Goal: Task Accomplishment & Management: Use online tool/utility

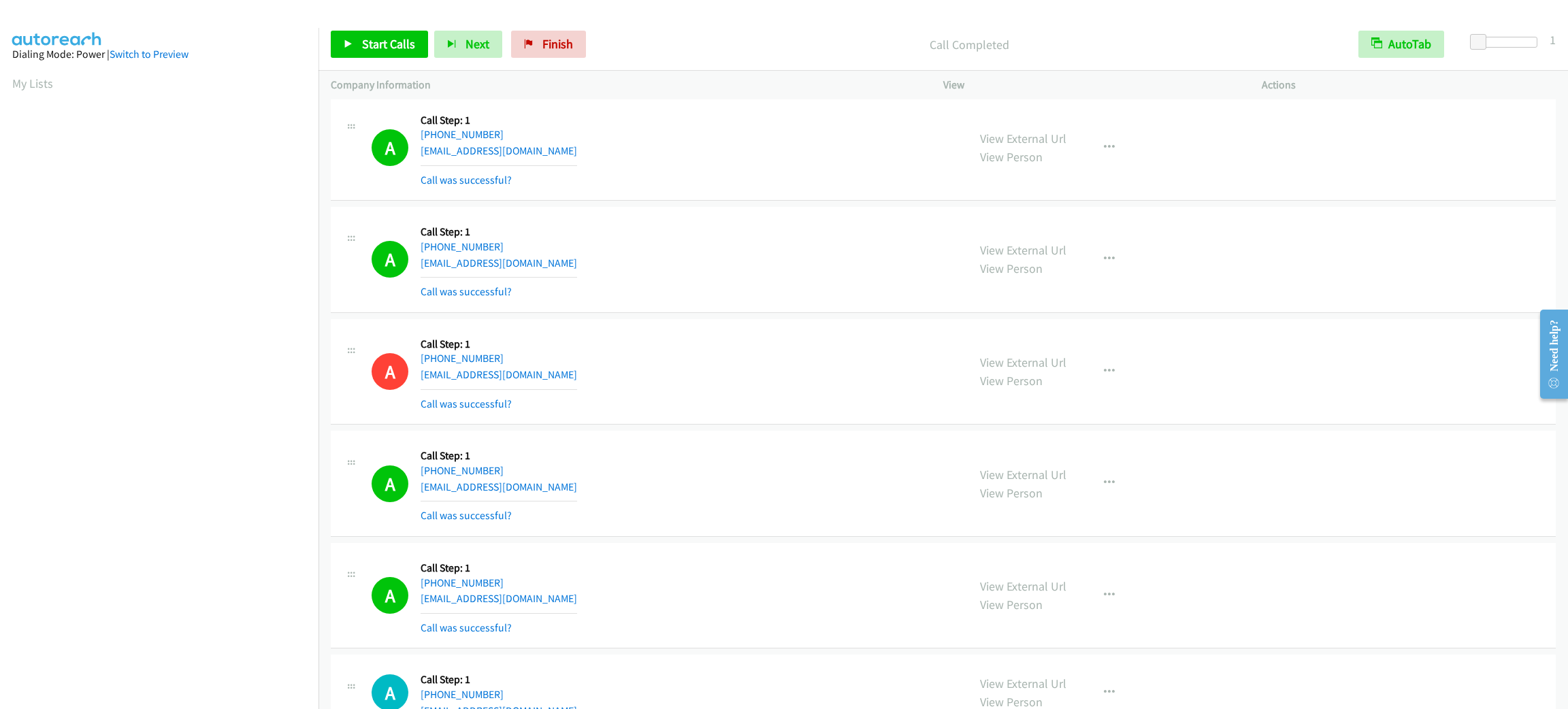
scroll to position [59, 0]
click at [1101, 63] on div "Start Calls Pause Next Finish Call Completed AutoTab AutoTab 1" at bounding box center [943, 45] width 1250 height 53
click at [1313, 621] on div "A Callback Scheduled Call Step: 1 America/Chicago +1 224-407-1738 luigipesquali…" at bounding box center [943, 595] width 1225 height 106
click at [809, 201] on div "A Callback Scheduled Call Step: 1 America/New_York +1 973-714-6669 jtengi@opton…" at bounding box center [943, 147] width 1225 height 106
click at [809, 189] on div "A Callback Scheduled Call Step: 1 America/New_York +1 973-714-6669 jtengi@opton…" at bounding box center [664, 147] width 584 height 81
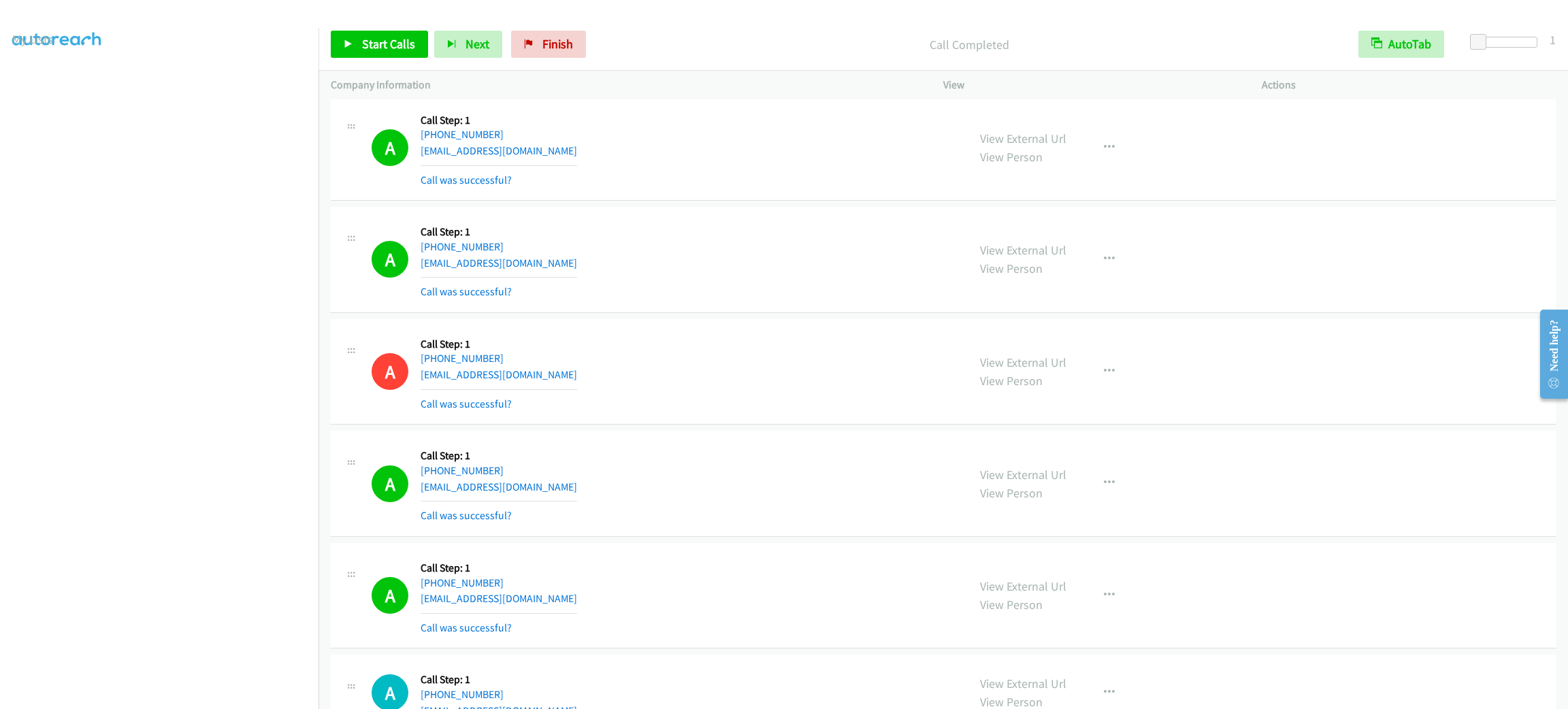
click at [809, 189] on div "A Callback Scheduled Call Step: 1 America/New_York +1 973-714-6669 jtengi@opton…" at bounding box center [664, 147] width 584 height 81
click at [811, 189] on div "A Callback Scheduled Call Step: 1 America/New_York +1 973-714-6669 jtengi@opton…" at bounding box center [664, 147] width 584 height 81
click at [1375, 501] on div "A Callback Scheduled Call Step: 1 America/New_York +1 305-492-0902 hadis88bd@gm…" at bounding box center [943, 484] width 1225 height 106
click at [1375, 498] on div "A Callback Scheduled Call Step: 1 America/New_York +1 305-492-0902 hadis88bd@gm…" at bounding box center [943, 484] width 1225 height 106
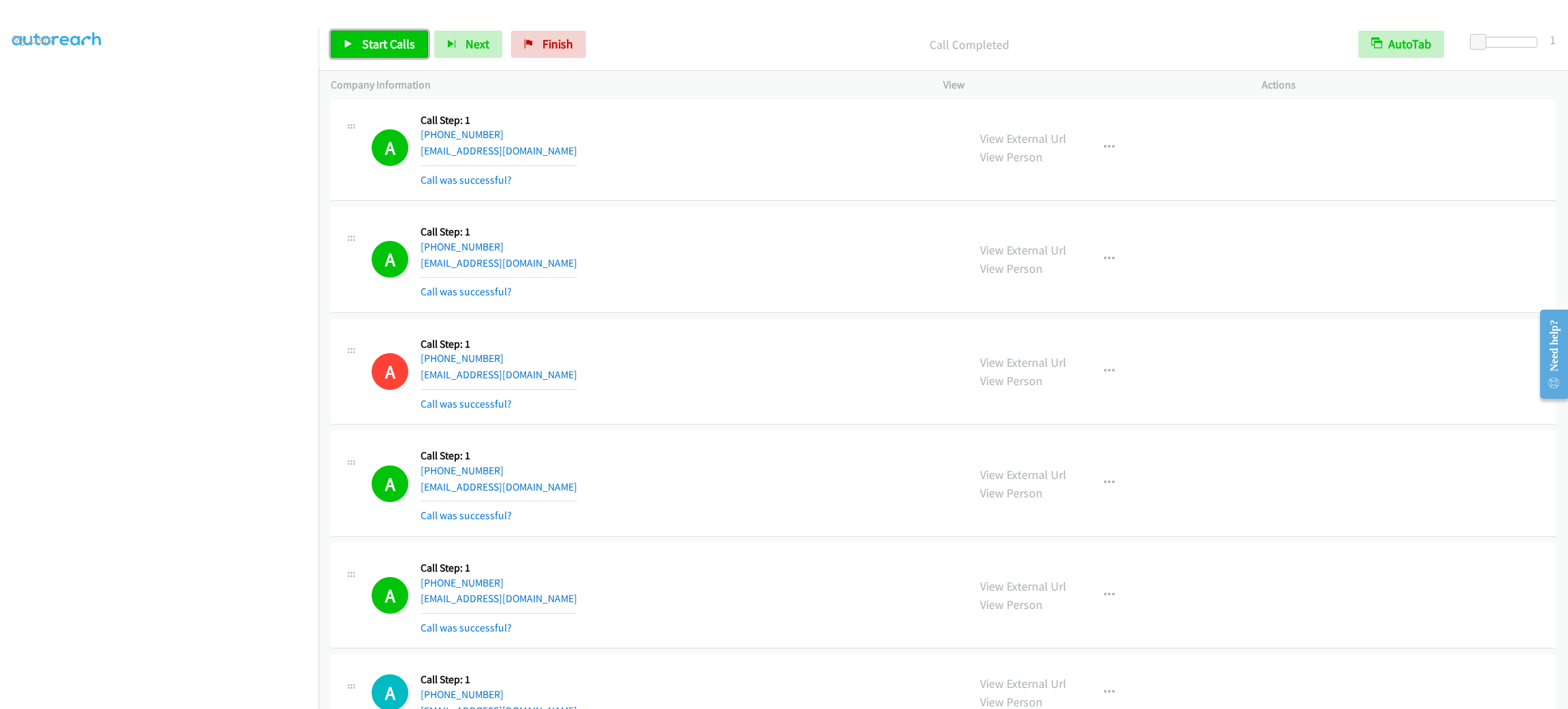
click at [406, 36] on span "Start Calls" at bounding box center [388, 43] width 54 height 16
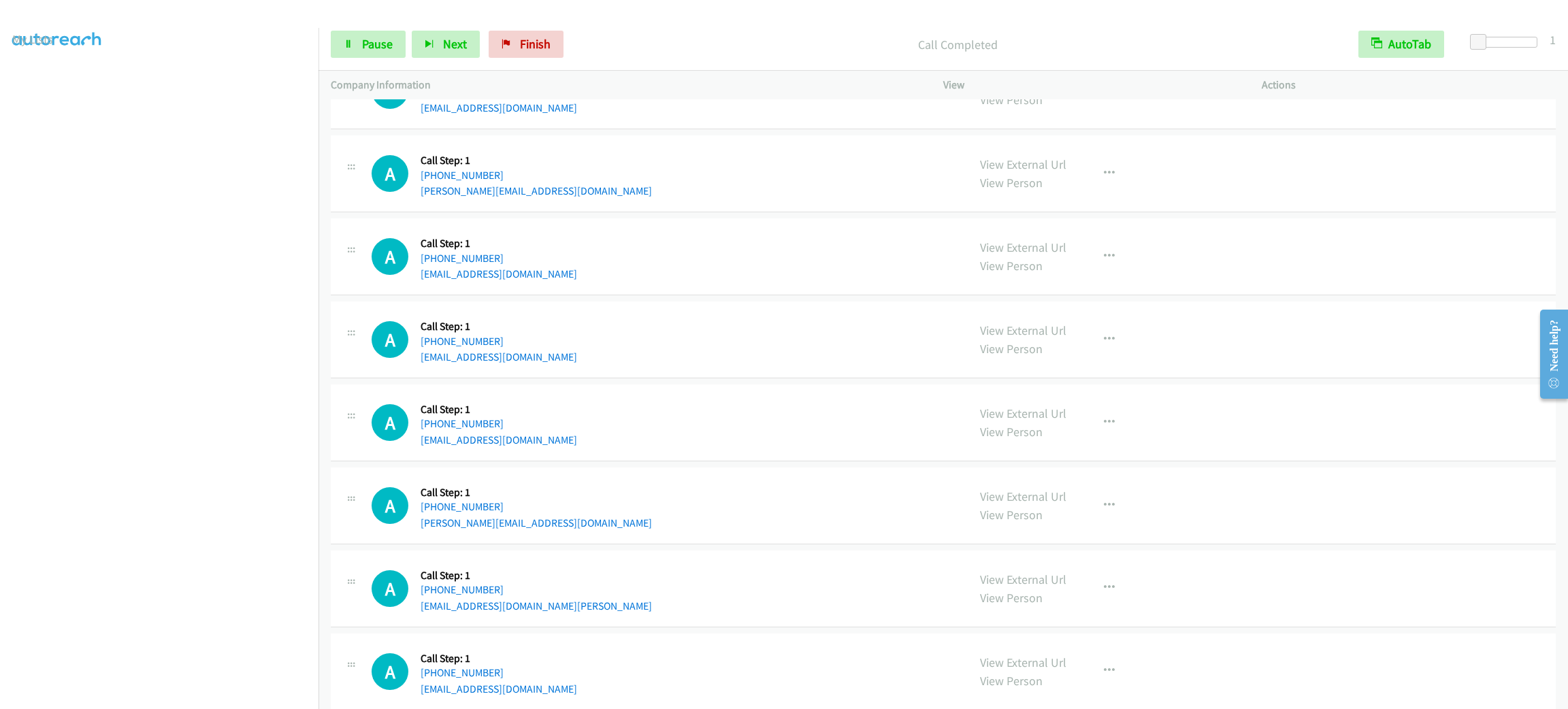
scroll to position [16163, 0]
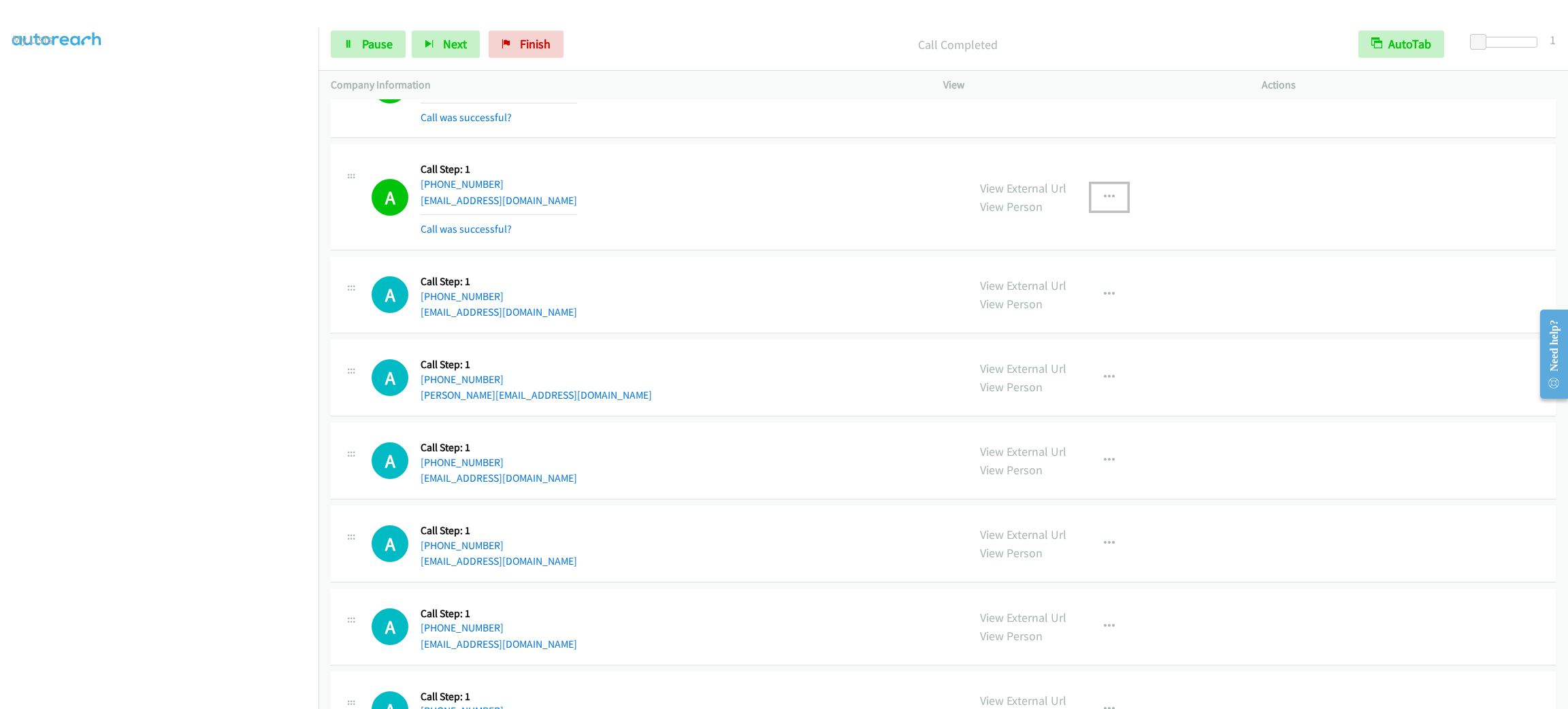
click at [1104, 203] on icon "button" at bounding box center [1110, 197] width 11 height 11
click at [1042, 327] on link "Add to do not call list" at bounding box center [1036, 314] width 181 height 27
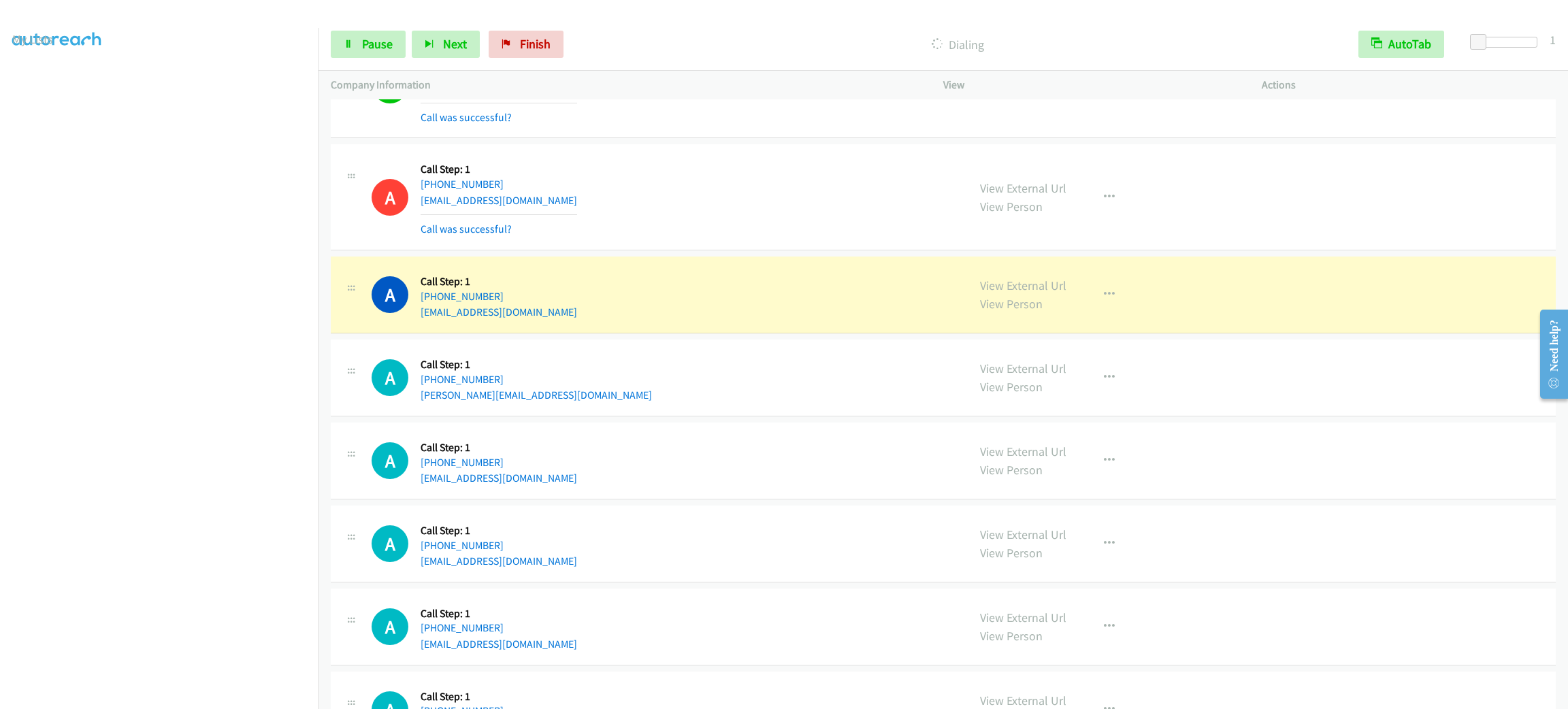
click at [1261, 416] on div "A Callback Scheduled Call Step: 1 America/New_York +1 315-877-6226 tim@dcddel.c…" at bounding box center [943, 378] width 1225 height 77
click at [1299, 333] on div "A Callback Scheduled Call Step: 1 America/Chicago +1 972-916-8847 ernieal2@aol.…" at bounding box center [943, 295] width 1225 height 77
click at [1304, 333] on div "A Callback Scheduled Call Step: 1 America/Chicago +1 972-916-8847 ernieal2@aol.…" at bounding box center [943, 295] width 1225 height 77
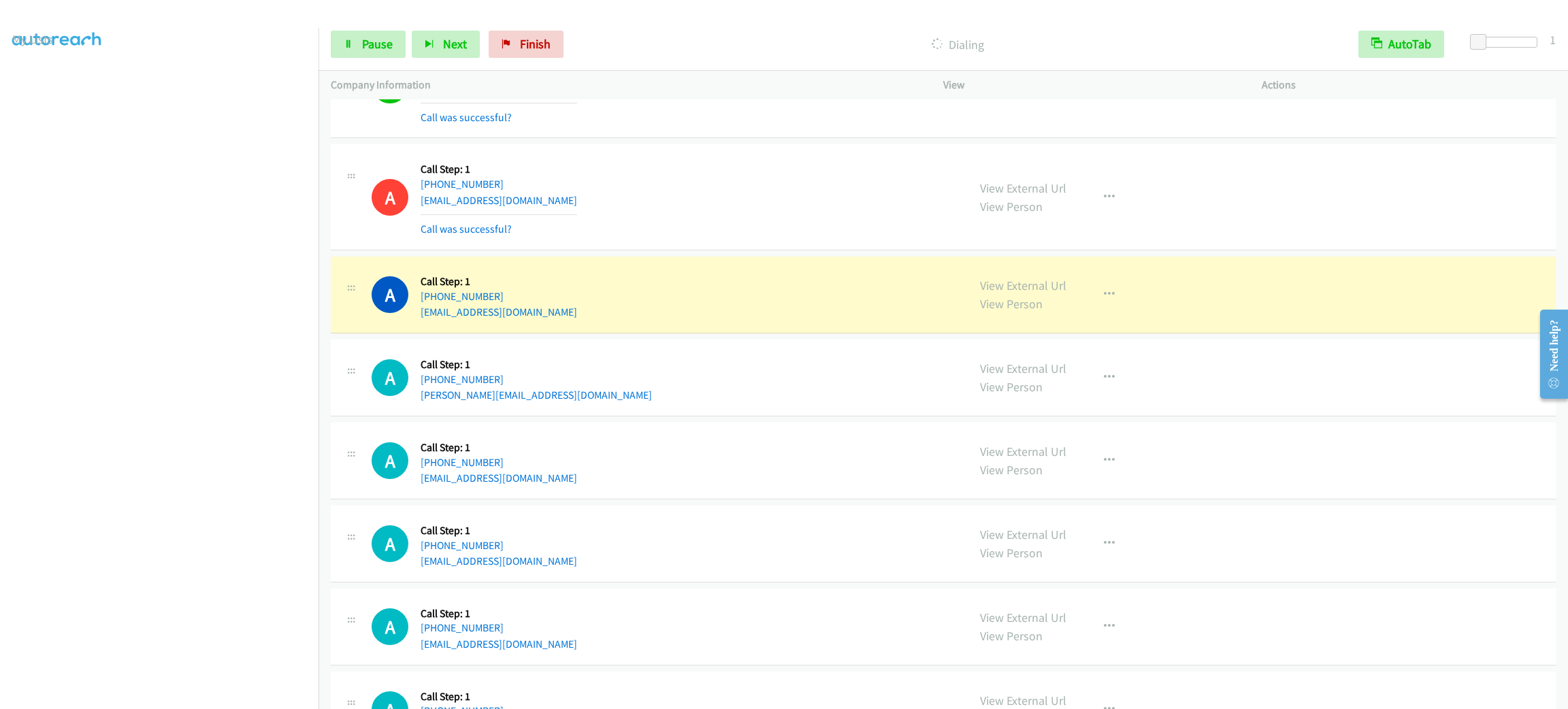
click at [1301, 333] on div "A Callback Scheduled Call Step: 1 America/Chicago +1 972-916-8847 ernieal2@aol.…" at bounding box center [943, 295] width 1225 height 77
click at [528, 333] on div "A Callback Scheduled Call Step: 1 America/Chicago +1 972-916-8847 ernieal2@aol.…" at bounding box center [943, 295] width 1225 height 77
copy div "ernieal2@aol.com"
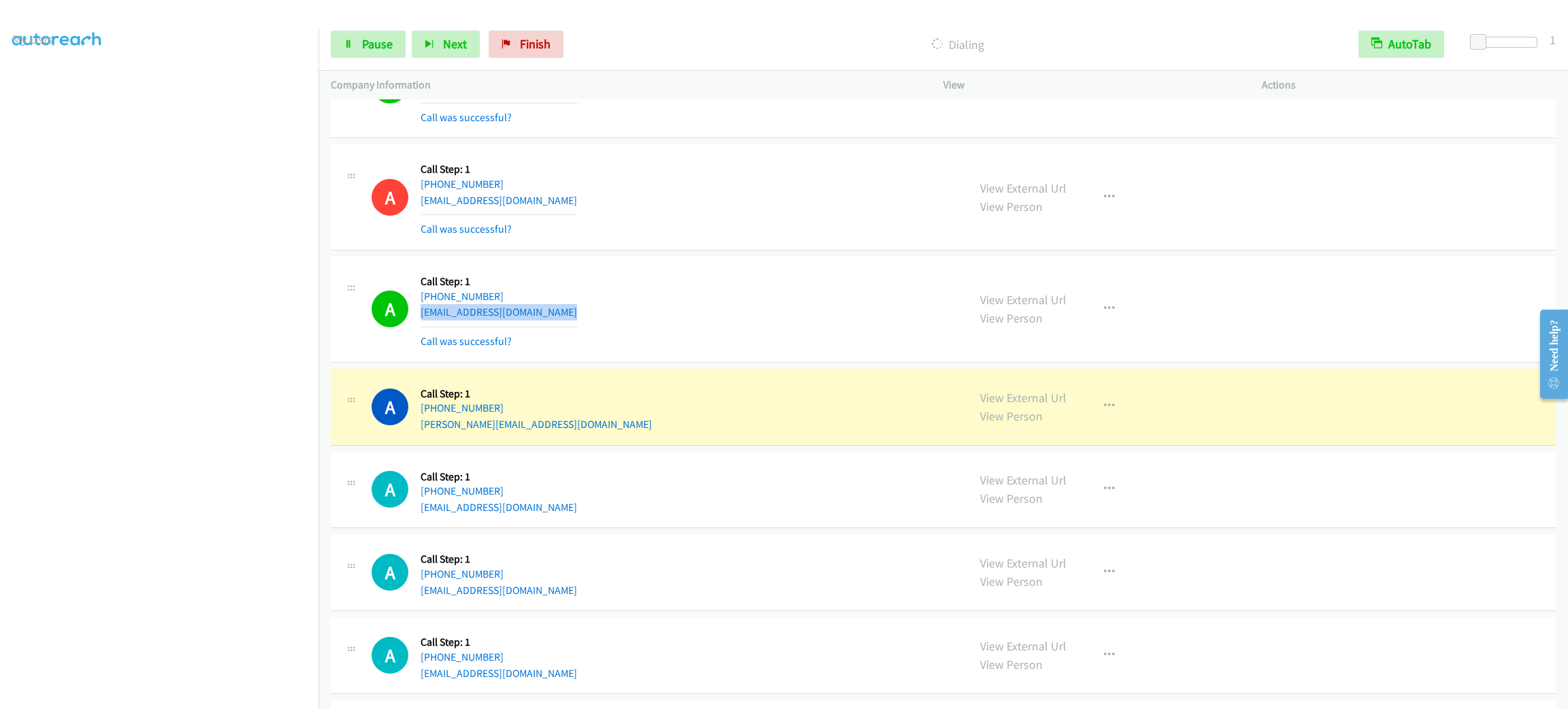
click at [675, 307] on div "A Callback Scheduled Call Step: 1 America/Chicago +1 972-916-8847 ernieal2@aol.…" at bounding box center [664, 309] width 584 height 81
click at [669, 298] on div "A Callback Scheduled Call Step: 1 America/Chicago +1 972-916-8847 ernieal2@aol.…" at bounding box center [943, 309] width 1225 height 106
click at [685, 433] on div "A Callback Scheduled Call Step: 1 America/New_York +1 315-877-6226 tim@dcddel.c…" at bounding box center [664, 407] width 584 height 52
click at [1104, 411] on icon "button" at bounding box center [1110, 407] width 11 height 11
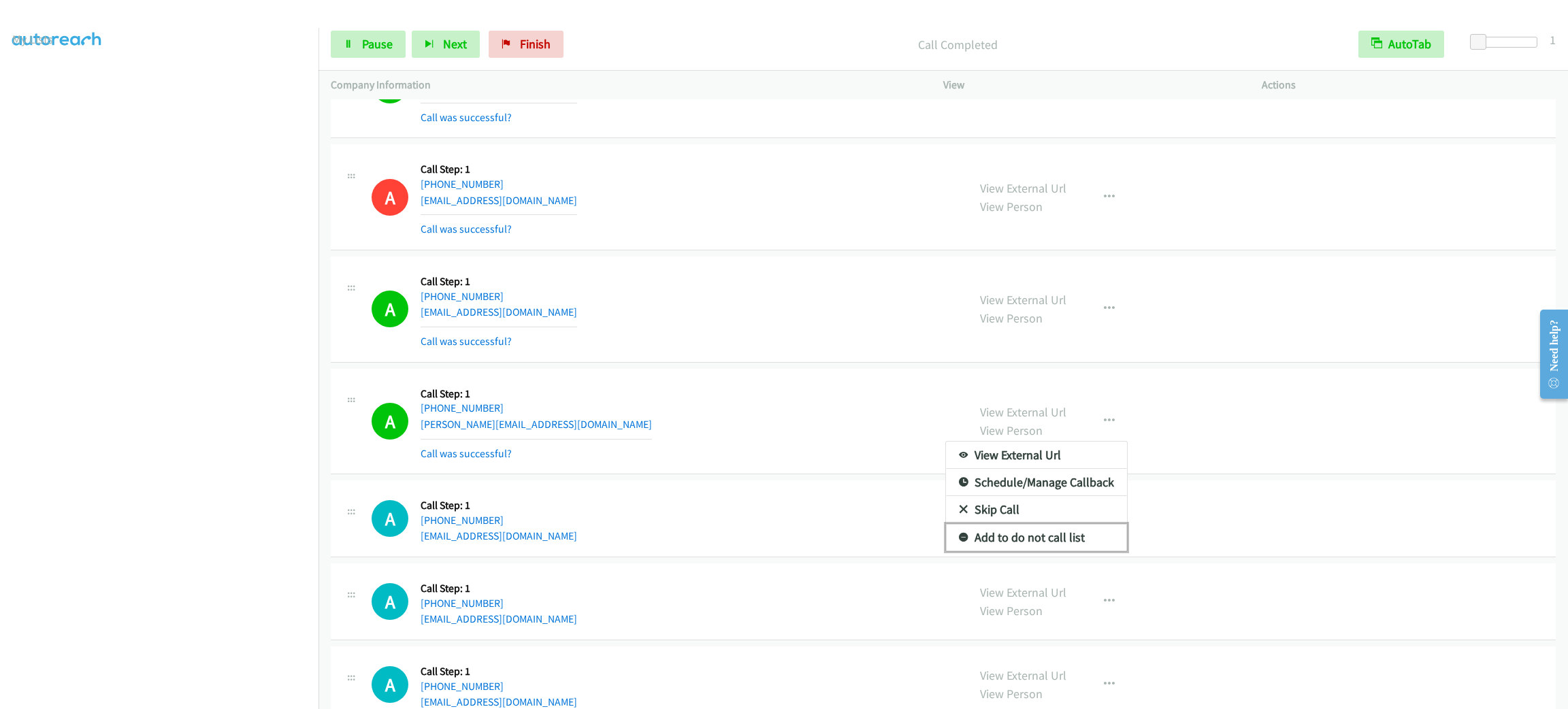
click at [1036, 551] on link "Add to do not call list" at bounding box center [1036, 537] width 181 height 27
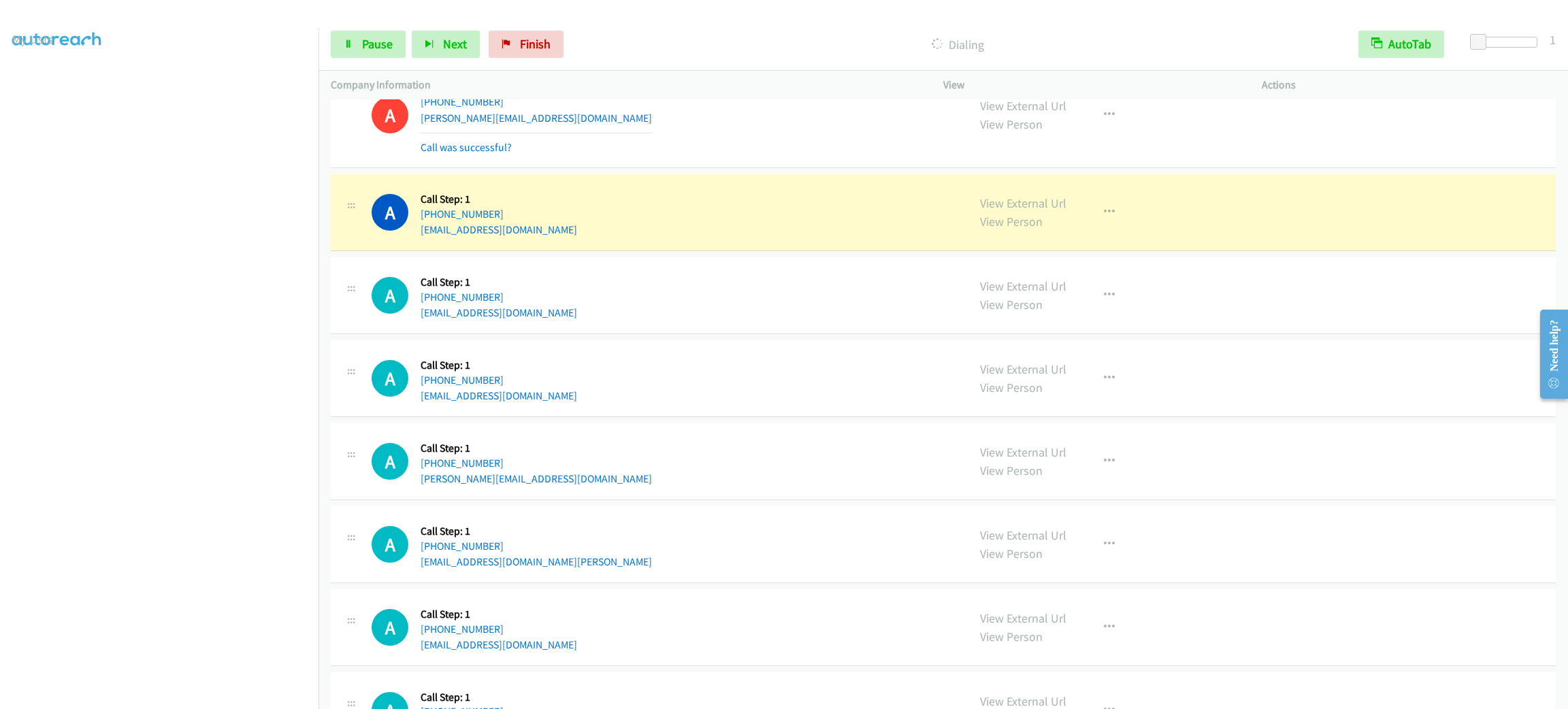
scroll to position [16571, 0]
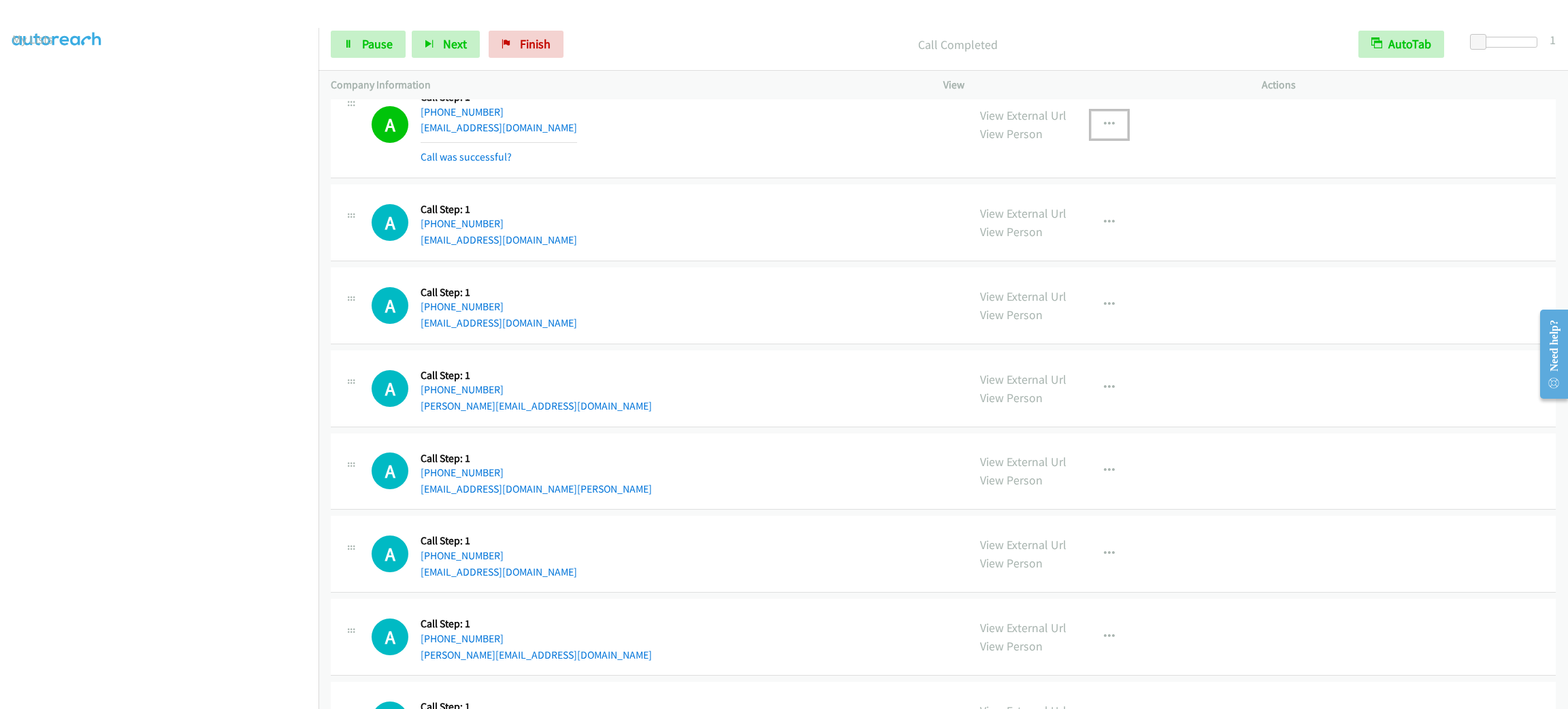
click at [1091, 138] on button "button" at bounding box center [1109, 124] width 37 height 27
click at [1059, 254] on link "Add to do not call list" at bounding box center [1036, 240] width 181 height 27
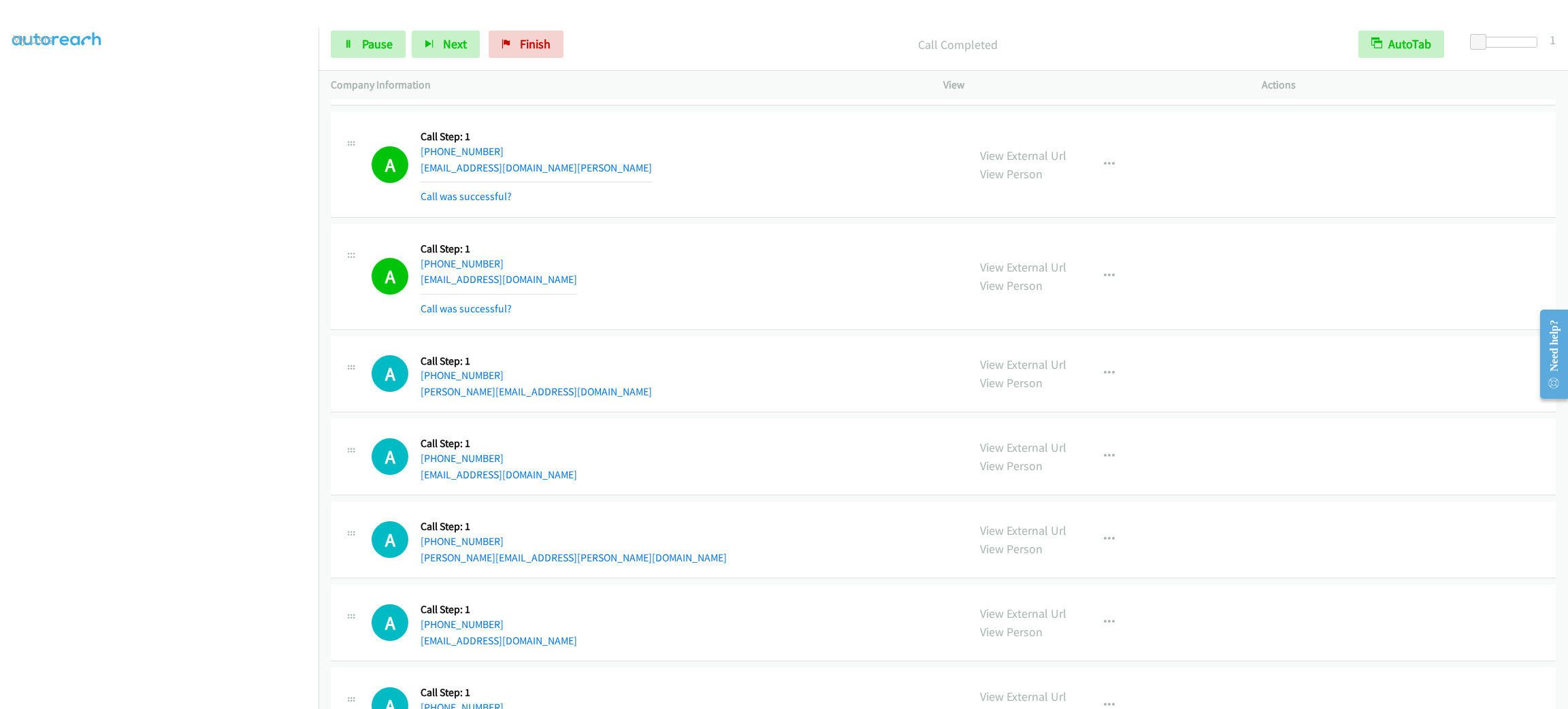
scroll to position [17082, 0]
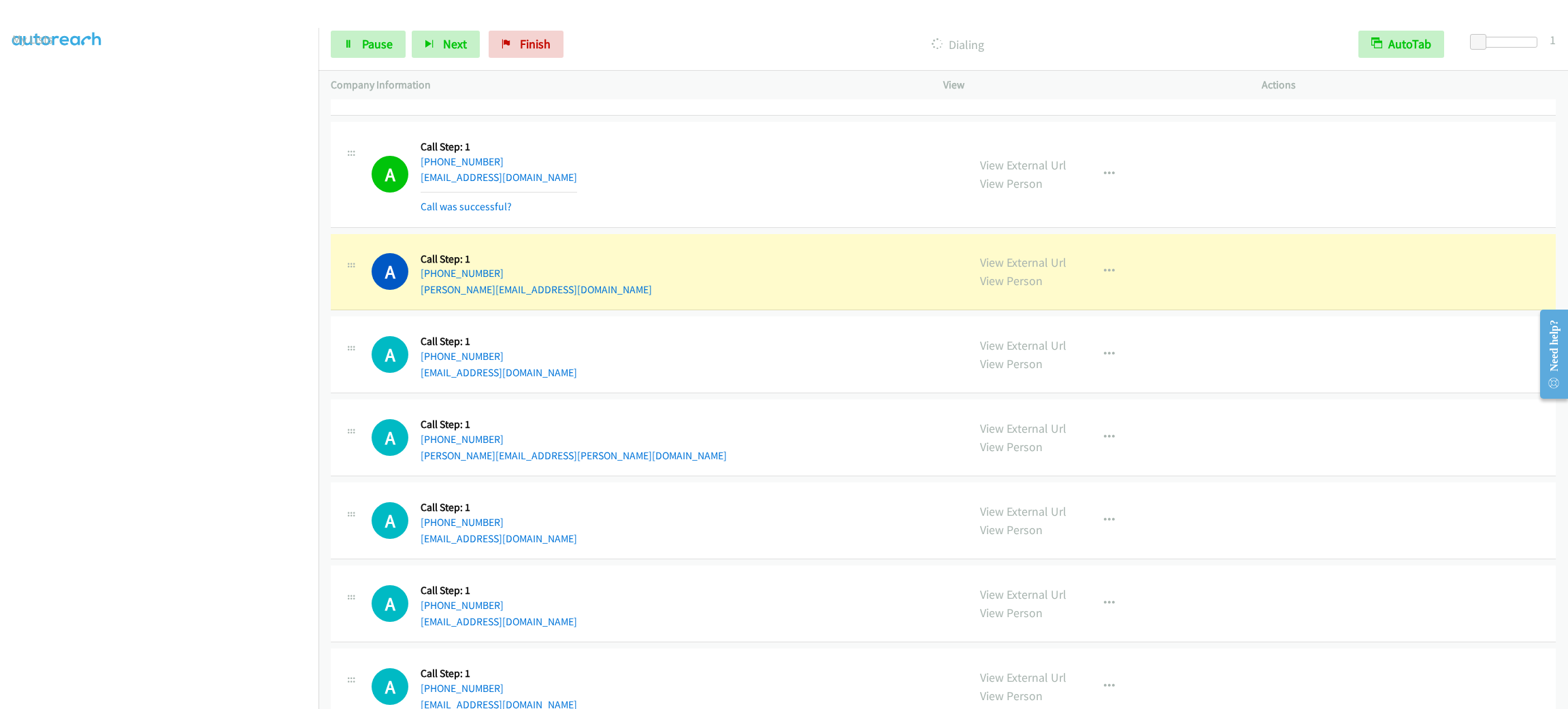
click at [232, 693] on section at bounding box center [159, 385] width 294 height 651
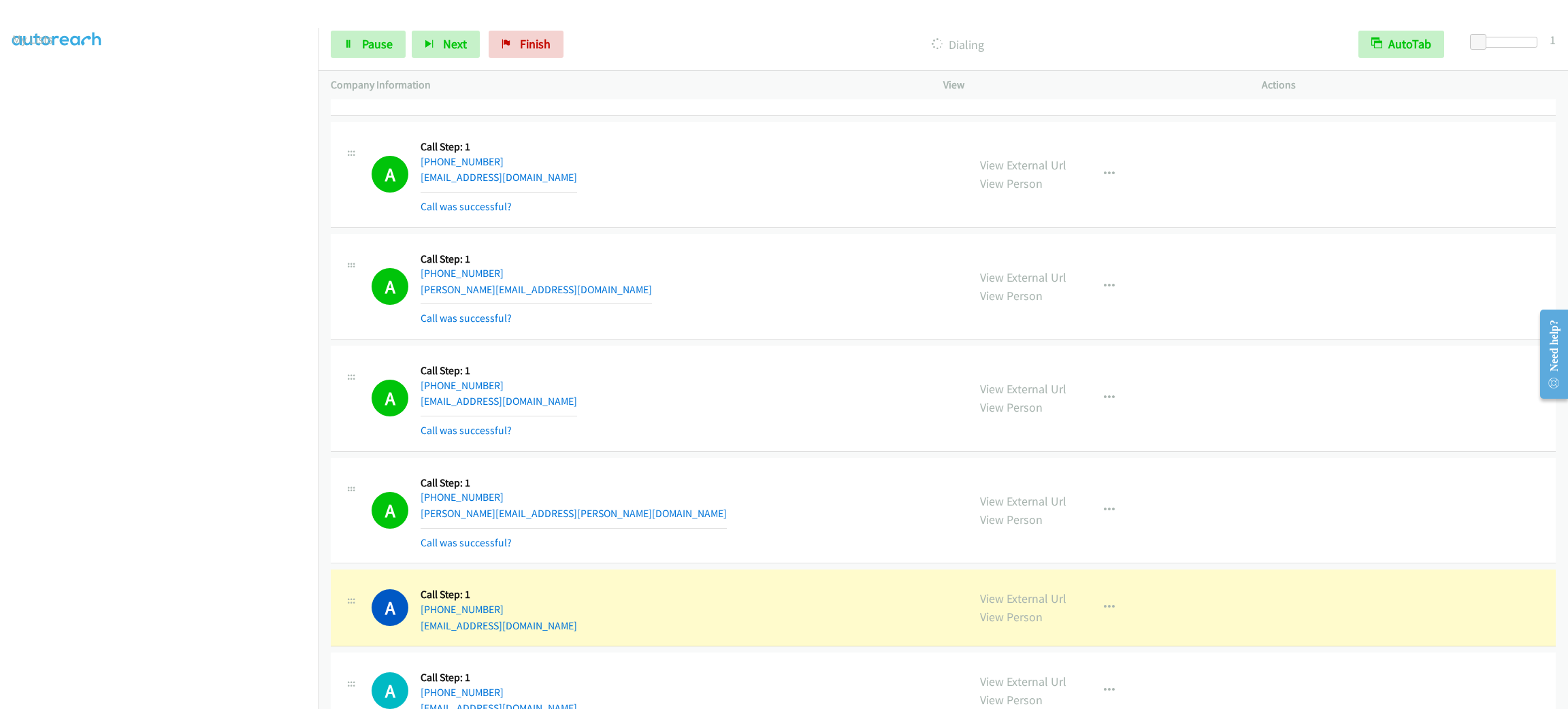
scroll to position [17388, 0]
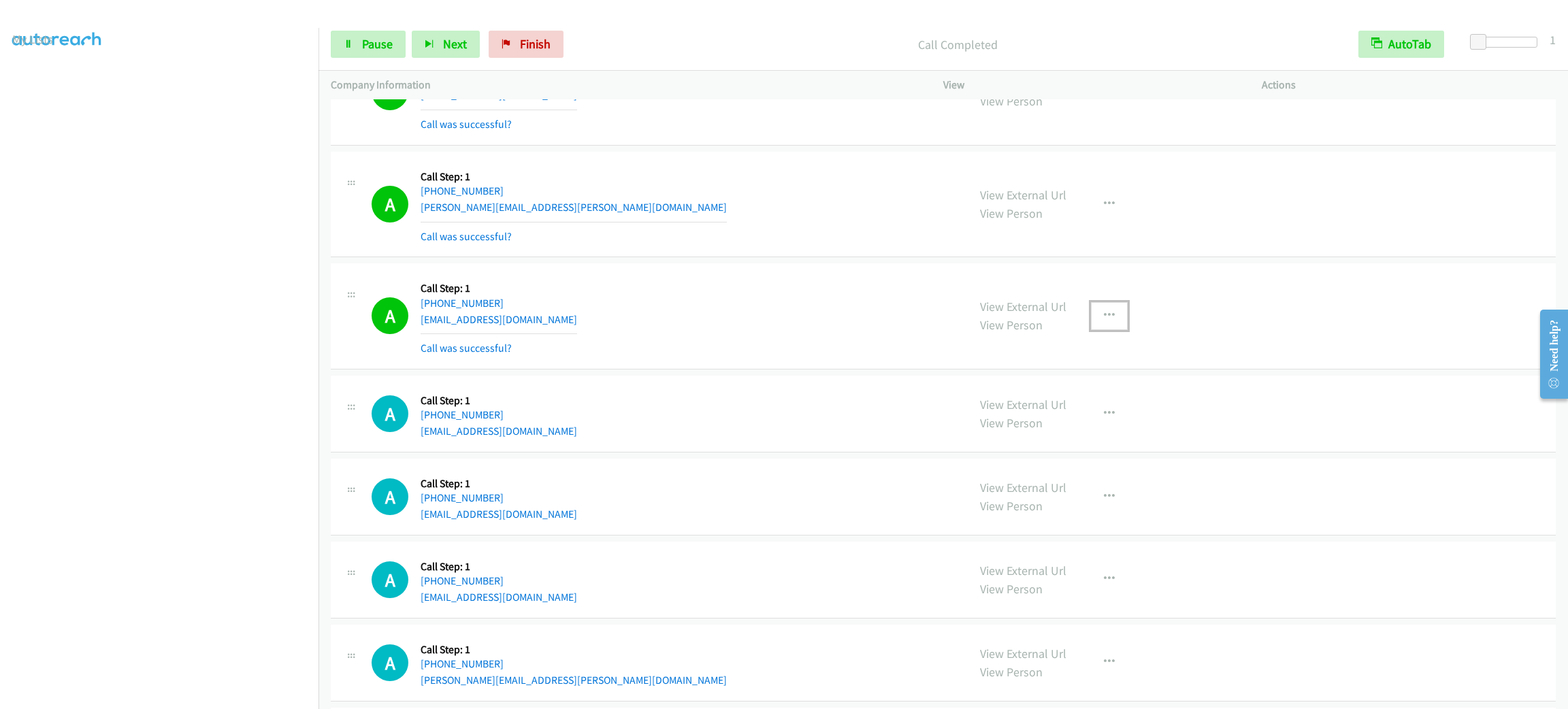
click at [1106, 330] on button "button" at bounding box center [1109, 316] width 37 height 27
click at [1069, 446] on link "Add to do not call list" at bounding box center [1036, 432] width 181 height 27
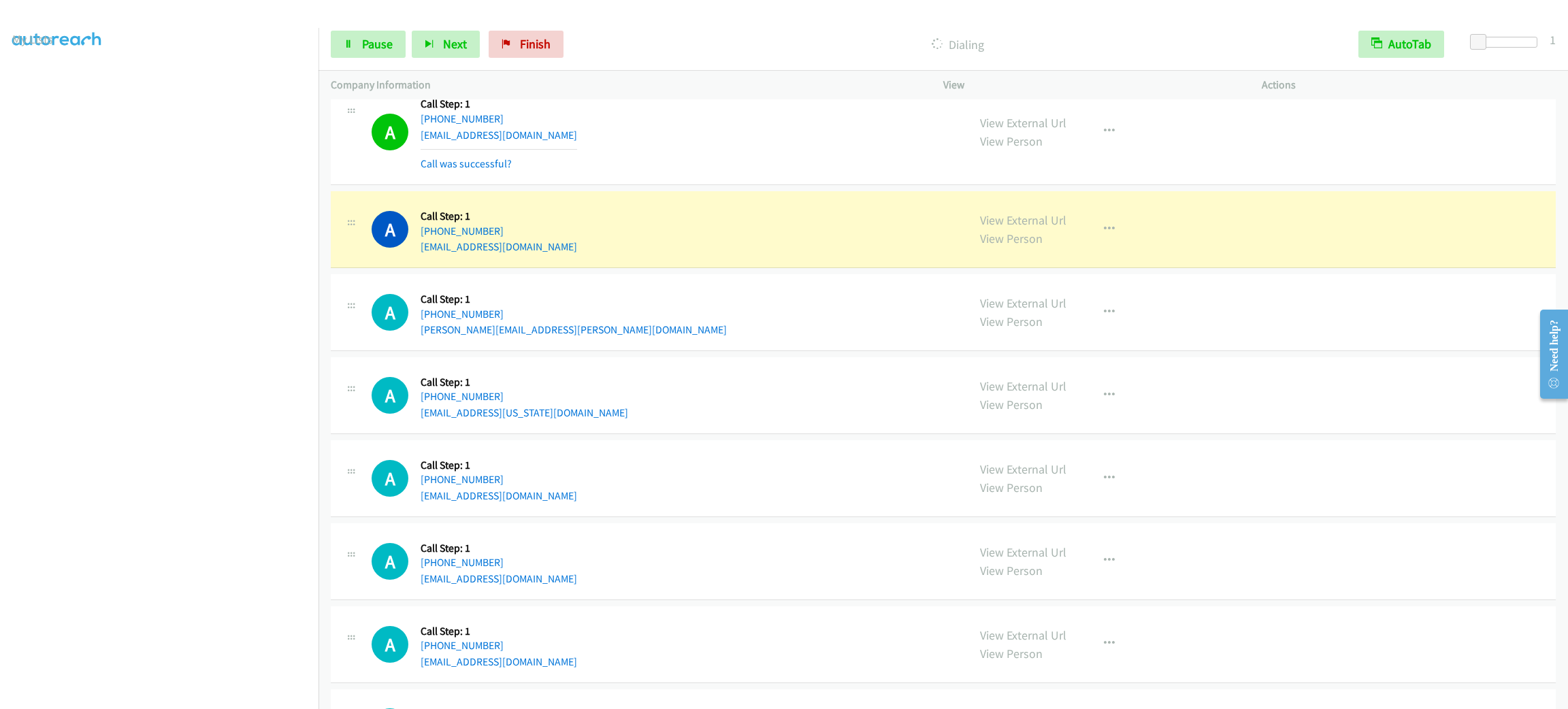
scroll to position [17898, 0]
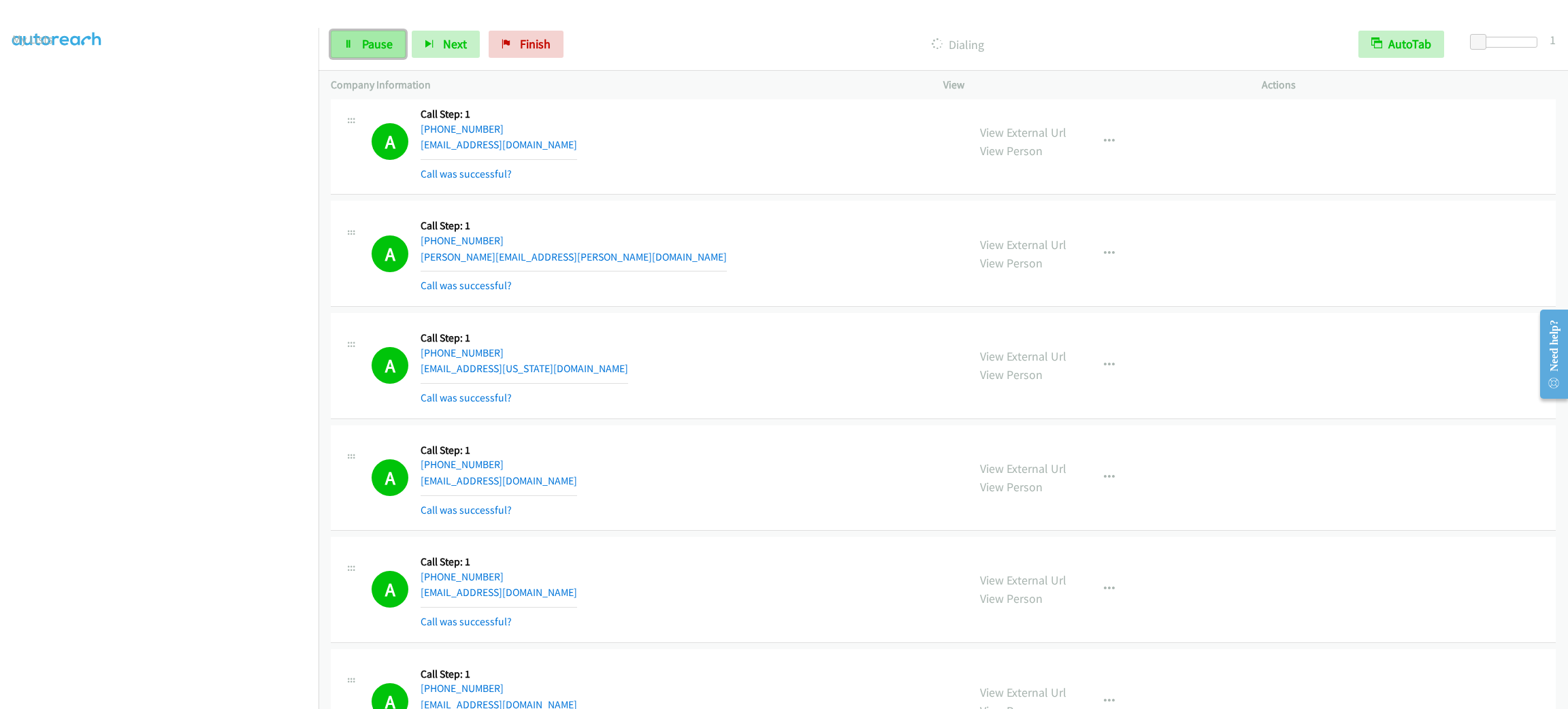
click at [350, 55] on link "Pause" at bounding box center [368, 44] width 75 height 27
click at [407, 40] on span "Start Calls" at bounding box center [388, 43] width 54 height 16
click at [698, 260] on div "A Callback Scheduled Call Step: 1 America/Los_Angeles +1 206-963-0577 chad.flet…" at bounding box center [664, 254] width 584 height 81
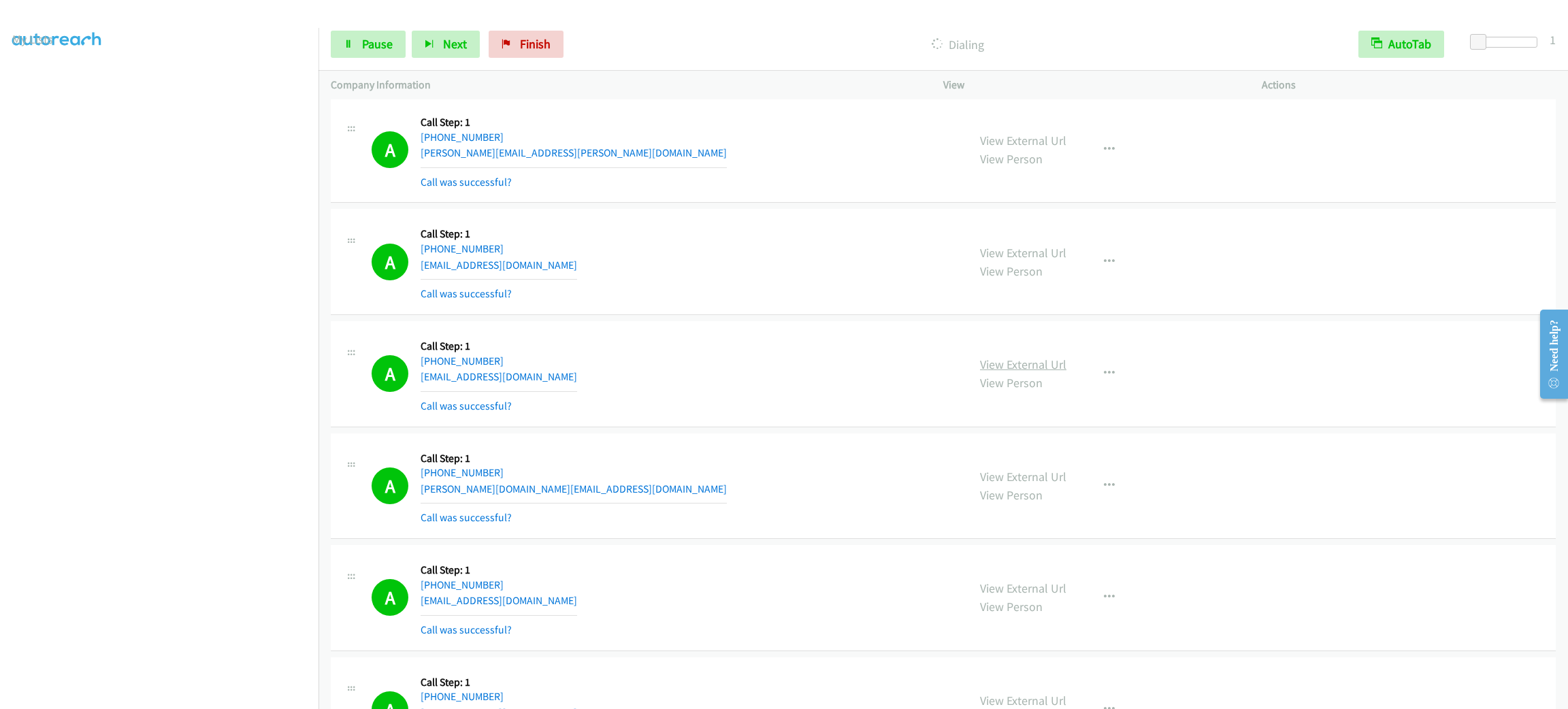
click at [1042, 372] on link "View External Url" at bounding box center [1023, 364] width 86 height 16
click at [391, 49] on span "Pause" at bounding box center [377, 43] width 31 height 16
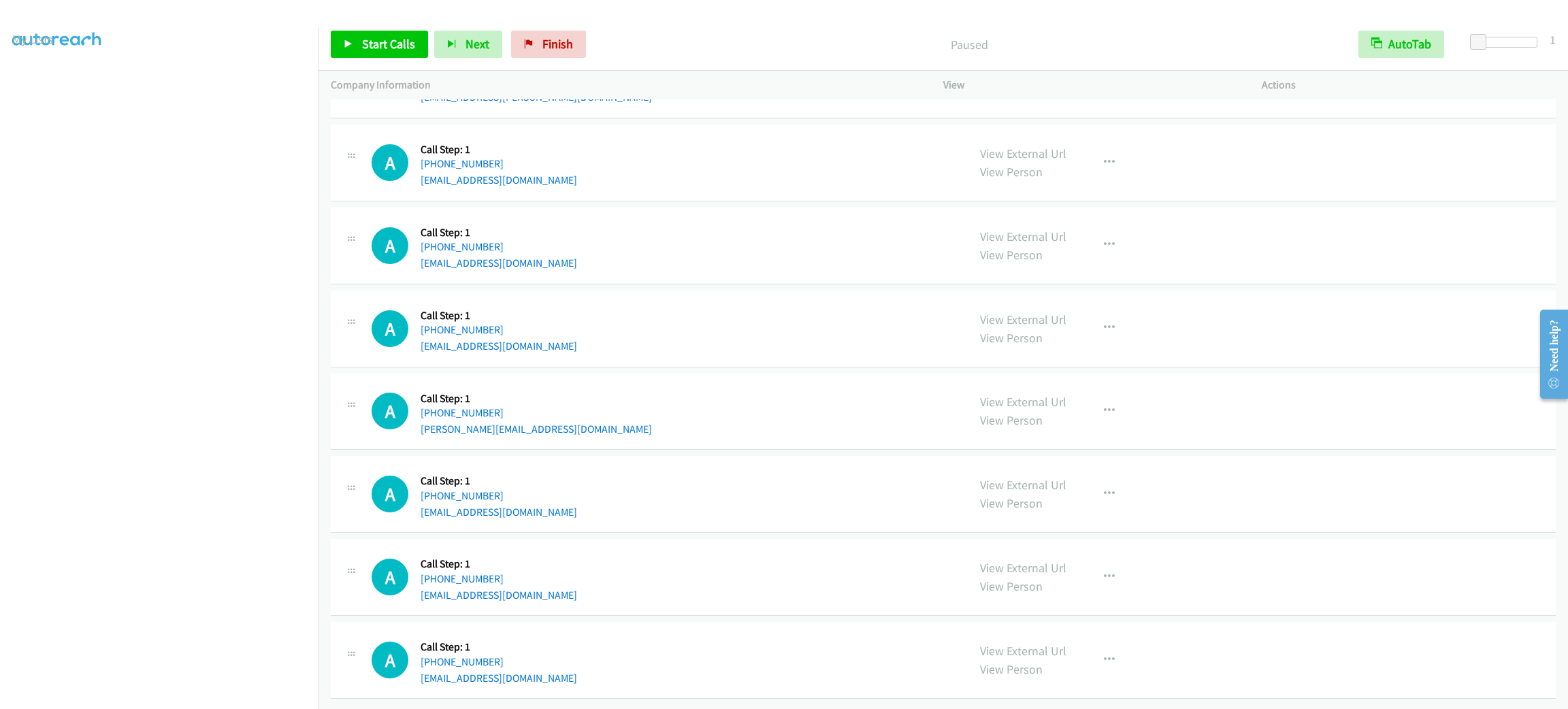
scroll to position [18754, 0]
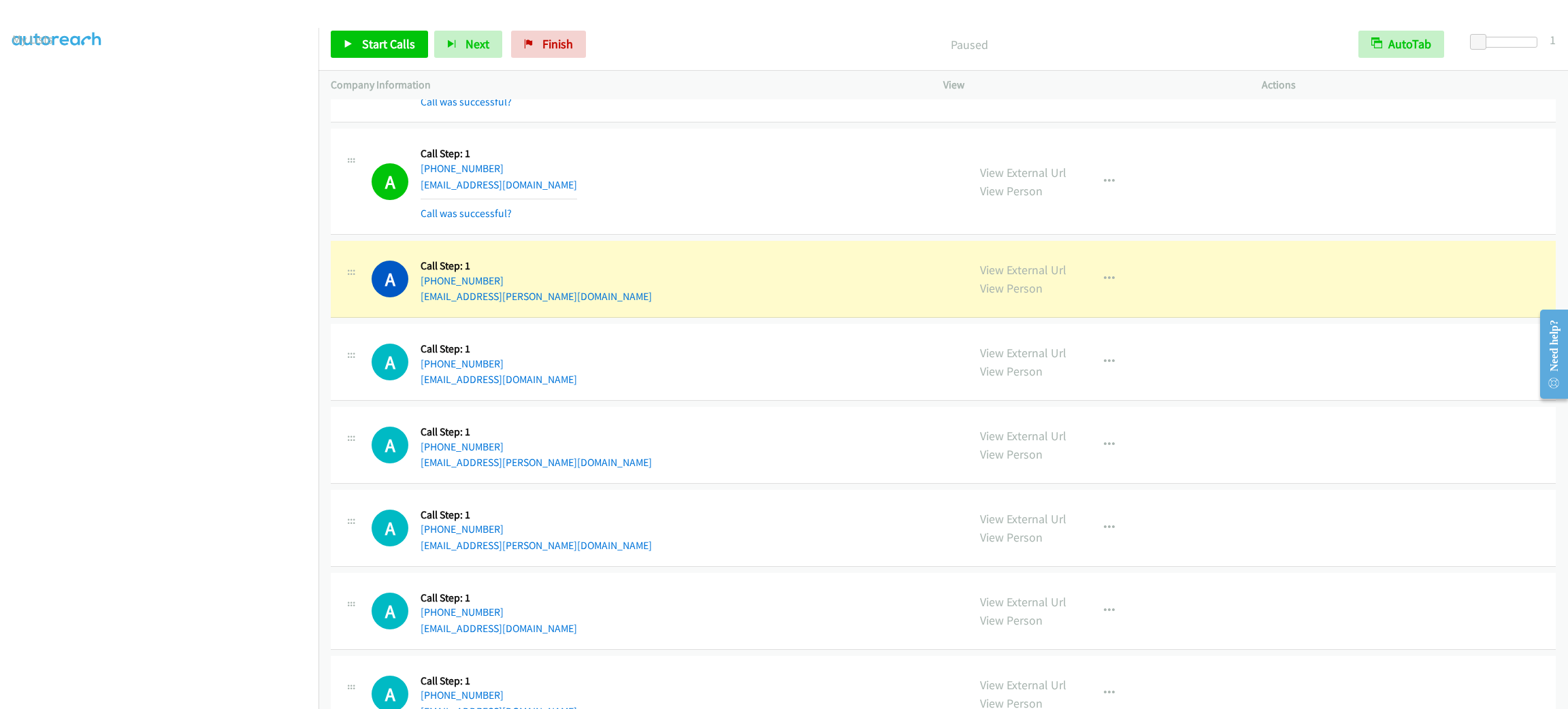
click at [1108, 208] on div "View External Url View Person View External Url Email Schedule/Manage Callback …" at bounding box center [1133, 181] width 331 height 81
click at [1104, 187] on icon "button" at bounding box center [1110, 182] width 11 height 11
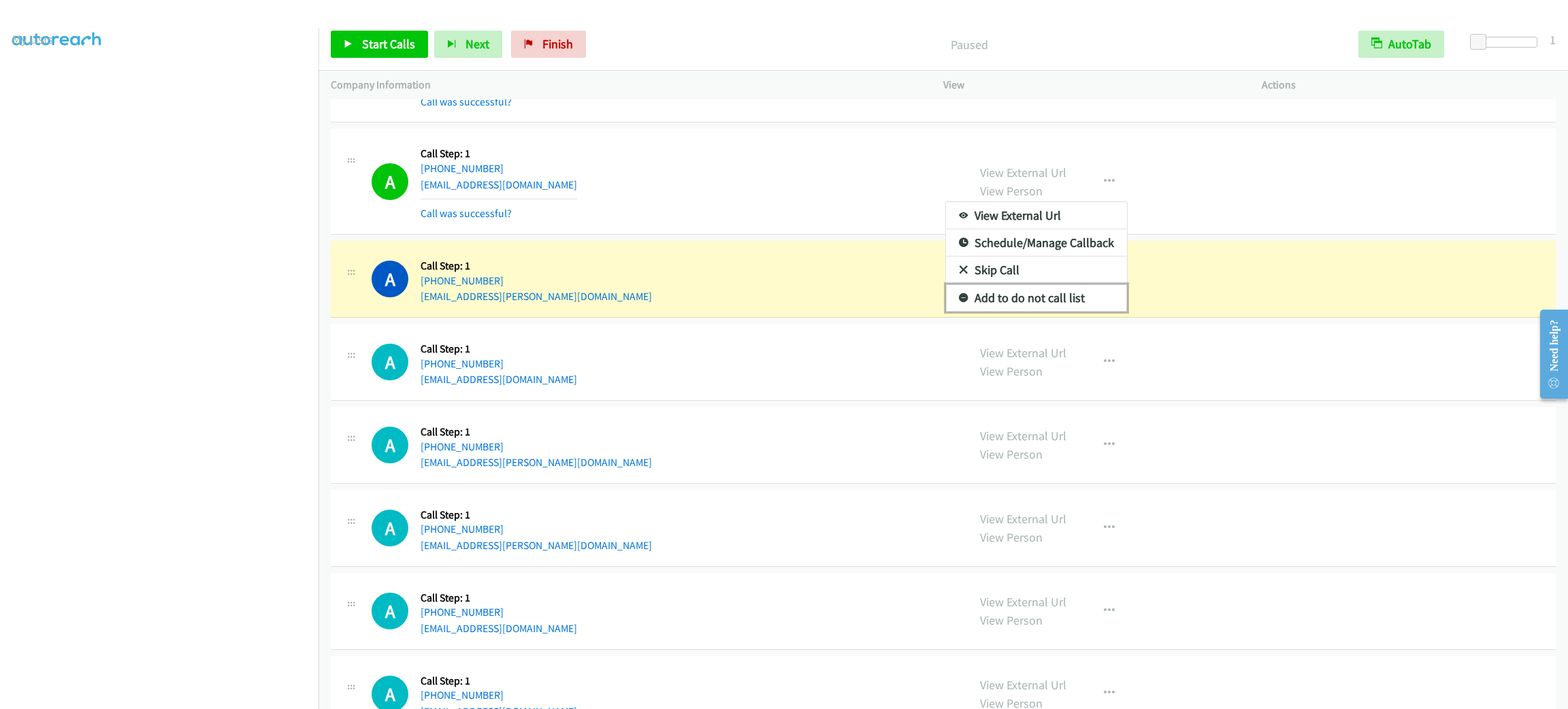
click at [1079, 312] on link "Add to do not call list" at bounding box center [1036, 298] width 181 height 27
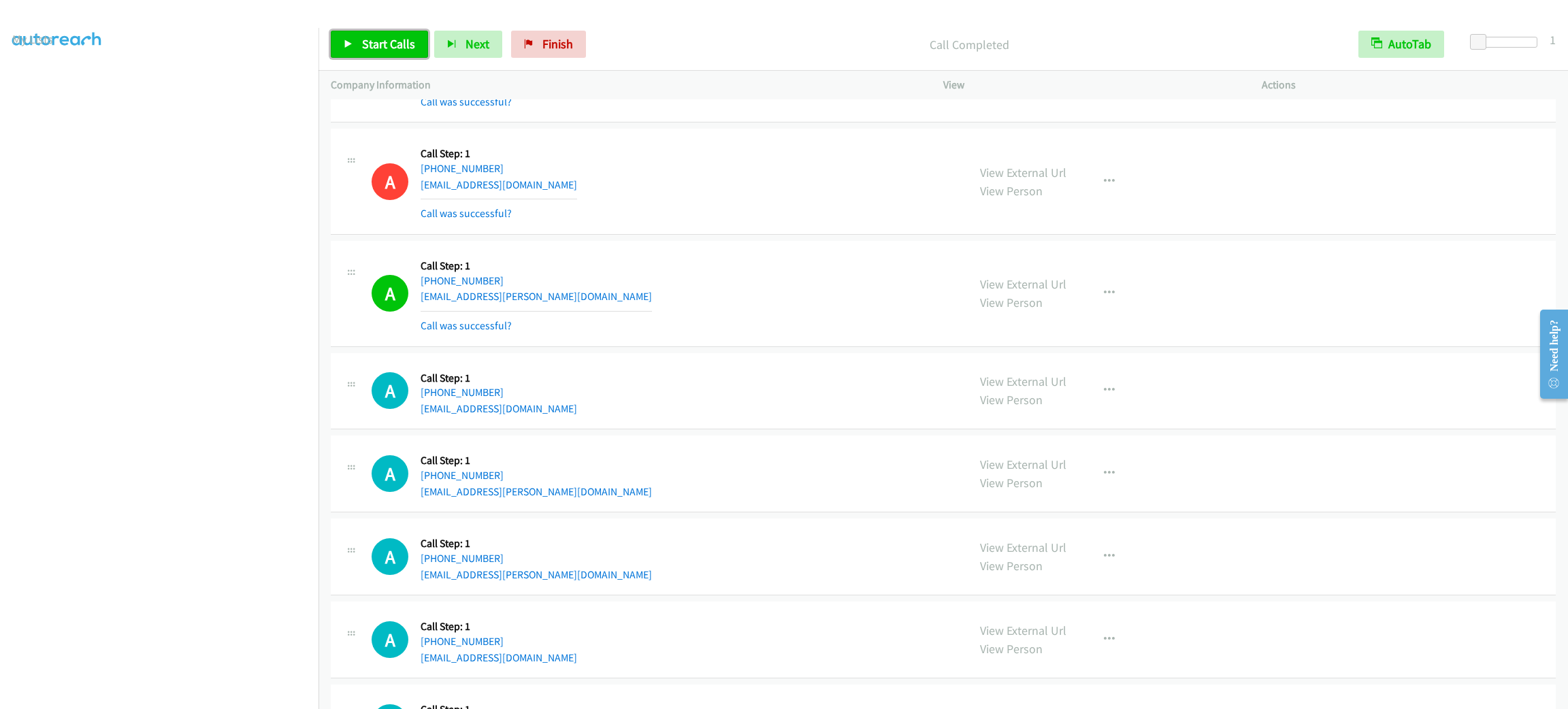
click at [390, 53] on link "Start Calls" at bounding box center [380, 44] width 98 height 27
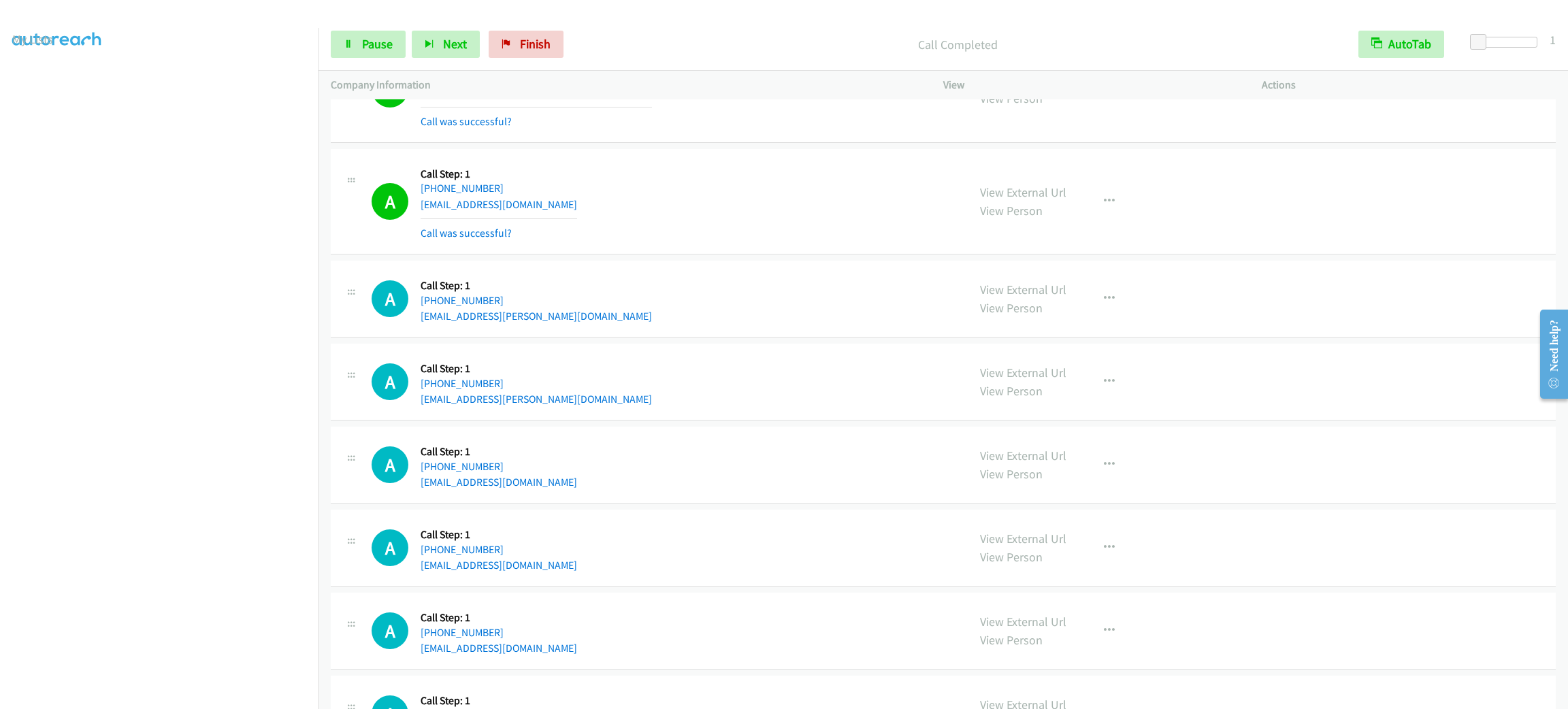
scroll to position [19060, 0]
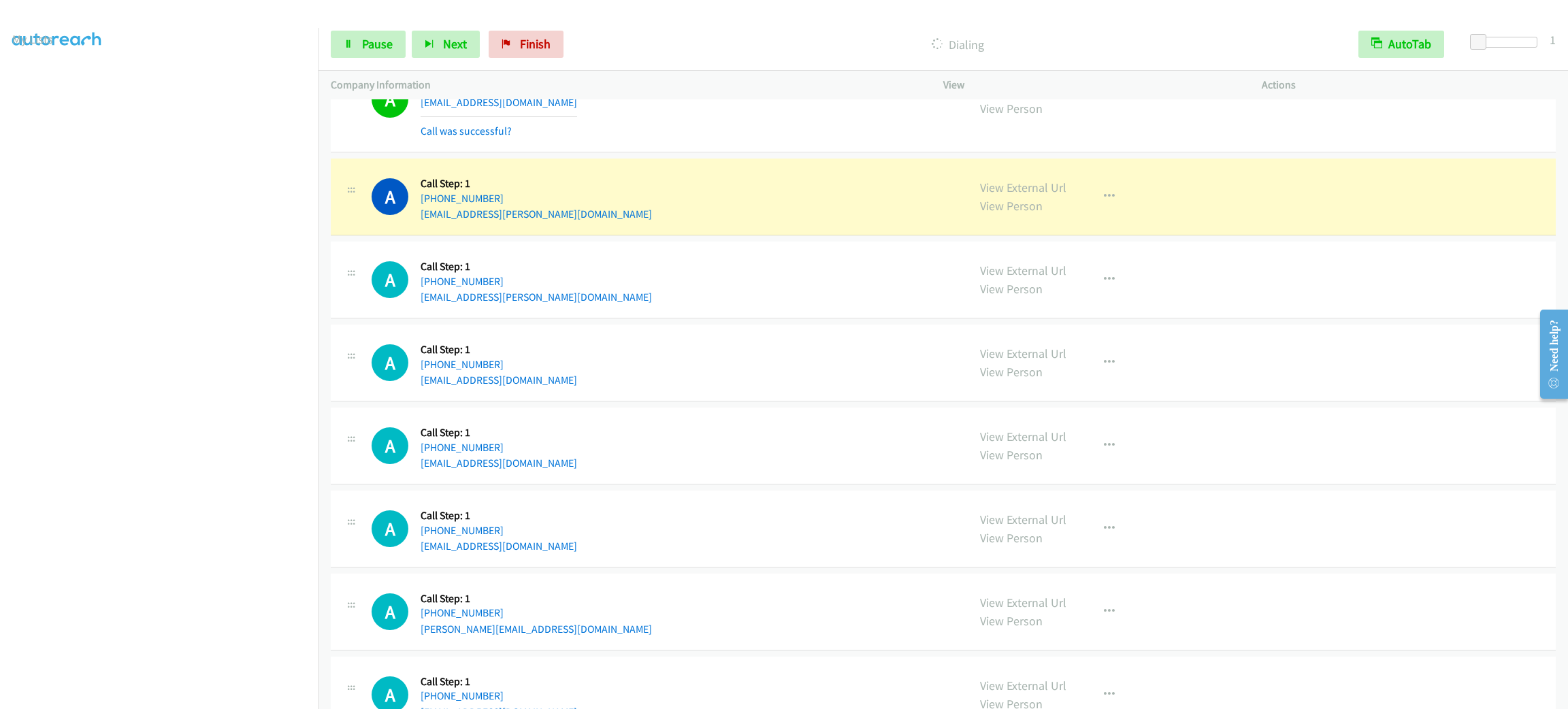
drag, startPoint x: 574, startPoint y: 330, endPoint x: 594, endPoint y: 322, distance: 21.5
click at [574, 305] on div "A Callback Scheduled Call Step: 1 America/Chicago +1 979-997-9498 mostafa.h.ham…" at bounding box center [664, 279] width 584 height 52
click at [641, 305] on div "A Callback Scheduled Call Step: 1 America/Chicago +1 979-997-9498 mostafa.h.ham…" at bounding box center [664, 279] width 584 height 52
click at [768, 305] on div "A Callback Scheduled Call Step: 1 America/Chicago +1 979-997-9498 mostafa.h.ham…" at bounding box center [664, 279] width 584 height 52
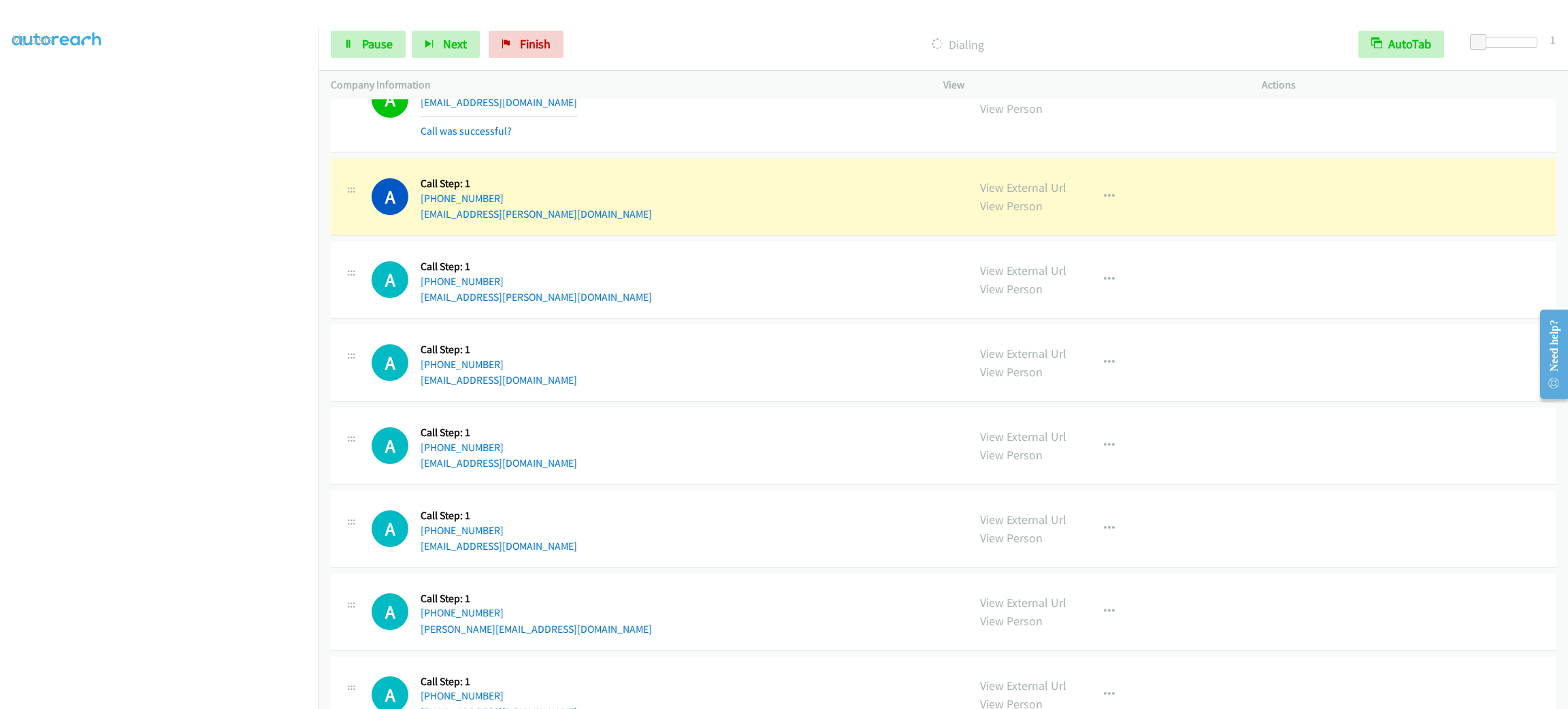
click at [777, 373] on div "A Callback Scheduled Call Step: 1 America/New_York +1 513-473-2001 bryonlynn@gm…" at bounding box center [943, 363] width 1225 height 77
click at [1106, 202] on icon "button" at bounding box center [1110, 197] width 11 height 11
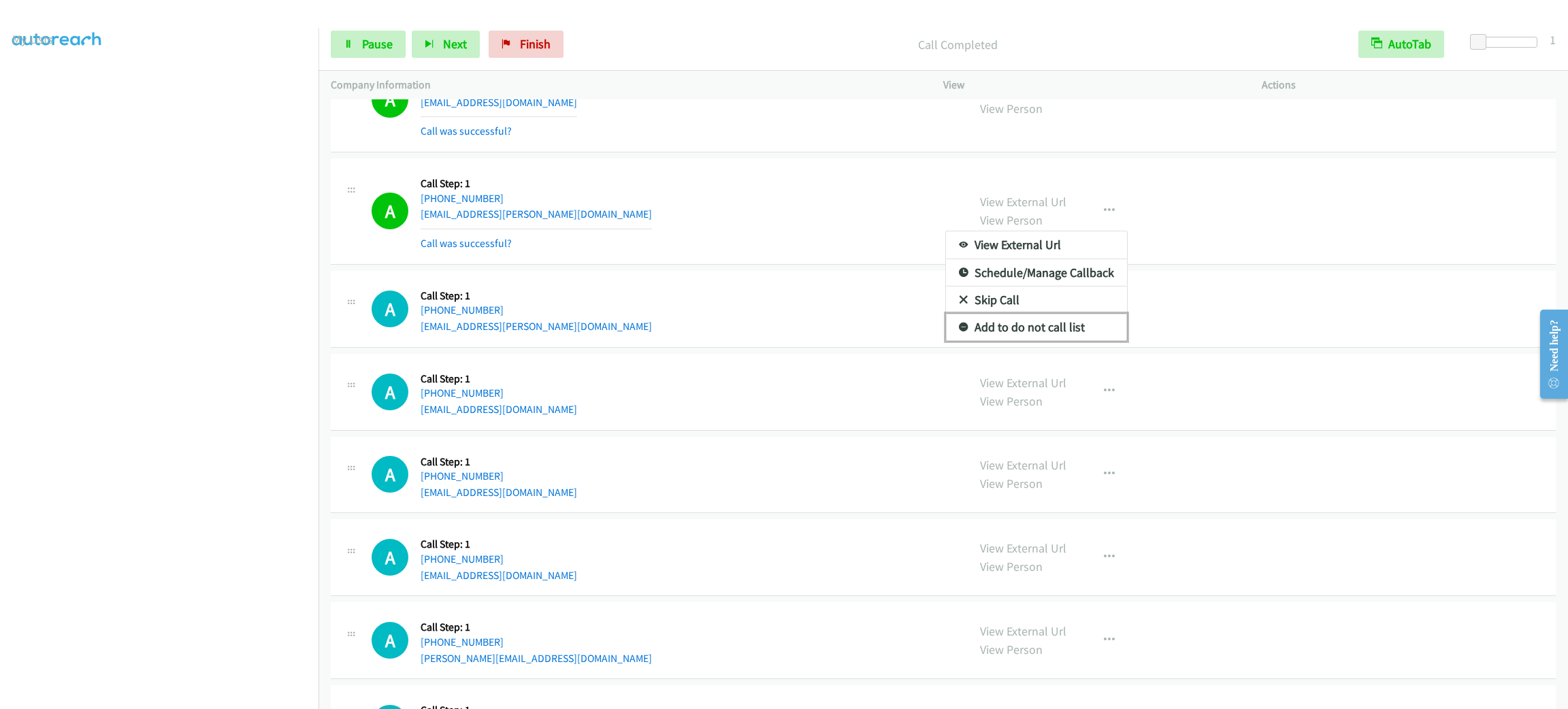
click at [1032, 341] on link "Add to do not call list" at bounding box center [1036, 327] width 181 height 27
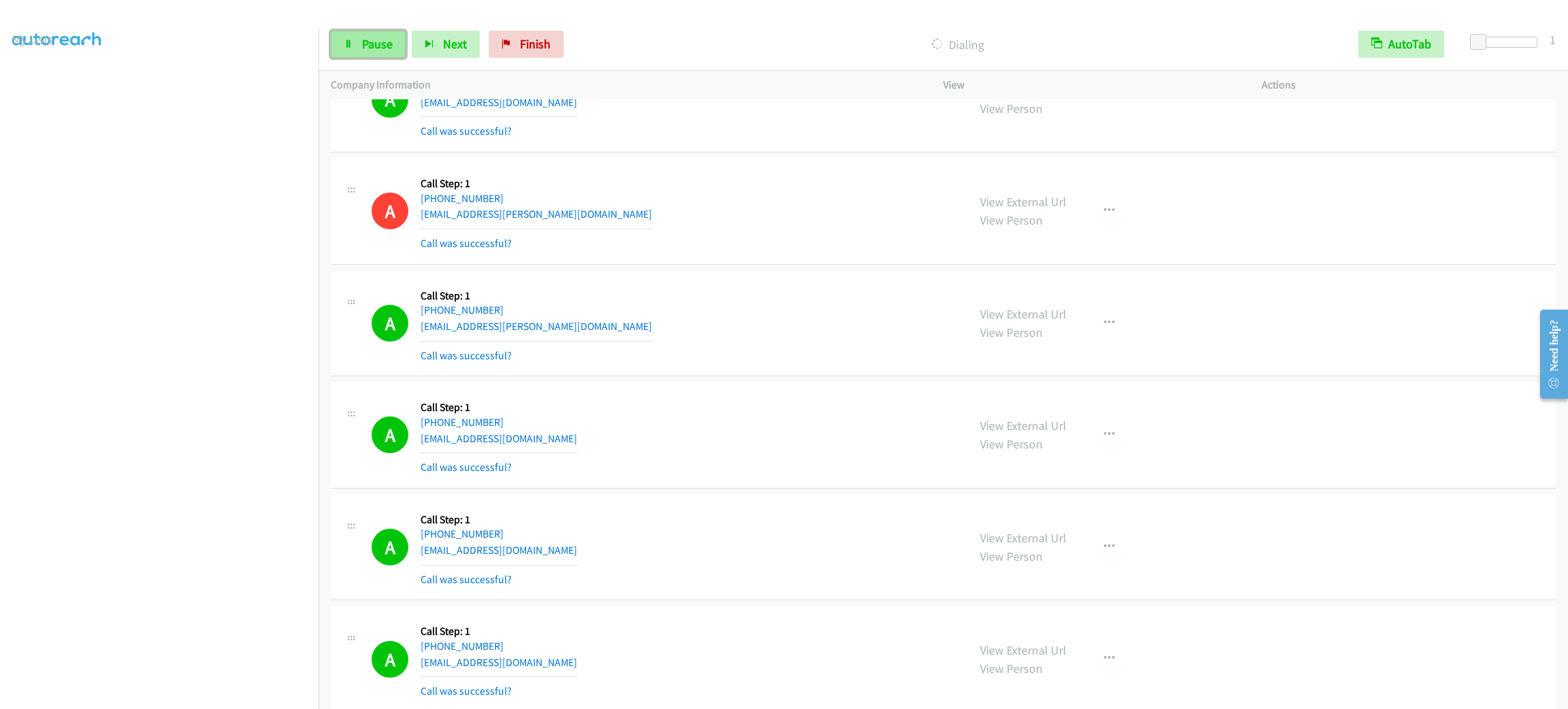
click at [384, 52] on link "Pause" at bounding box center [368, 44] width 75 height 27
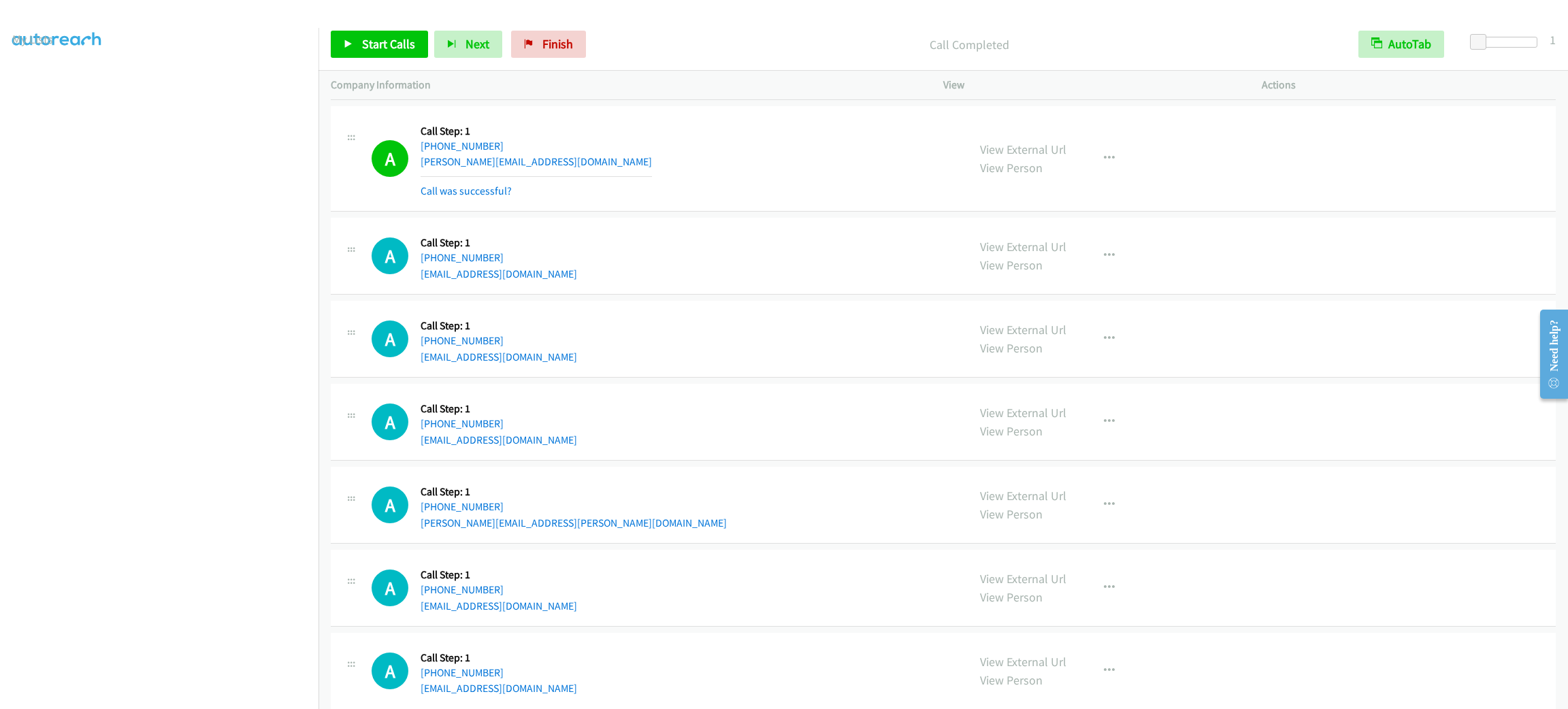
drag, startPoint x: 753, startPoint y: 223, endPoint x: 745, endPoint y: 218, distance: 9.4
click at [745, 199] on div "A Callback Scheduled Call Step: 1 America/New_York +1 610-721-9789 michellefred…" at bounding box center [664, 159] width 584 height 81
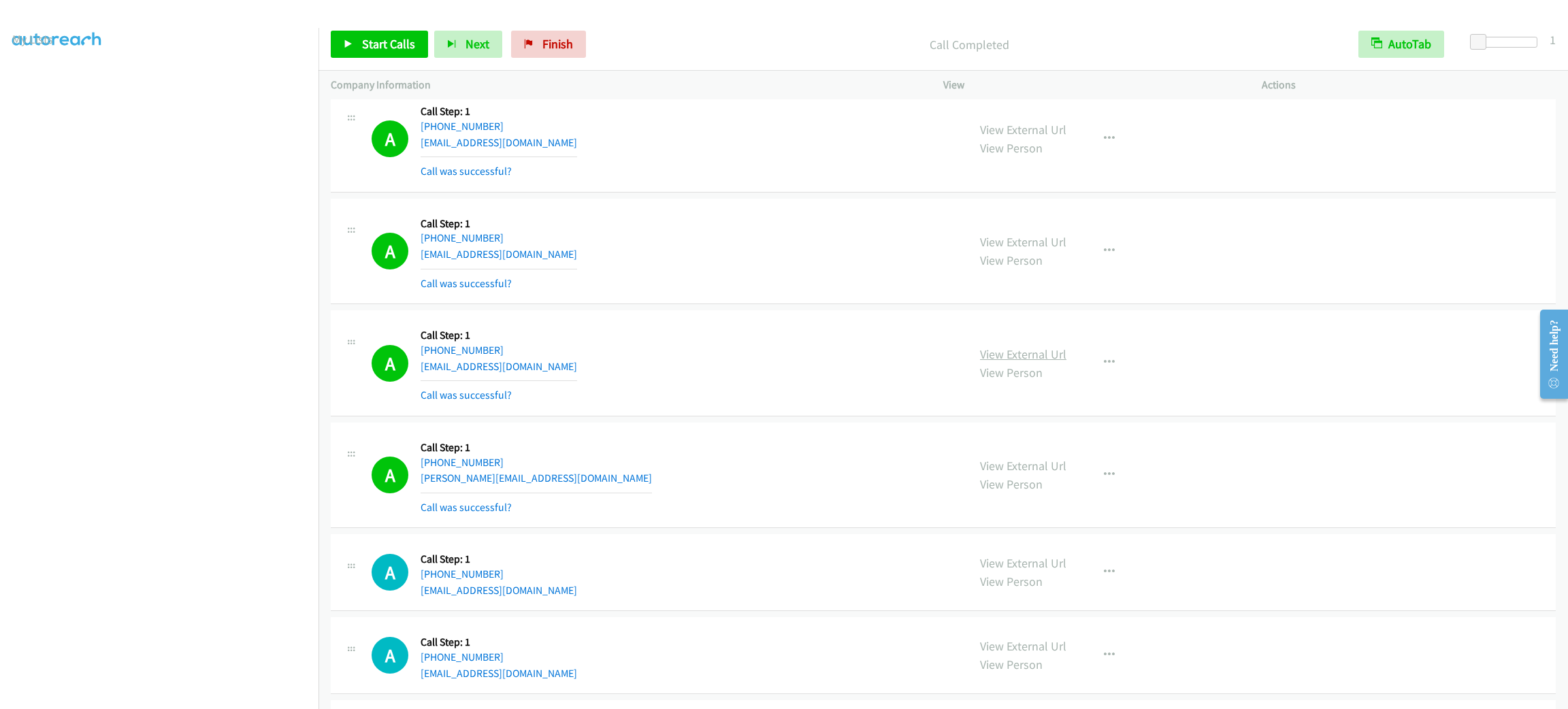
click at [1043, 362] on link "View External Url" at bounding box center [1023, 354] width 86 height 16
click at [1105, 377] on button "button" at bounding box center [1109, 362] width 37 height 27
click at [1100, 493] on link "Add to do not call list" at bounding box center [1036, 479] width 181 height 27
click at [383, 33] on link "Start Calls" at bounding box center [380, 44] width 98 height 27
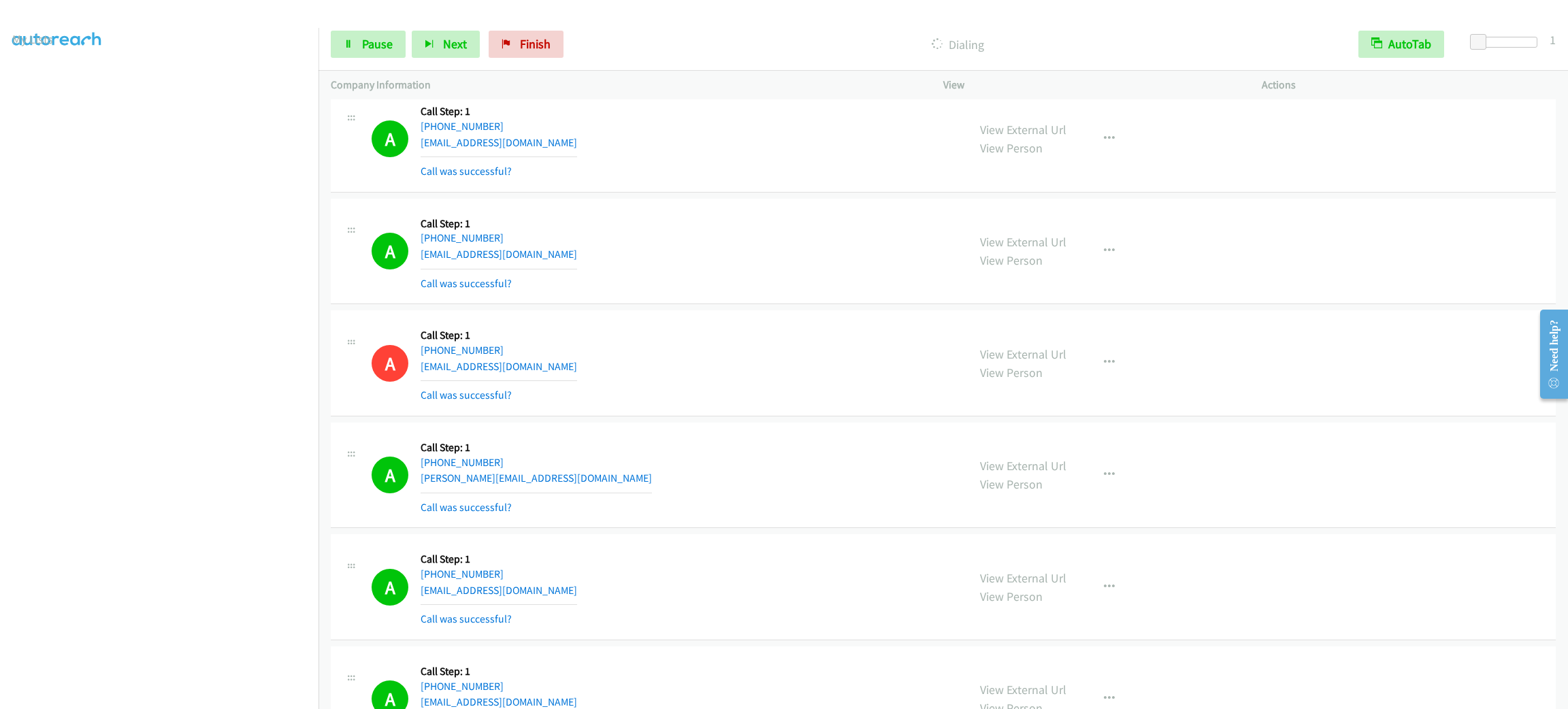
click at [819, 157] on div "A Callback Scheduled Call Step: 1 America/New_York +1 513-473-2001 bryonlynn@gm…" at bounding box center [664, 139] width 584 height 81
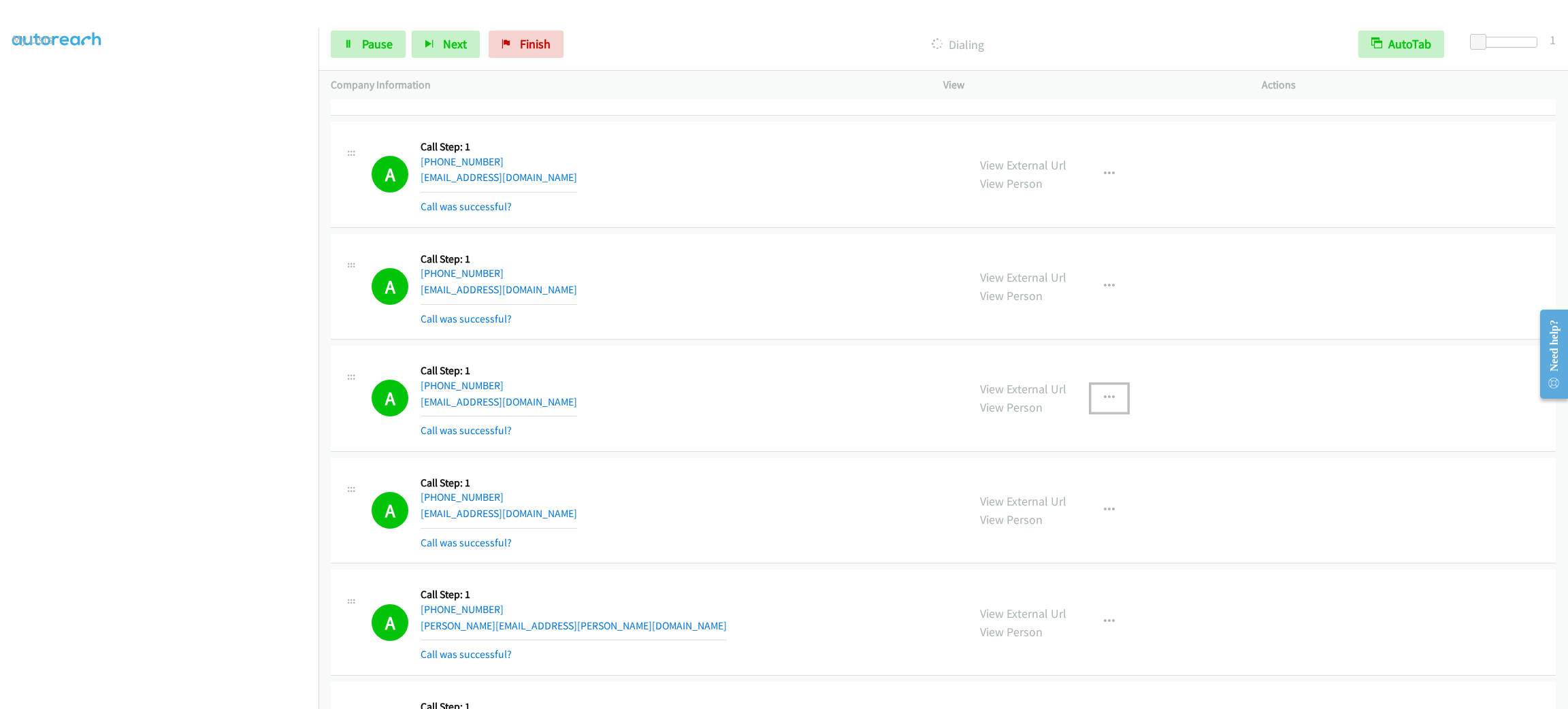
click at [1117, 407] on button "button" at bounding box center [1109, 397] width 37 height 27
click at [1075, 527] on link "Add to do not call list" at bounding box center [1036, 514] width 181 height 27
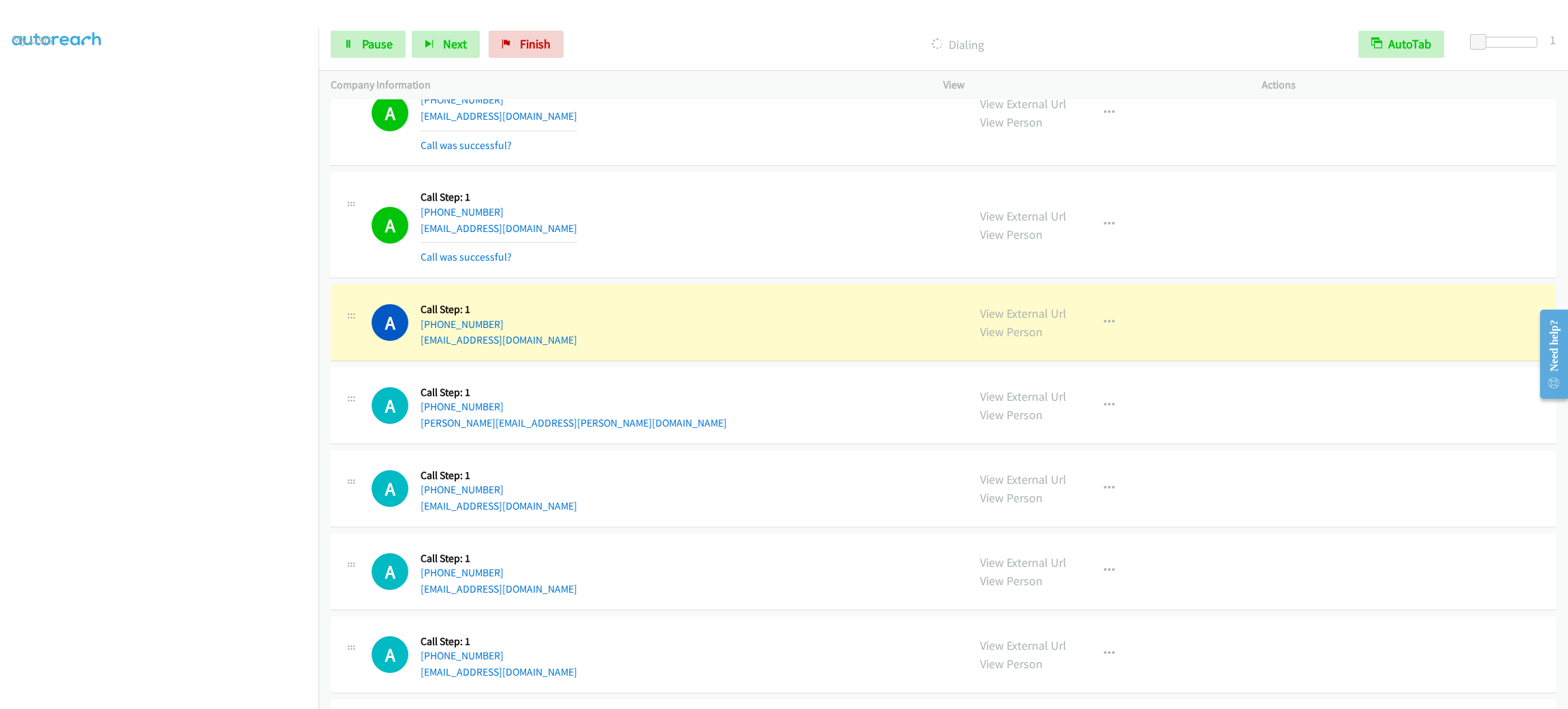
scroll to position [20585, 0]
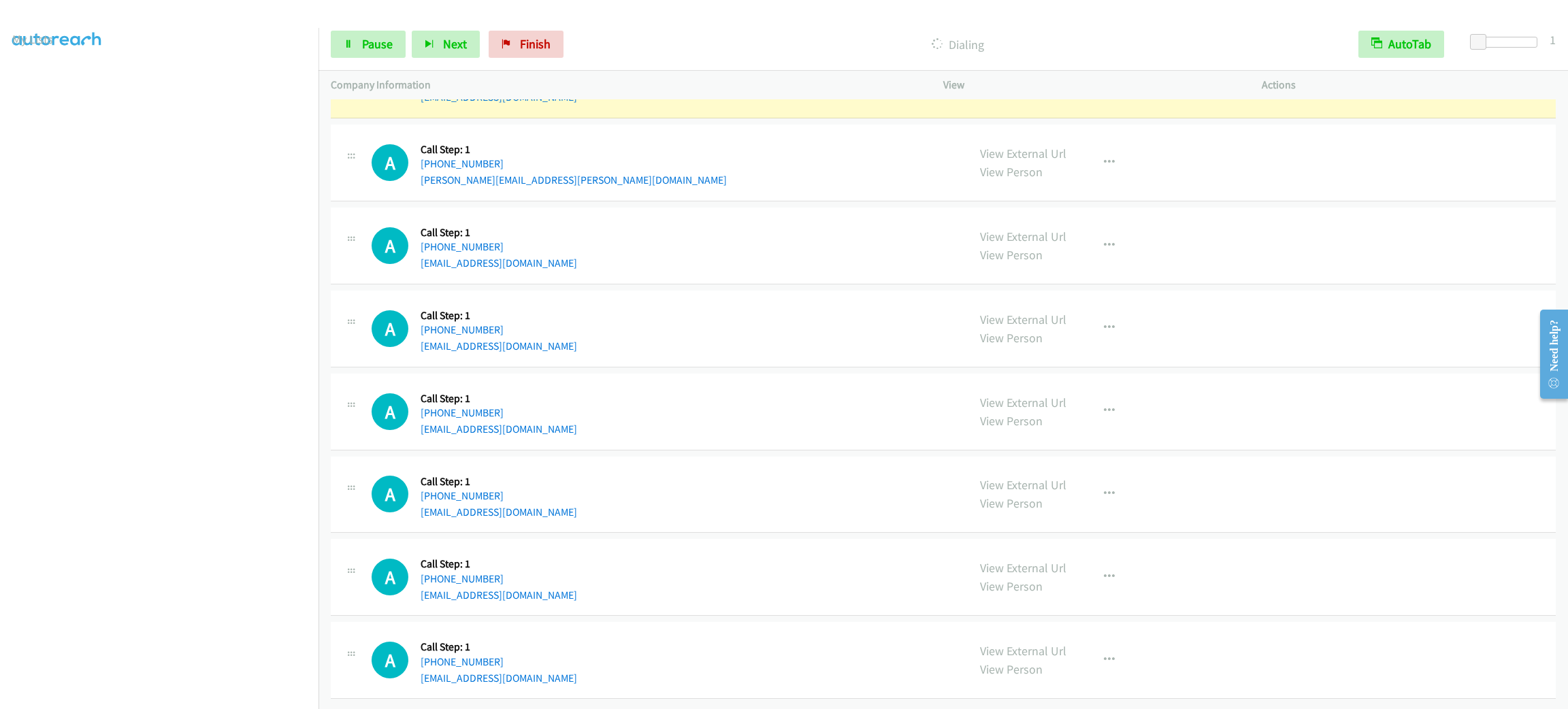
click at [782, 330] on div "A Callback Scheduled Call Step: 1 America/New_York +1 770-823-9920 within1sreac…" at bounding box center [664, 328] width 584 height 52
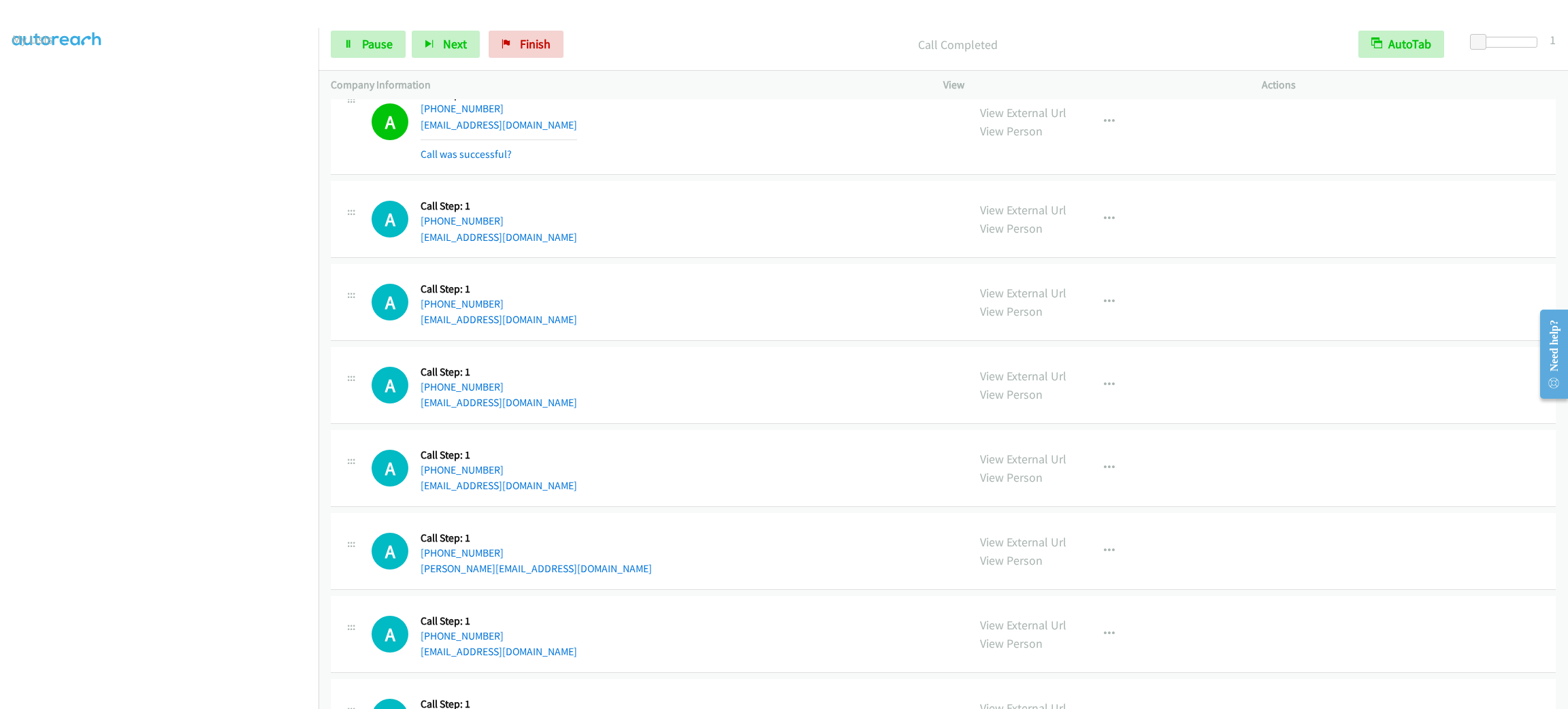
scroll to position [21154, 0]
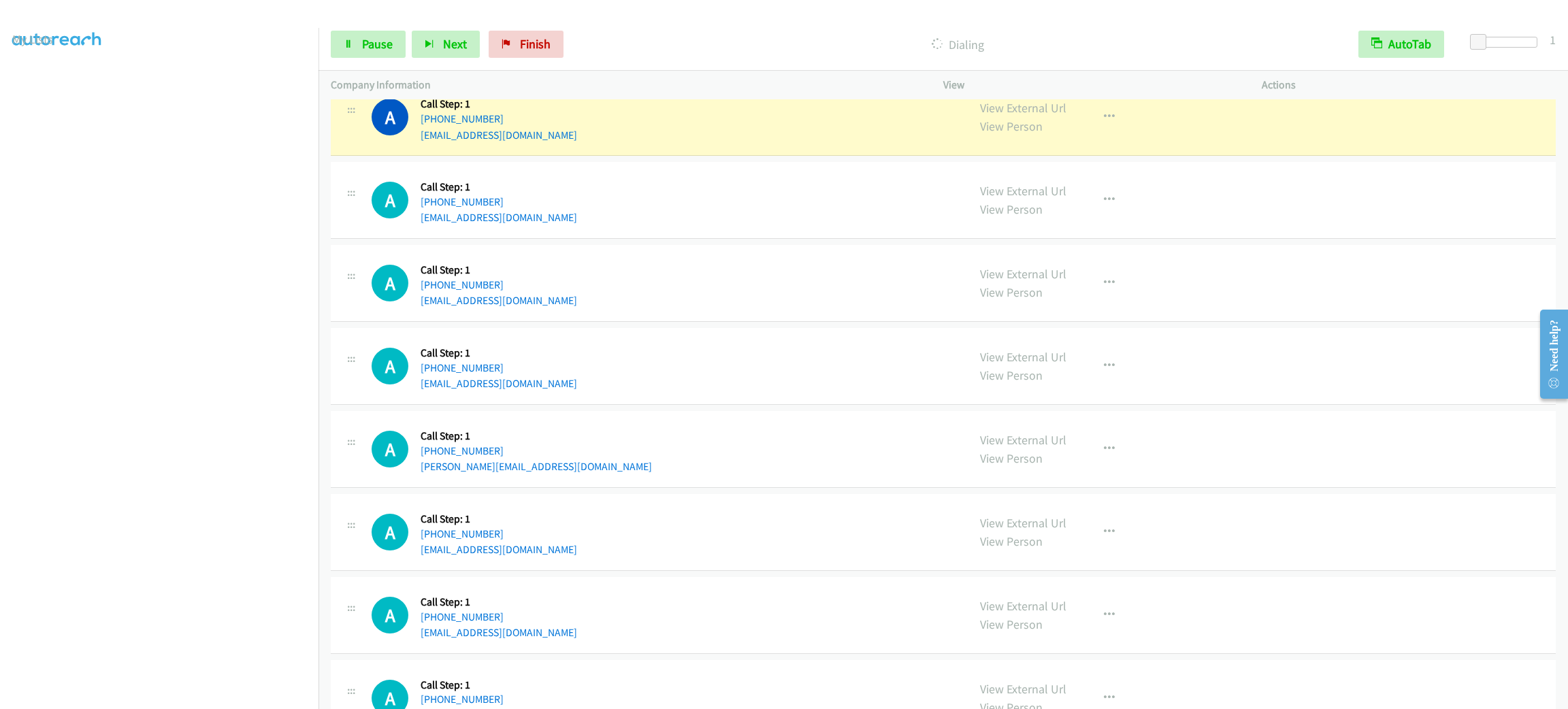
click at [759, 226] on div "A Callback Scheduled Call Step: 1 America/Los_Angeles +1 949-282-3502 lagunagir…" at bounding box center [664, 199] width 584 height 52
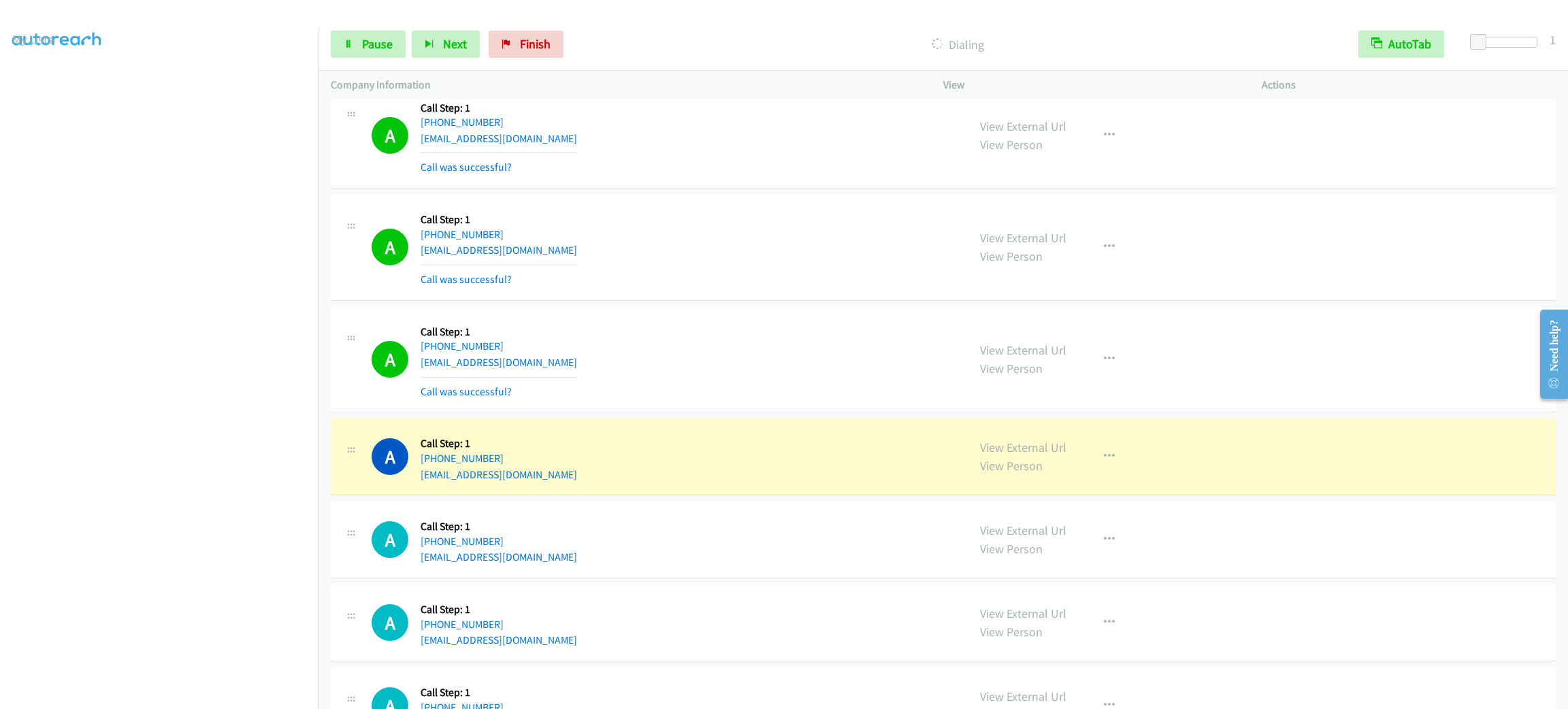
click at [1078, 400] on div "View External Url View Person View External Url Email Schedule/Manage Callback …" at bounding box center [1133, 360] width 331 height 81
click at [1091, 373] on button "button" at bounding box center [1109, 359] width 37 height 27
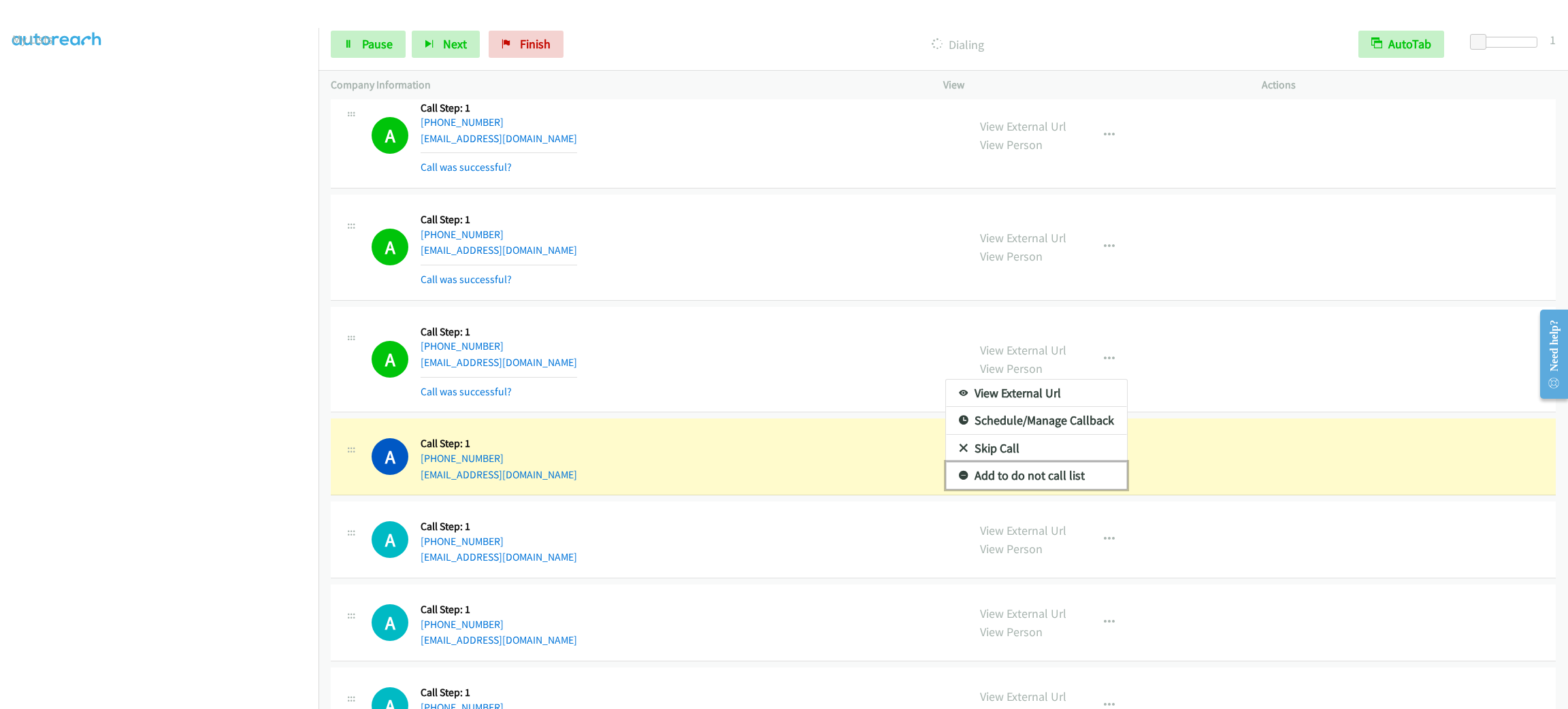
drag, startPoint x: 1067, startPoint y: 536, endPoint x: 1059, endPoint y: 536, distance: 8.0
click at [1067, 489] on link "Add to do not call list" at bounding box center [1036, 475] width 181 height 27
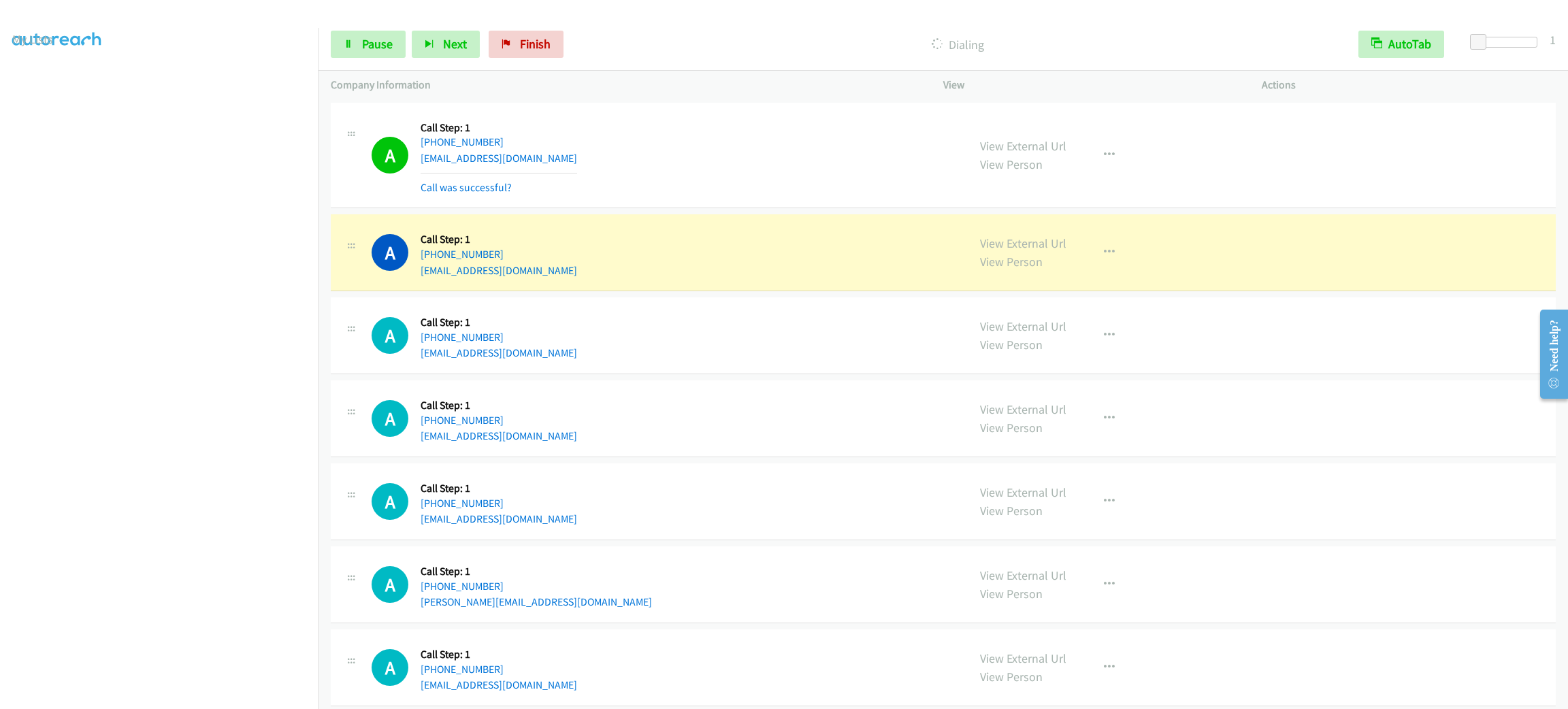
scroll to position [21122, 0]
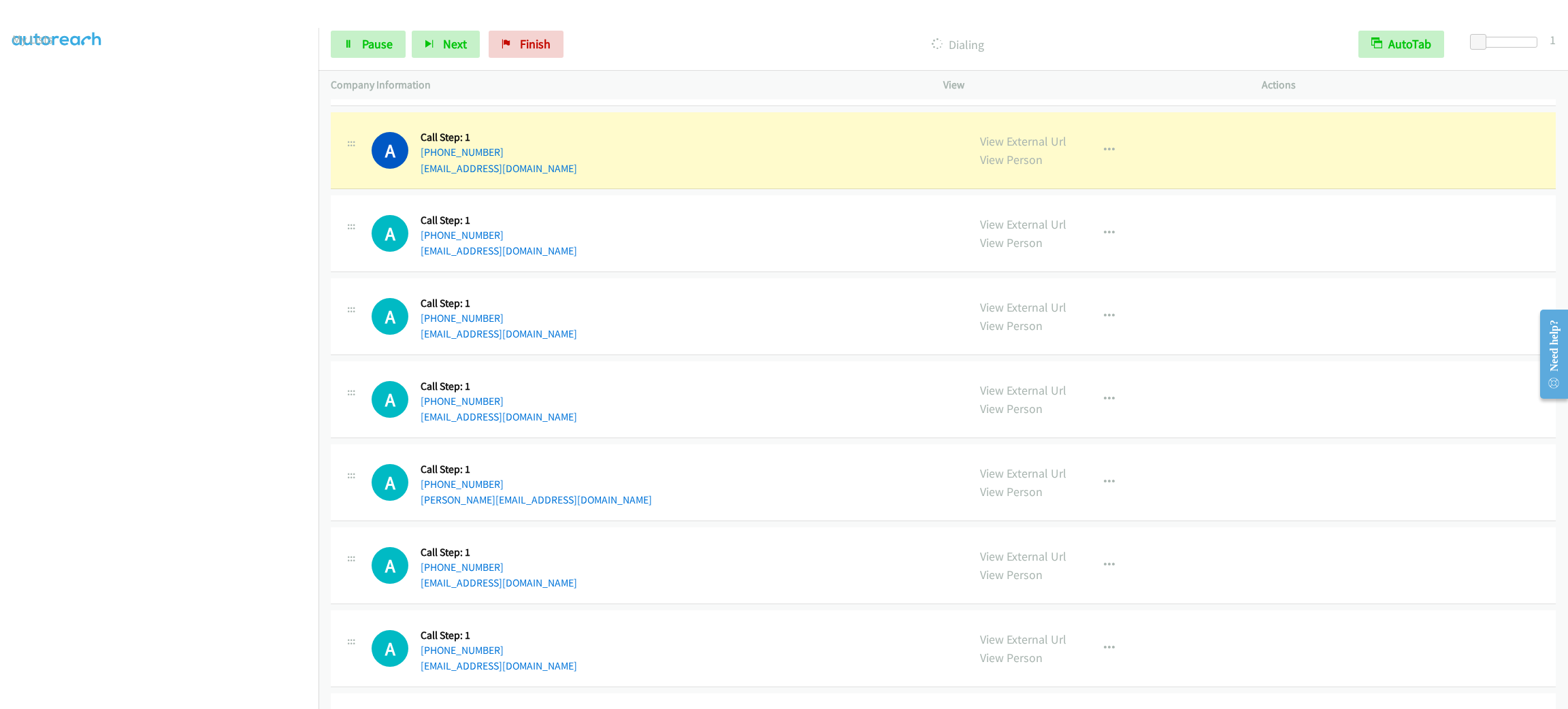
click at [754, 342] on div "A Callback Scheduled Call Step: 1 Pacific/Honolulu +1 808-627-5414 teretia12@gm…" at bounding box center [664, 316] width 584 height 52
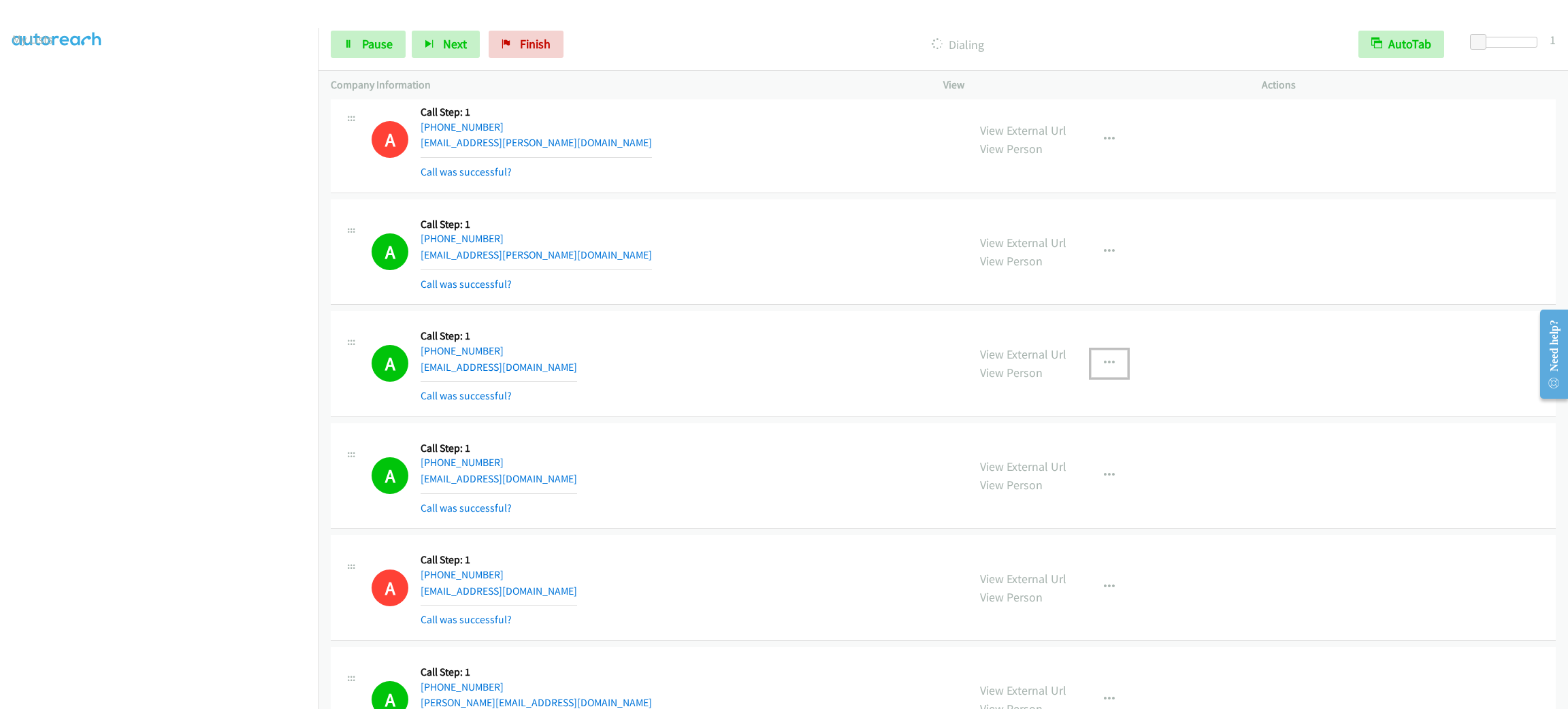
click at [1099, 377] on button "button" at bounding box center [1109, 362] width 37 height 27
click at [1080, 466] on link "Skip Call" at bounding box center [1036, 452] width 181 height 27
click at [1105, 394] on div "View External Url View Person View External Url Email Schedule/Manage Callback …" at bounding box center [1133, 363] width 331 height 81
click at [1104, 369] on icon "button" at bounding box center [1110, 363] width 11 height 11
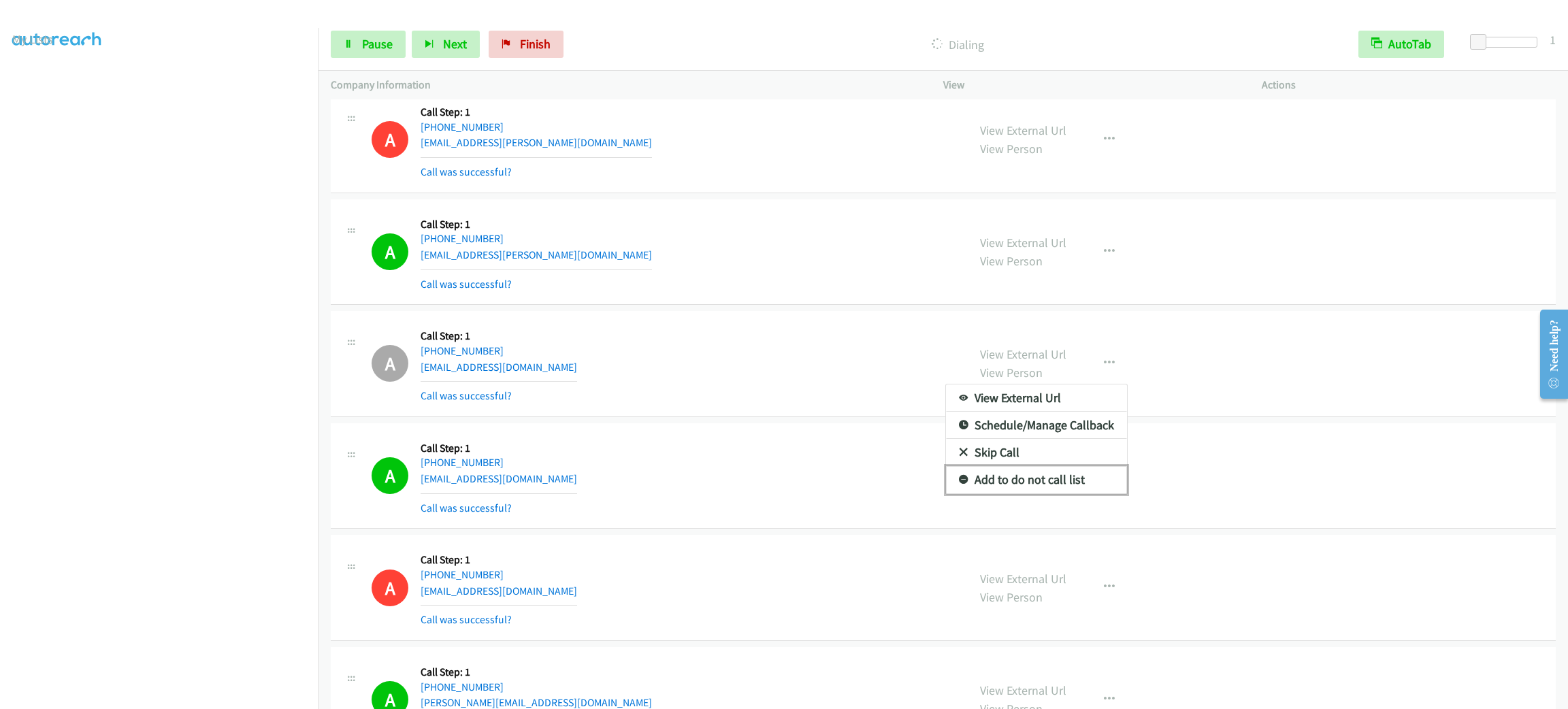
click at [1072, 493] on link "Add to do not call list" at bounding box center [1036, 479] width 181 height 27
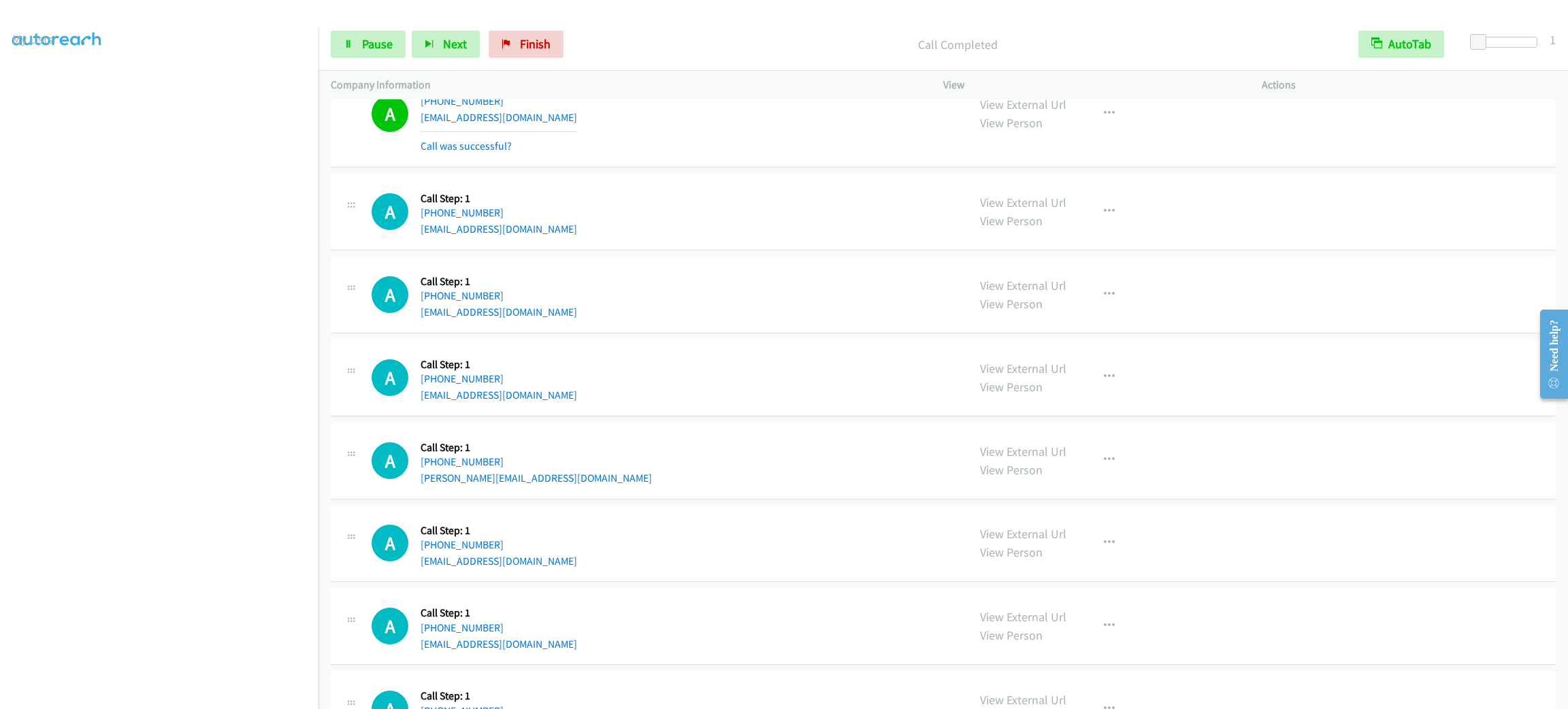
scroll to position [21275, 0]
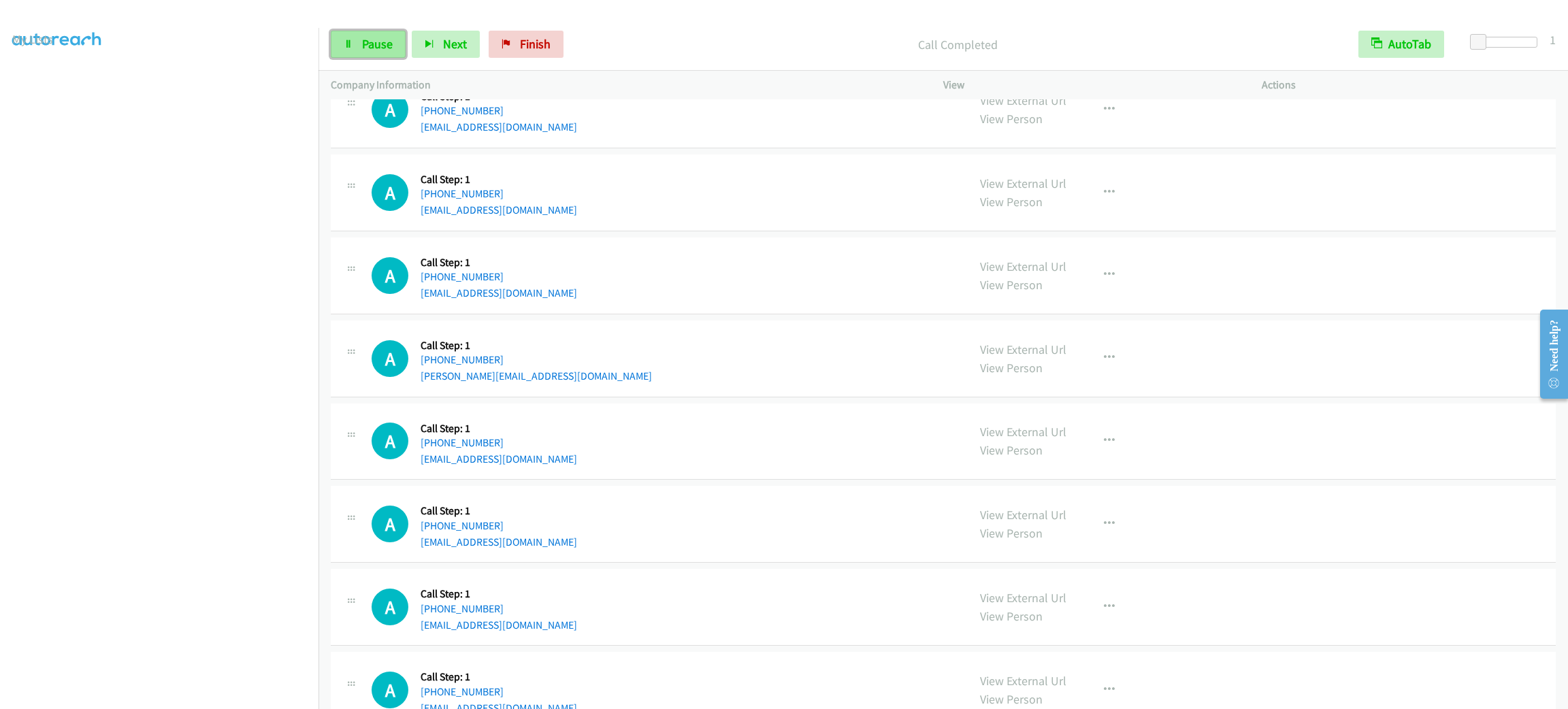
click at [379, 48] on span "Pause" at bounding box center [377, 43] width 31 height 16
click at [379, 42] on span "Start Calls" at bounding box center [388, 43] width 54 height 16
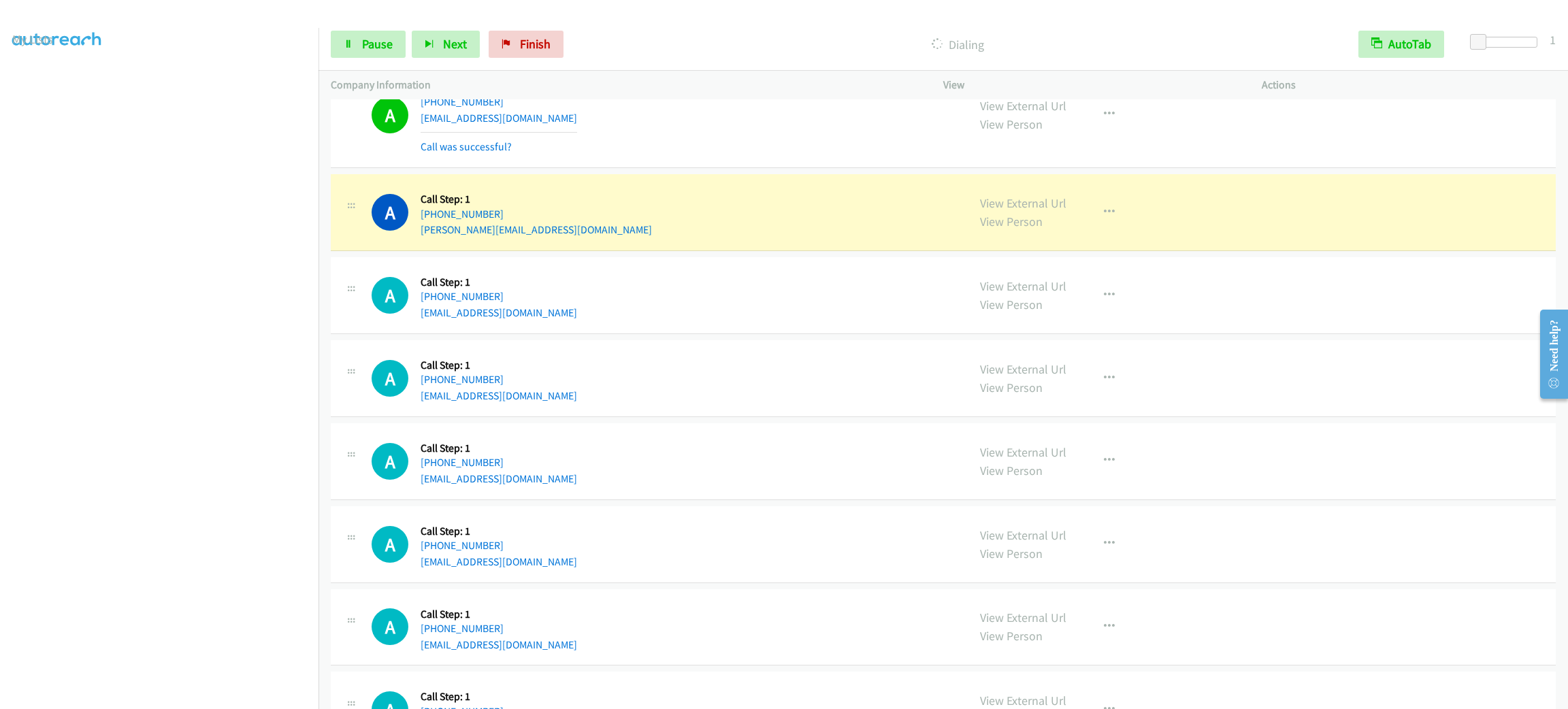
scroll to position [21581, 0]
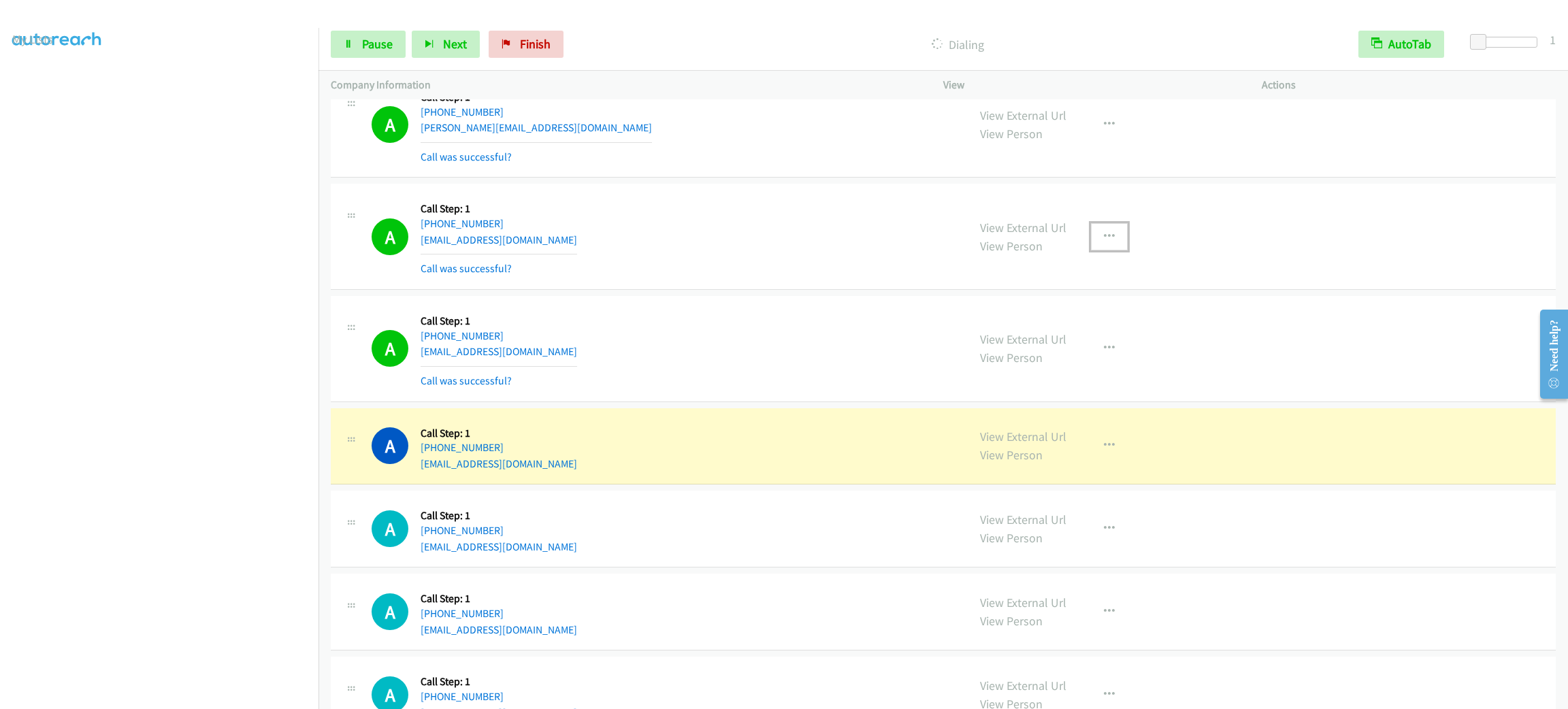
click at [1104, 242] on icon "button" at bounding box center [1110, 237] width 11 height 11
click at [1078, 367] on link "Add to do not call list" at bounding box center [1036, 353] width 181 height 27
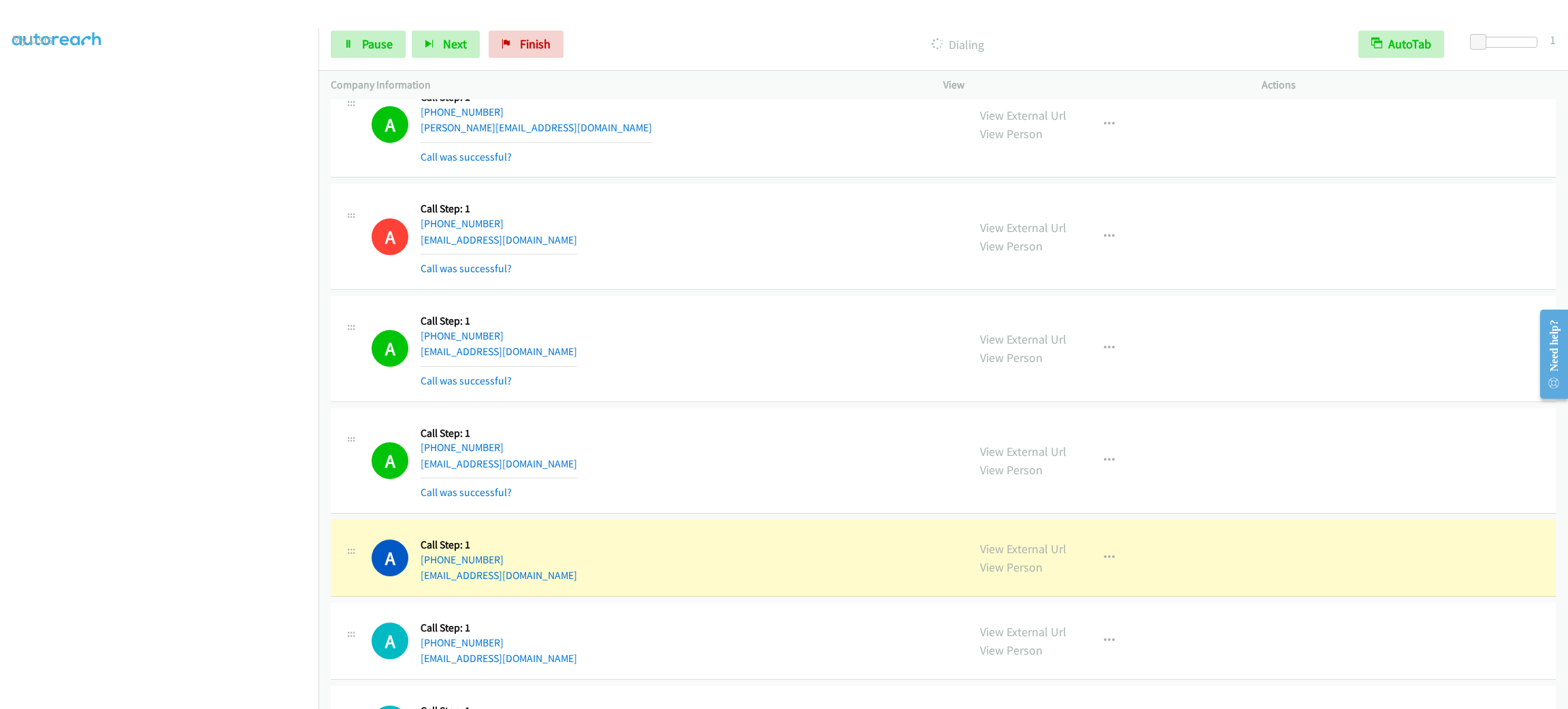
scroll to position [21683, 0]
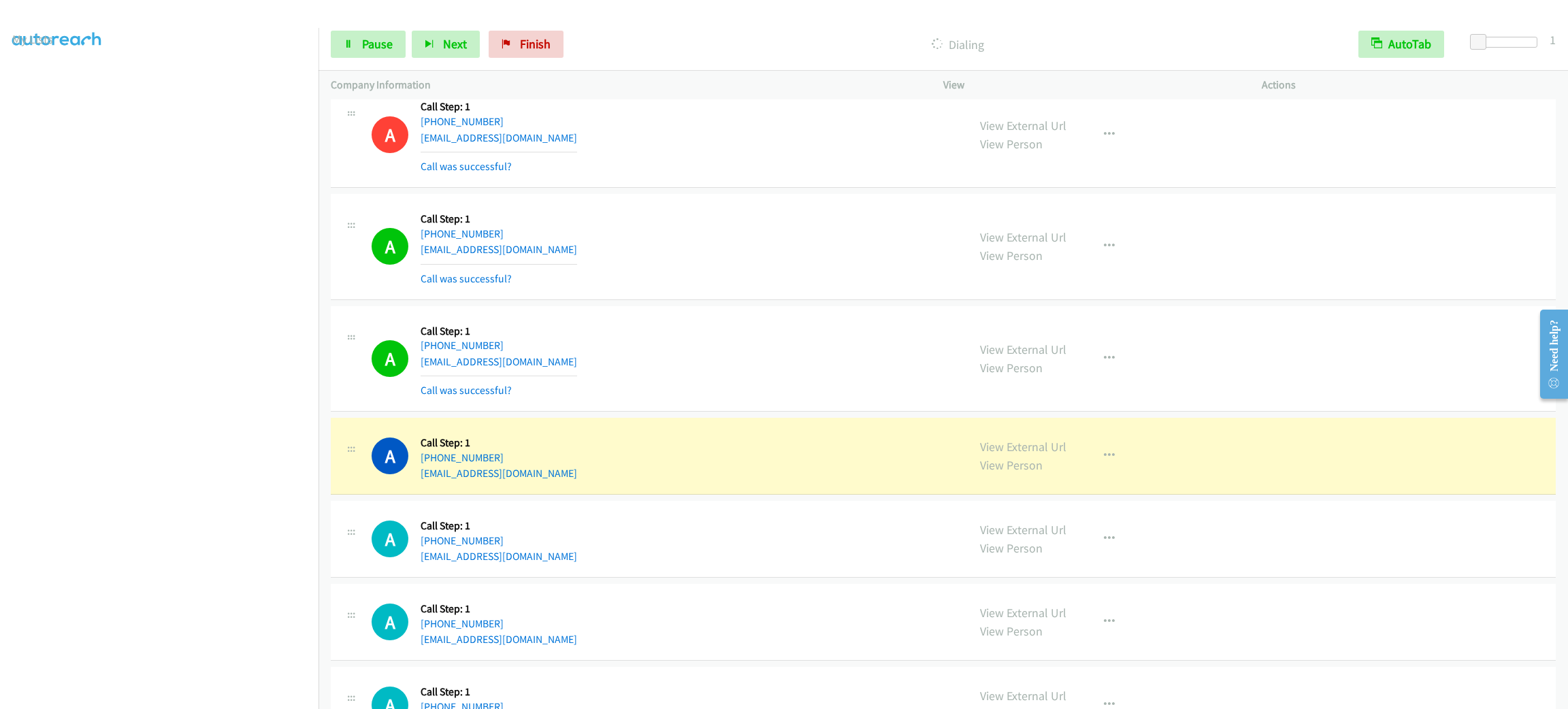
click at [782, 482] on div "A Callback Scheduled Call Step: 1 America/Los_Angeles +1 661-476-0679 thorntonj…" at bounding box center [664, 455] width 584 height 52
click at [1115, 470] on button "button" at bounding box center [1109, 455] width 37 height 27
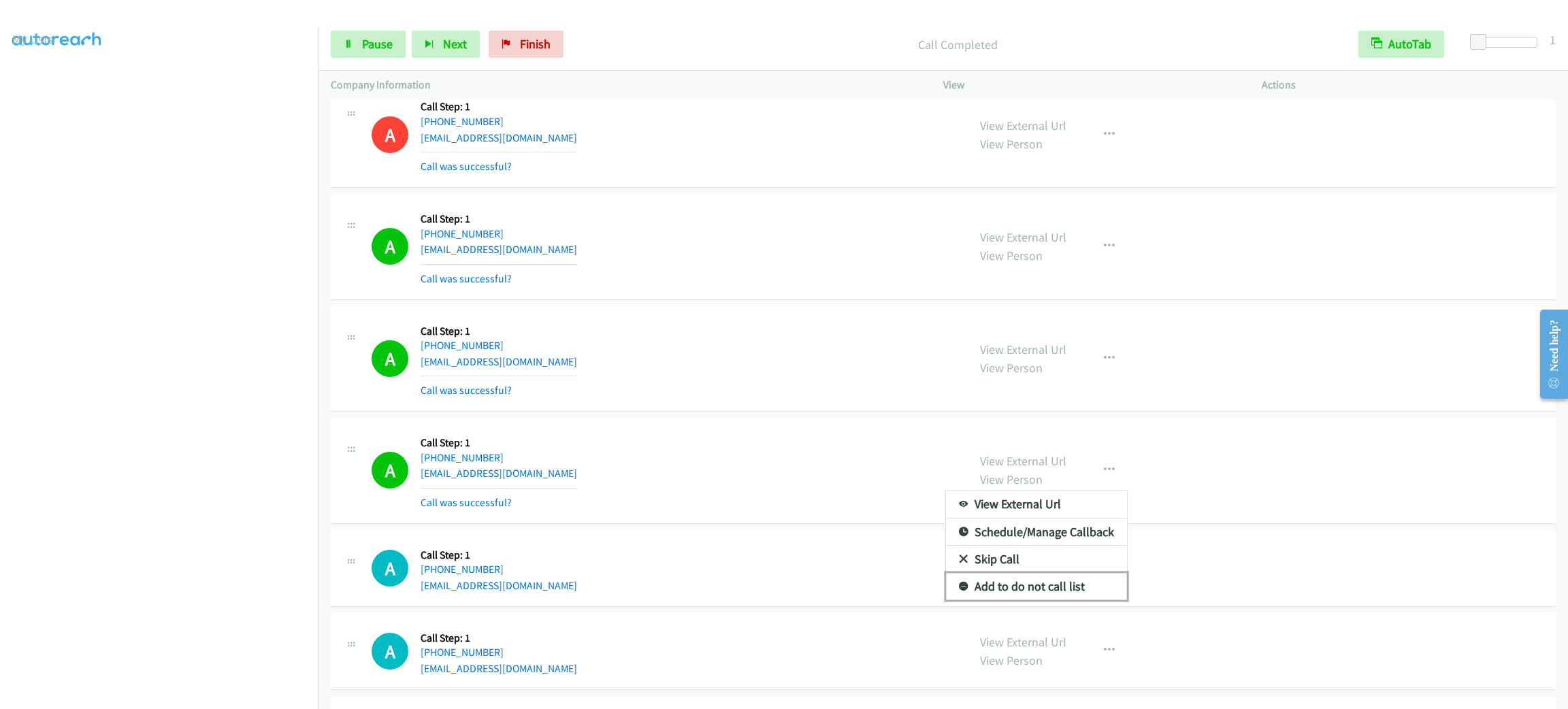
click at [1075, 600] on link "Add to do not call list" at bounding box center [1036, 586] width 181 height 27
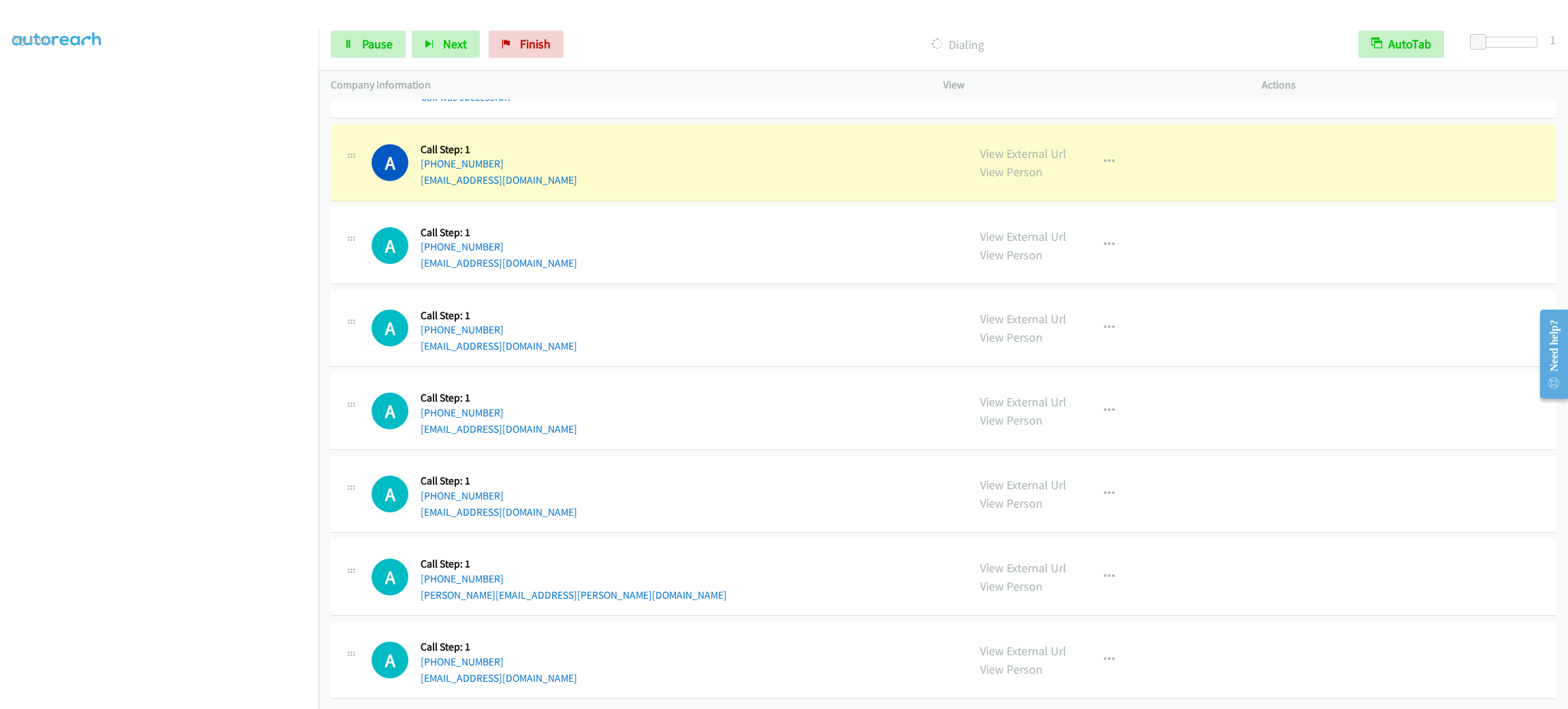
scroll to position [22157, 0]
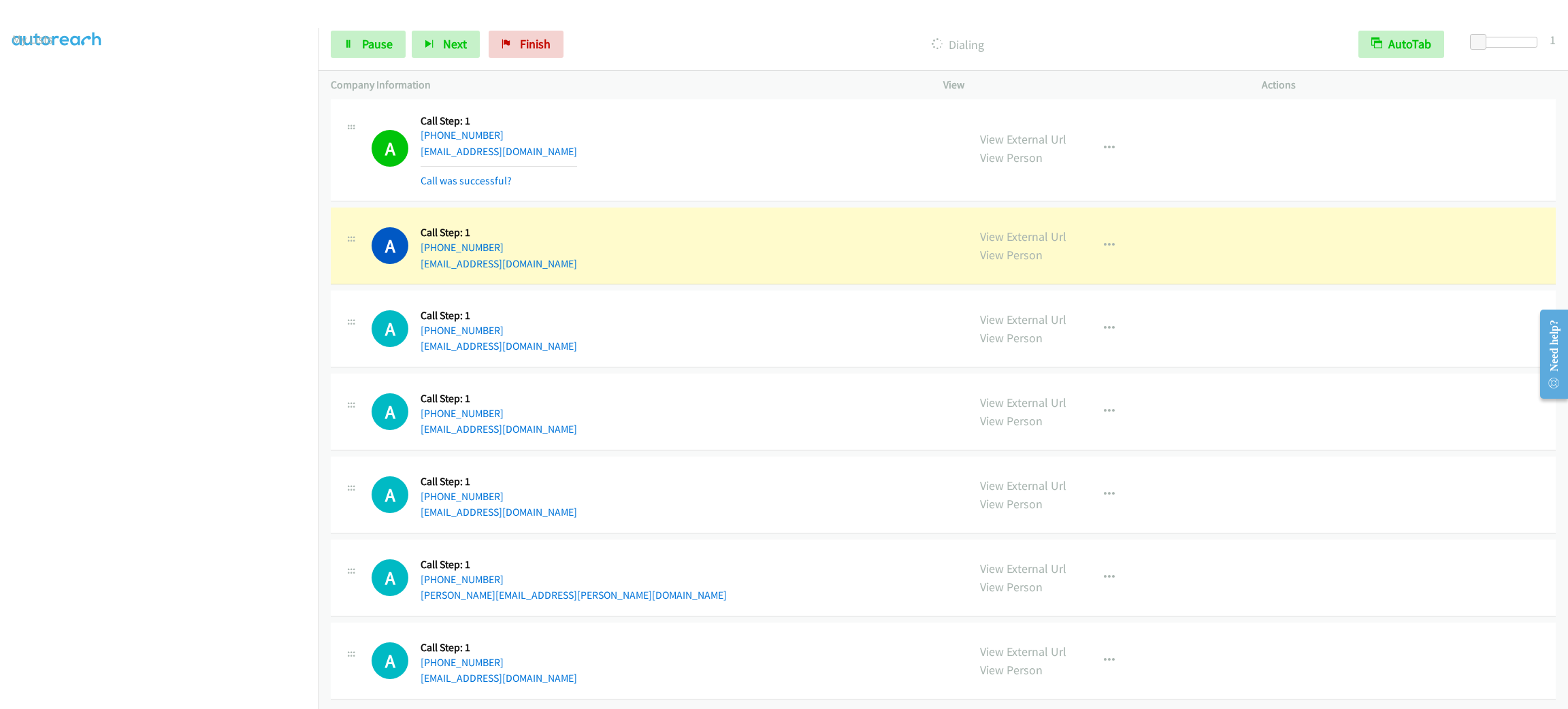
click at [196, 695] on section at bounding box center [159, 385] width 294 height 651
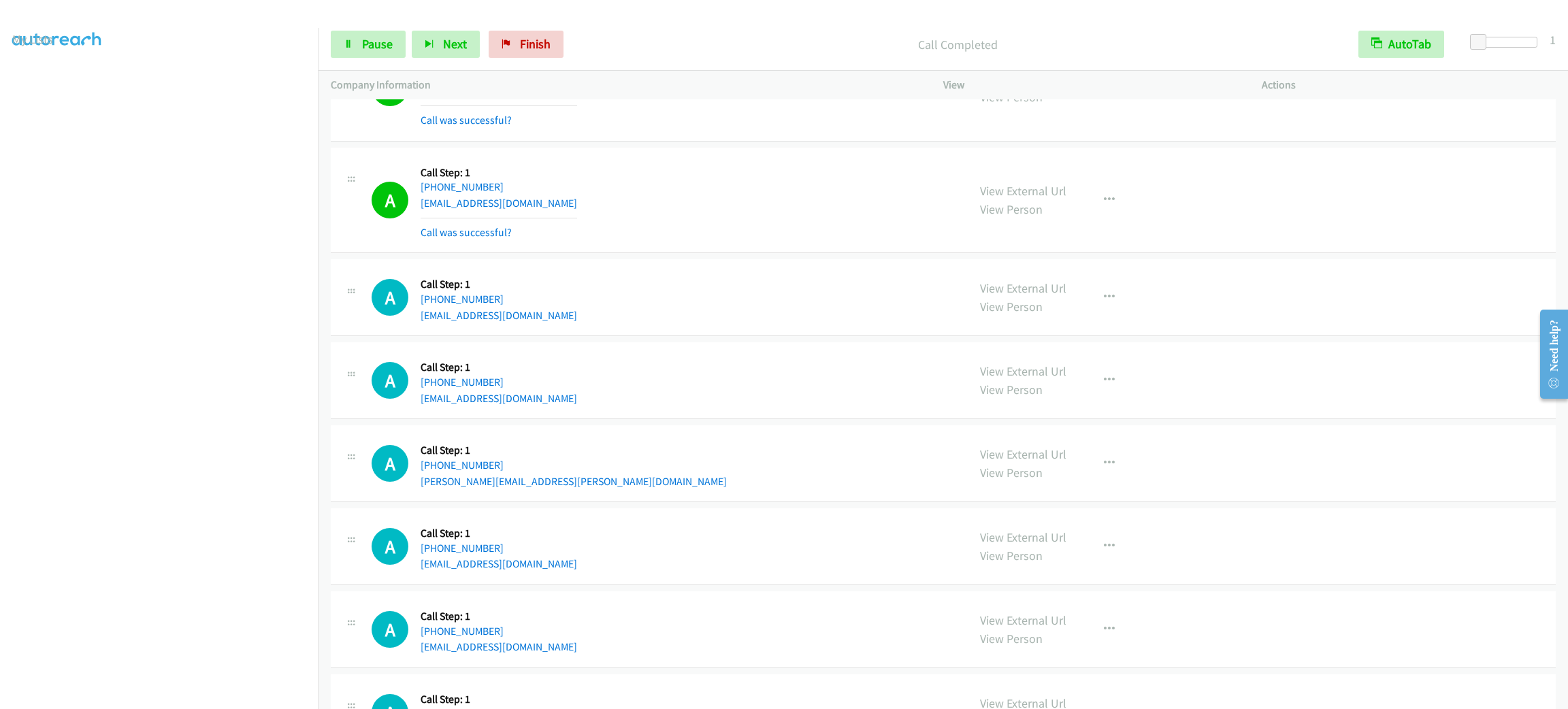
scroll to position [22391, 0]
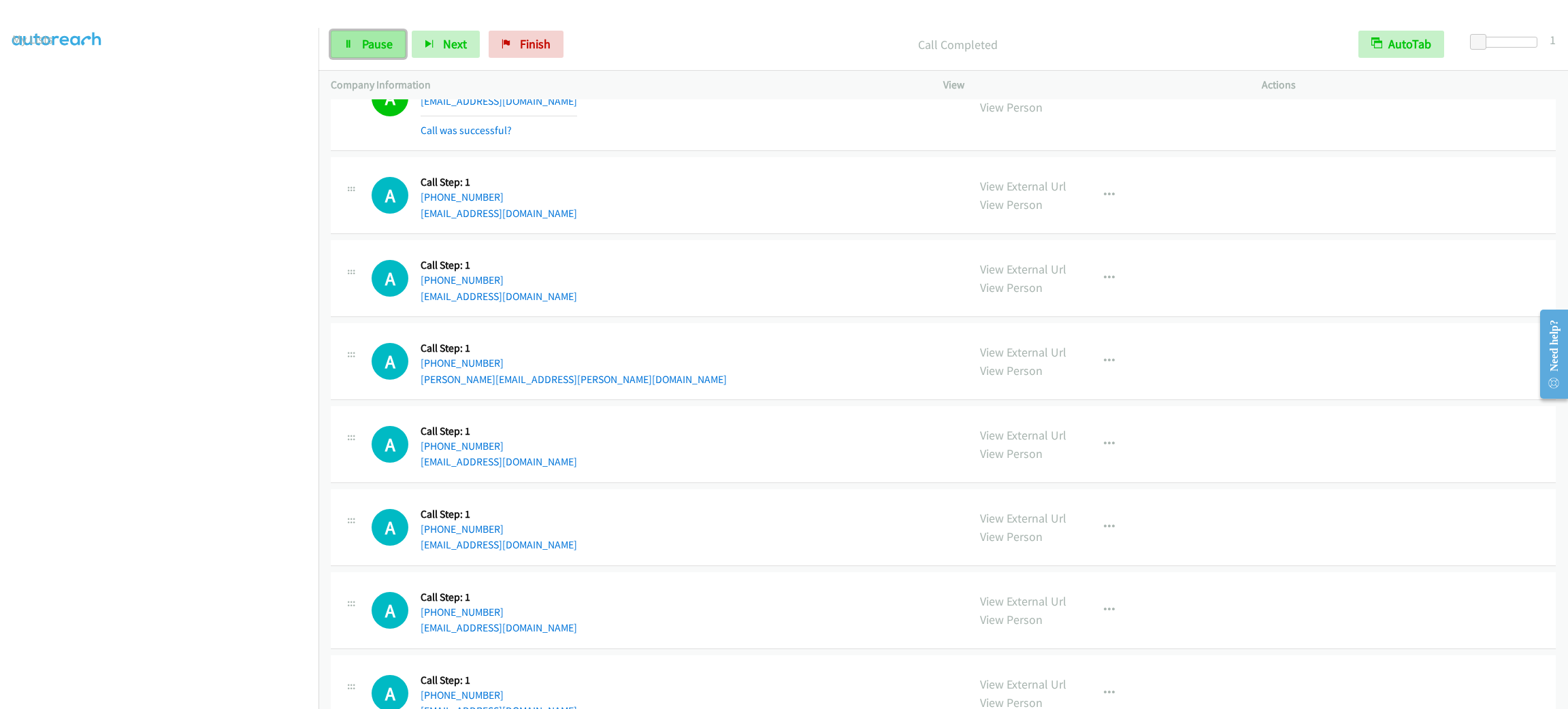
click at [348, 40] on icon at bounding box center [349, 45] width 9 height 9
click at [366, 40] on span "Start Calls" at bounding box center [388, 43] width 54 height 16
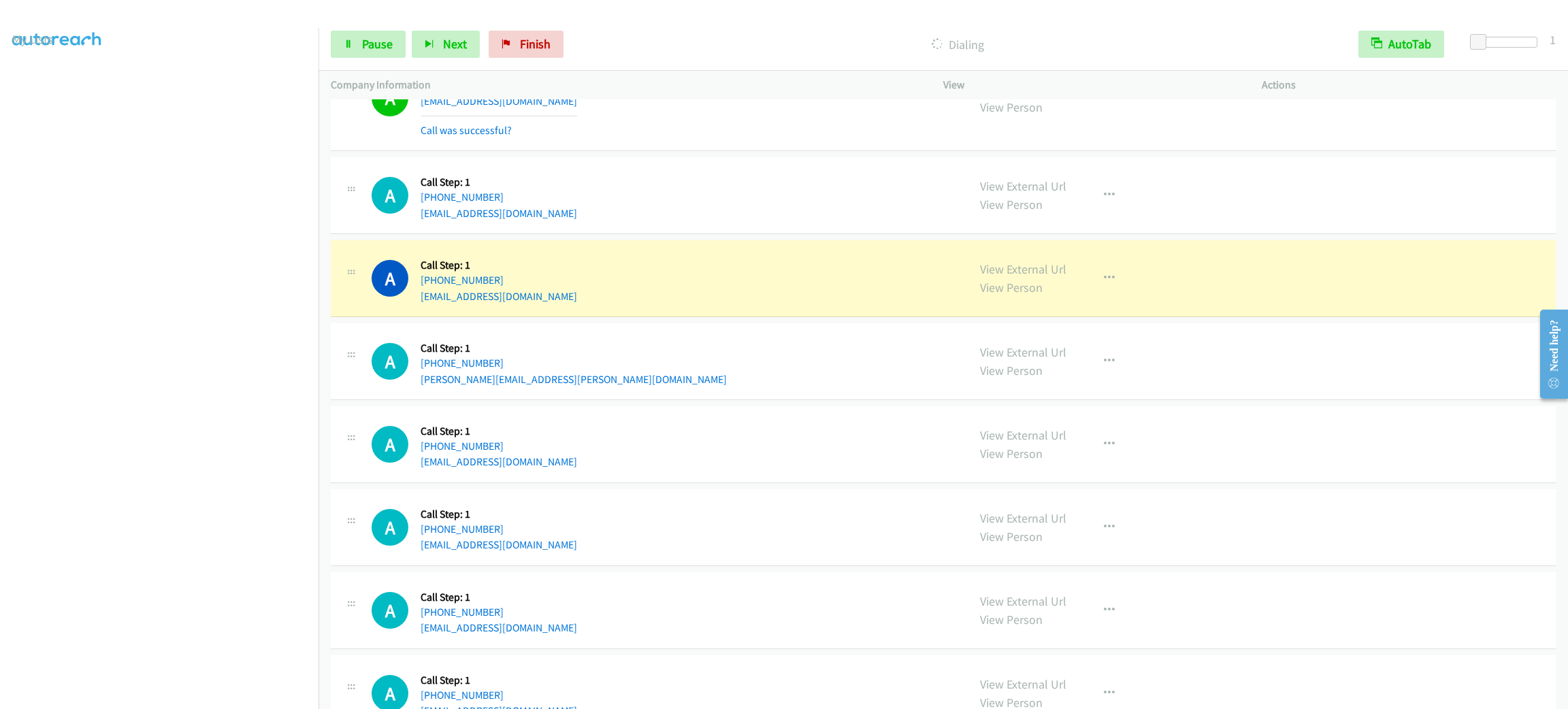
drag, startPoint x: 662, startPoint y: 464, endPoint x: 641, endPoint y: 464, distance: 21.0
click at [662, 464] on div "A Callback Scheduled Call Step: 1 America/Chicago +1 469-247-5910 jkuss100@gmai…" at bounding box center [943, 445] width 1225 height 77
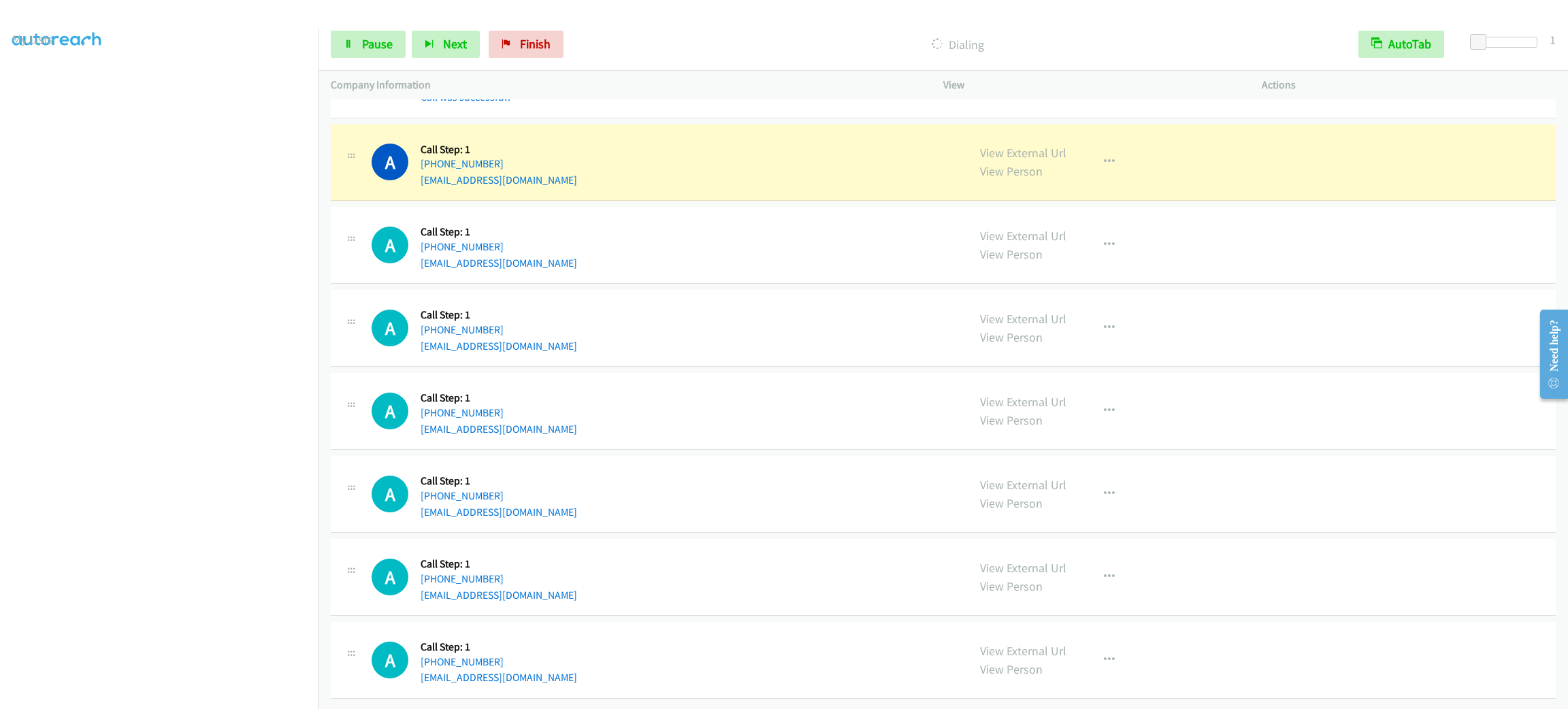
scroll to position [23026, 0]
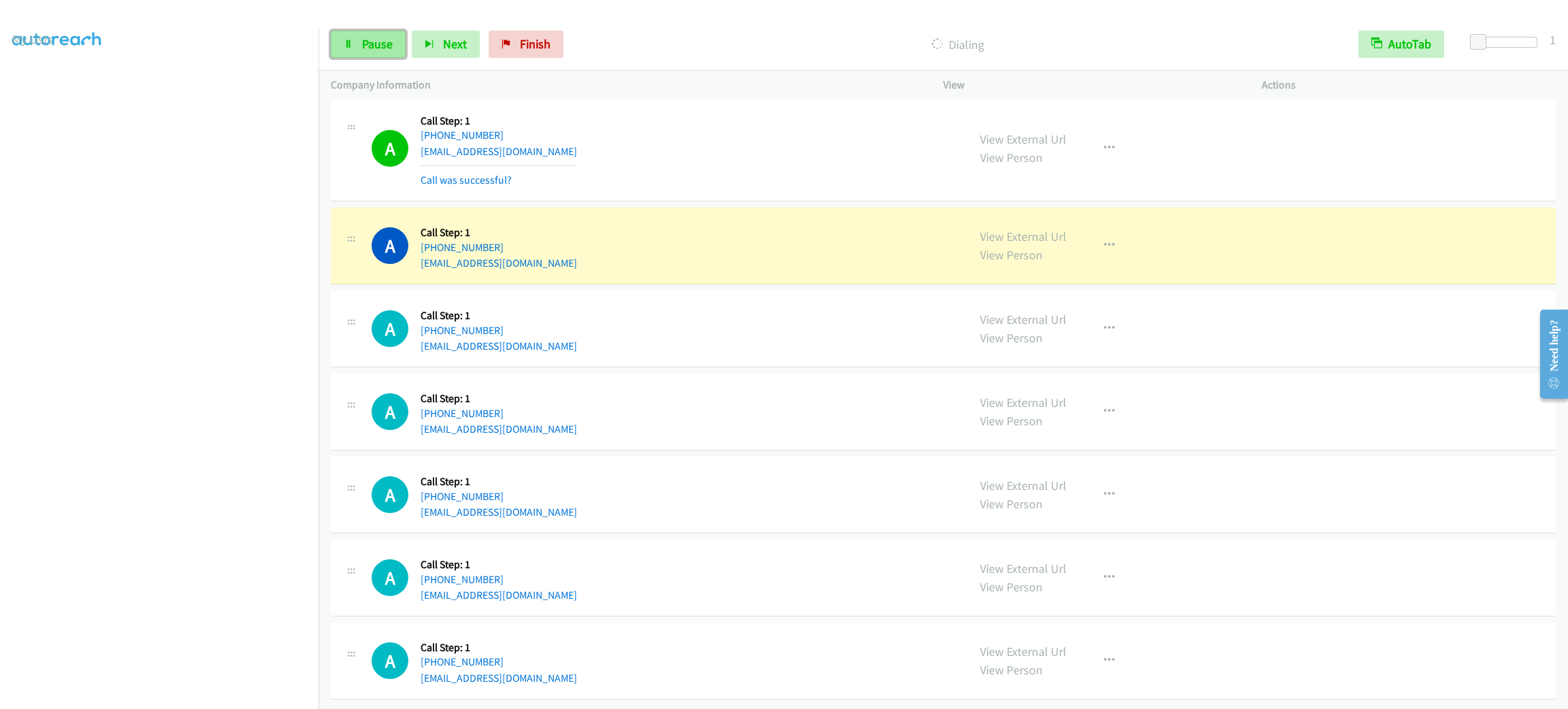
click at [379, 54] on link "Pause" at bounding box center [368, 44] width 75 height 27
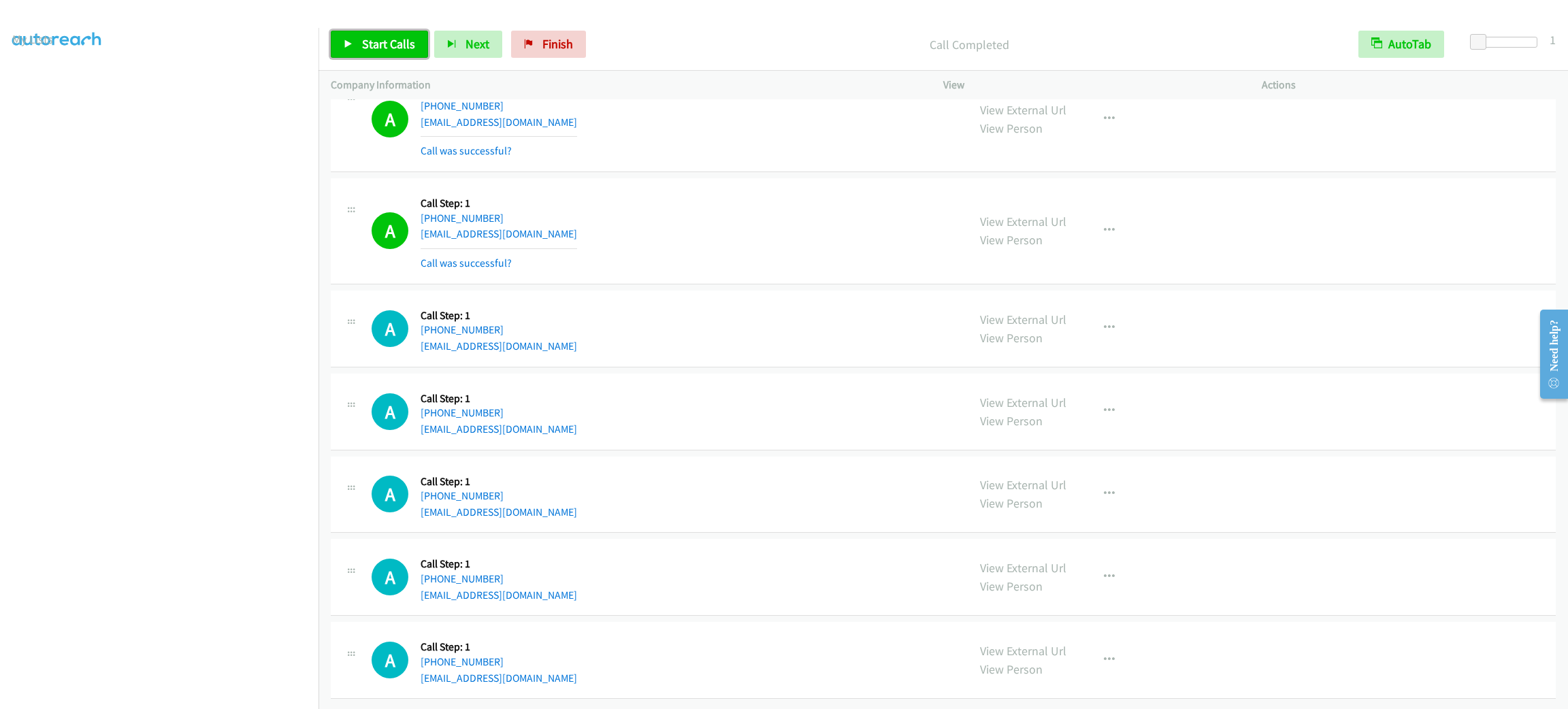
click at [399, 55] on link "Start Calls" at bounding box center [380, 44] width 98 height 27
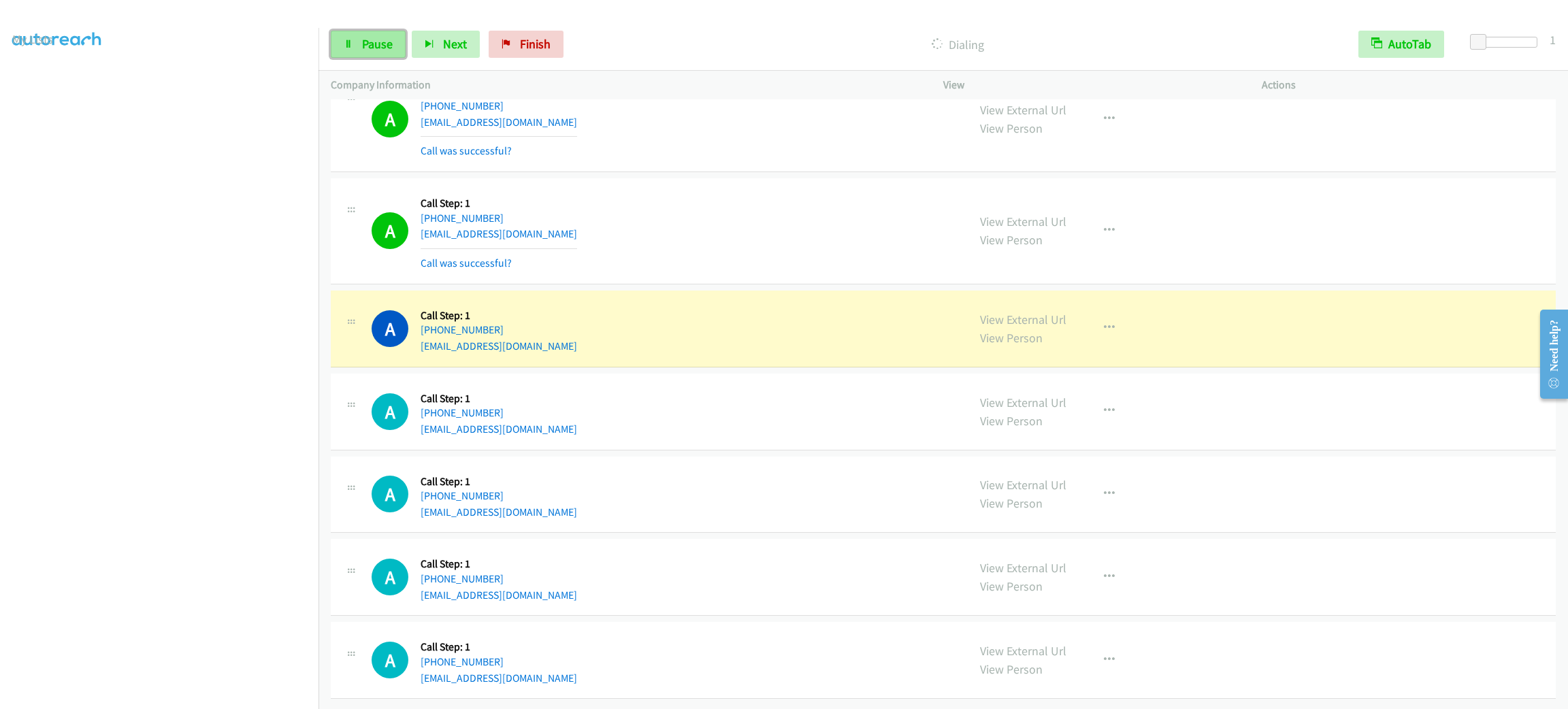
click at [379, 51] on span "Pause" at bounding box center [377, 43] width 31 height 16
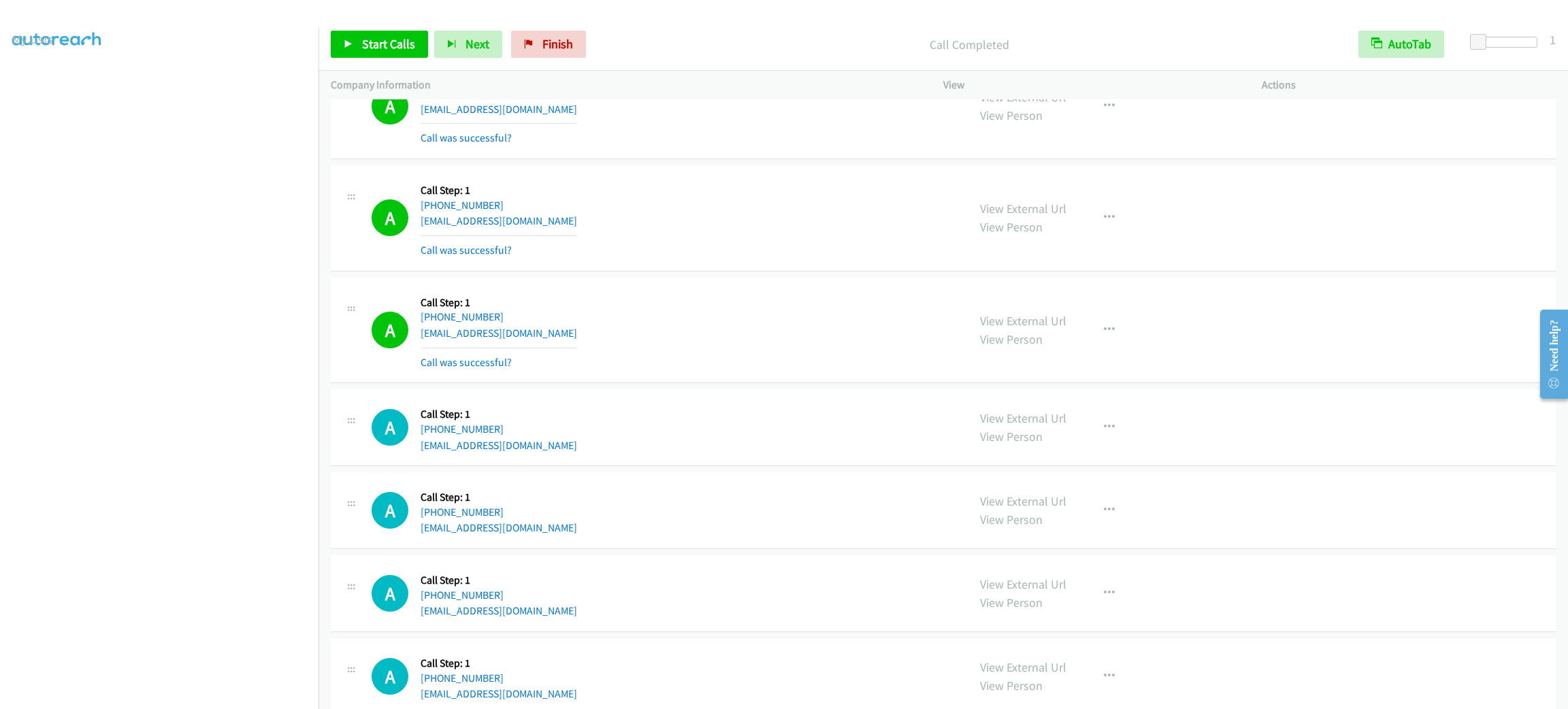
click at [751, 258] on div "A Callback Scheduled Call Step: 1 America/New_York +1 857-800-1567 ayushjayani6…" at bounding box center [664, 218] width 584 height 81
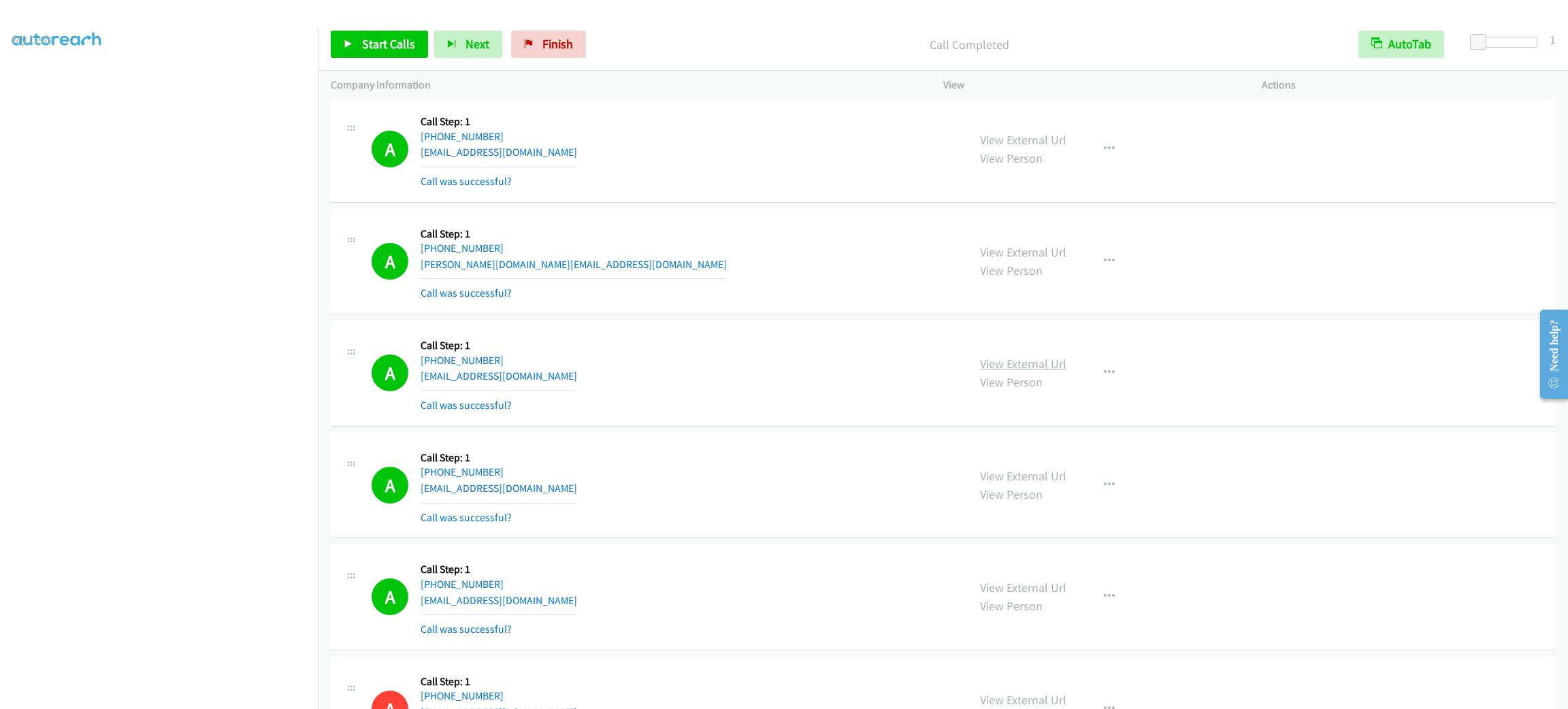
click at [1027, 372] on link "View External Url" at bounding box center [1023, 363] width 86 height 16
click at [415, 51] on link "Start Calls" at bounding box center [380, 44] width 98 height 27
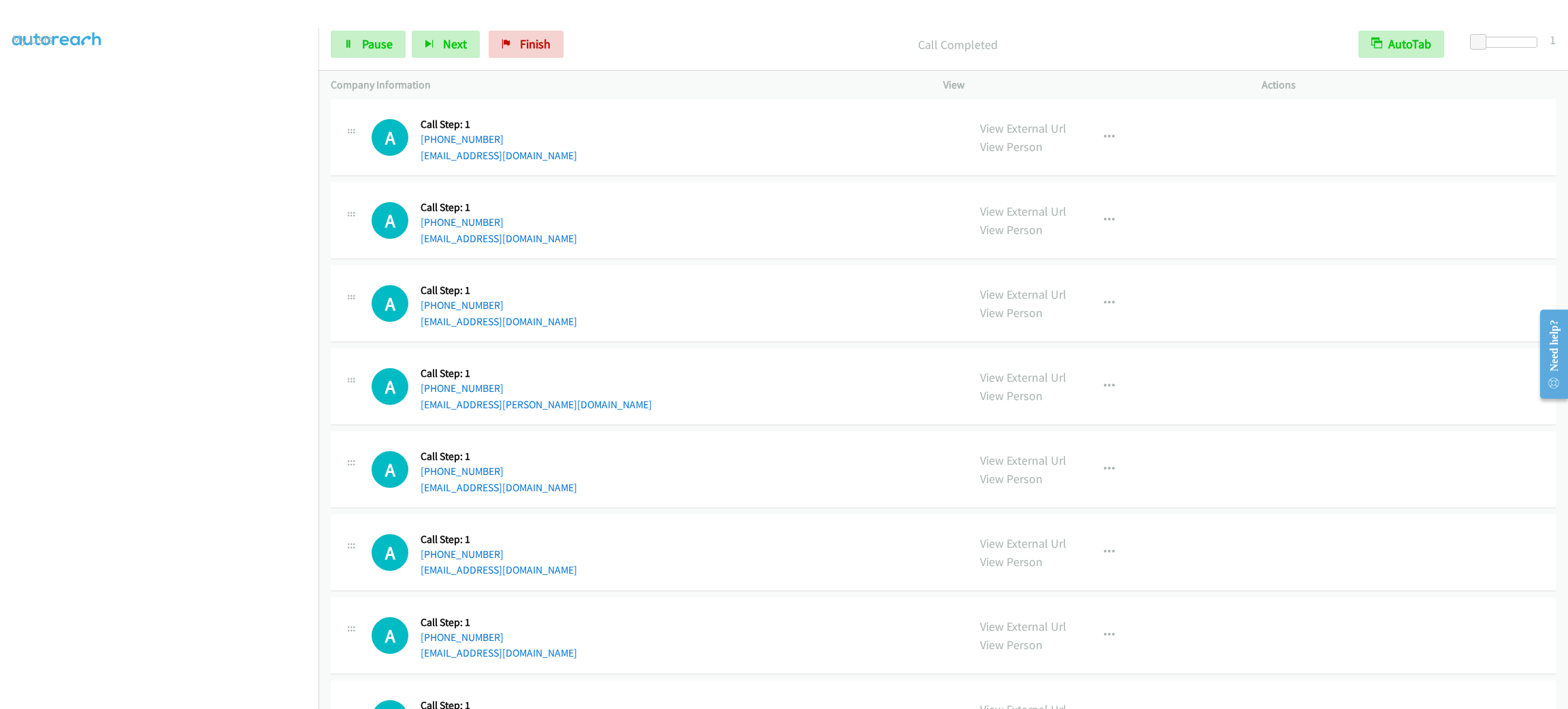
scroll to position [23778, 0]
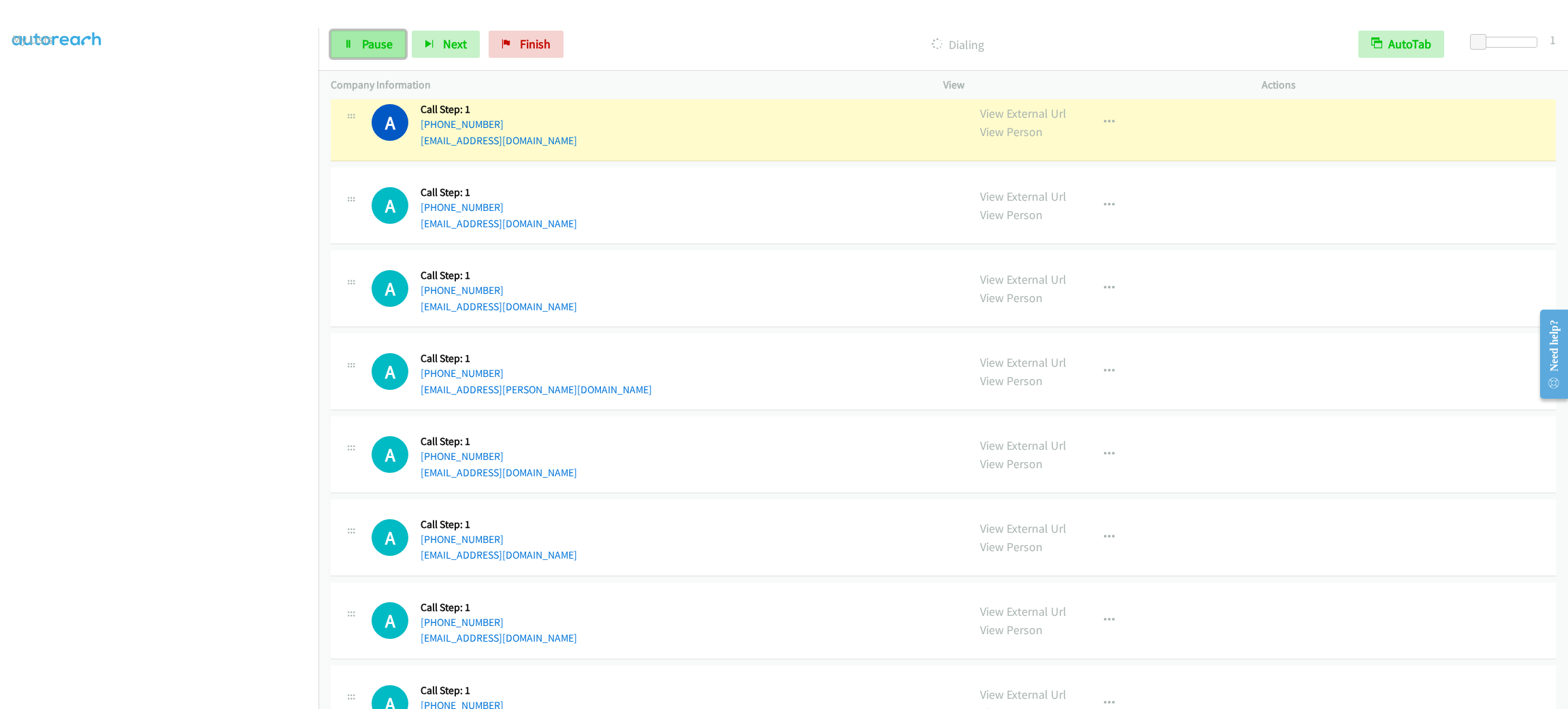
click at [377, 43] on span "Pause" at bounding box center [377, 43] width 31 height 16
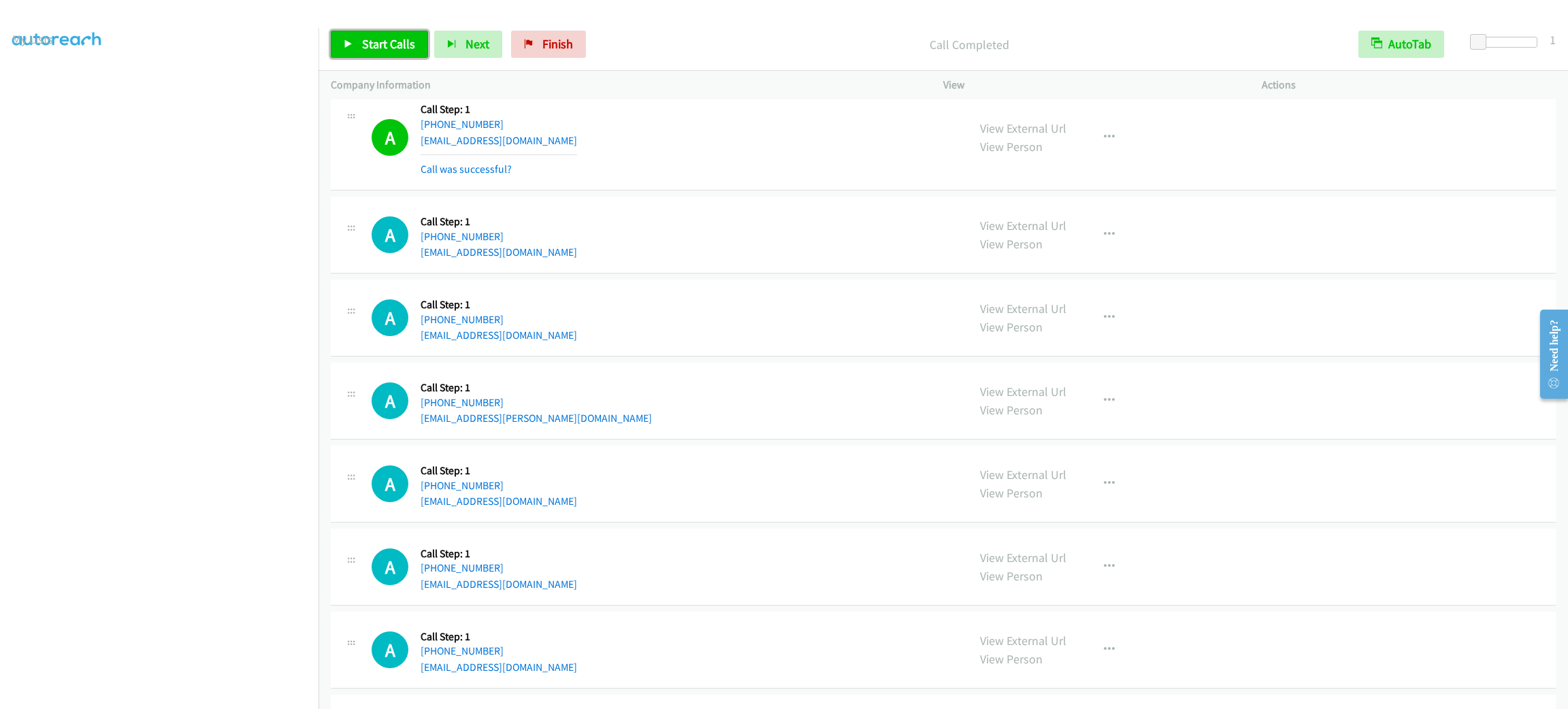
click at [393, 54] on link "Start Calls" at bounding box center [380, 44] width 98 height 27
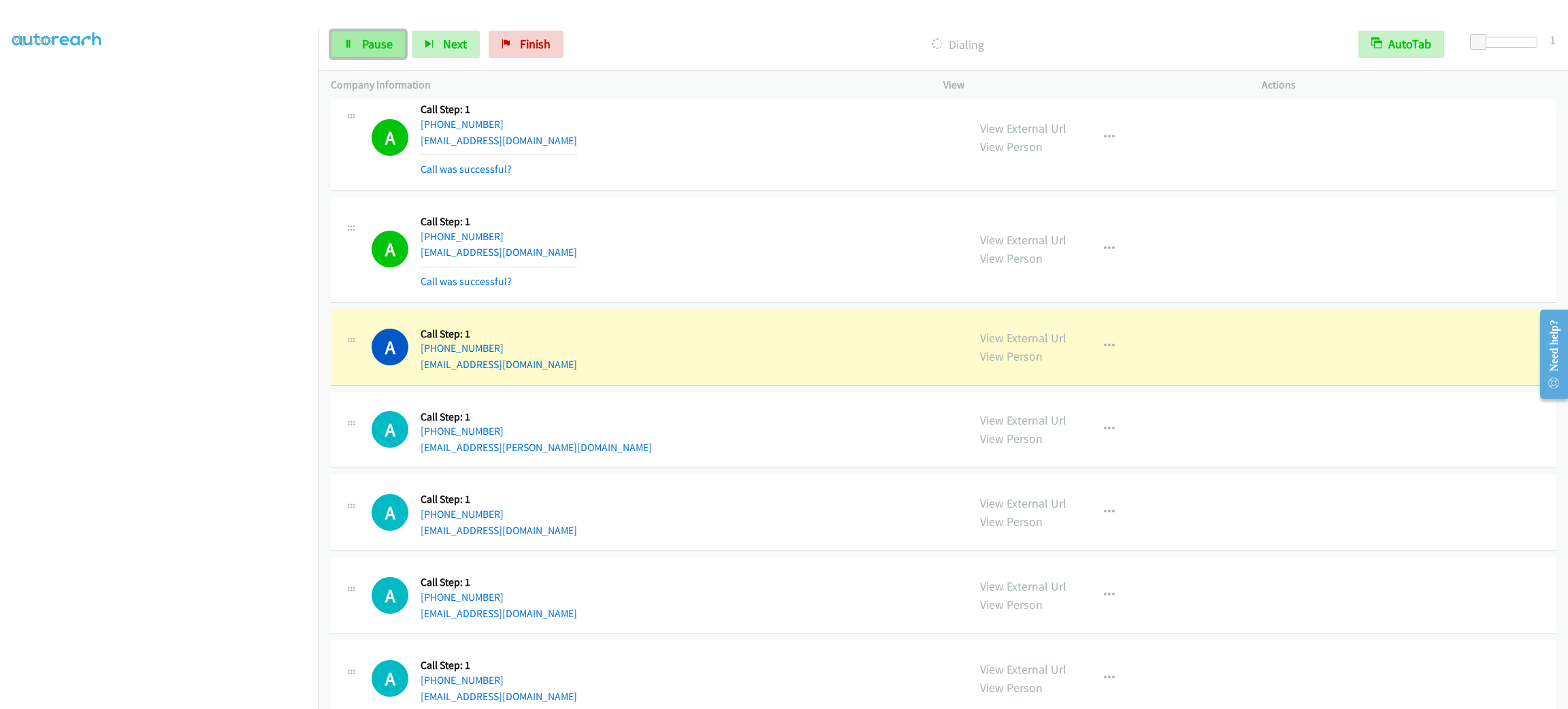
click at [371, 57] on link "Pause" at bounding box center [368, 44] width 75 height 27
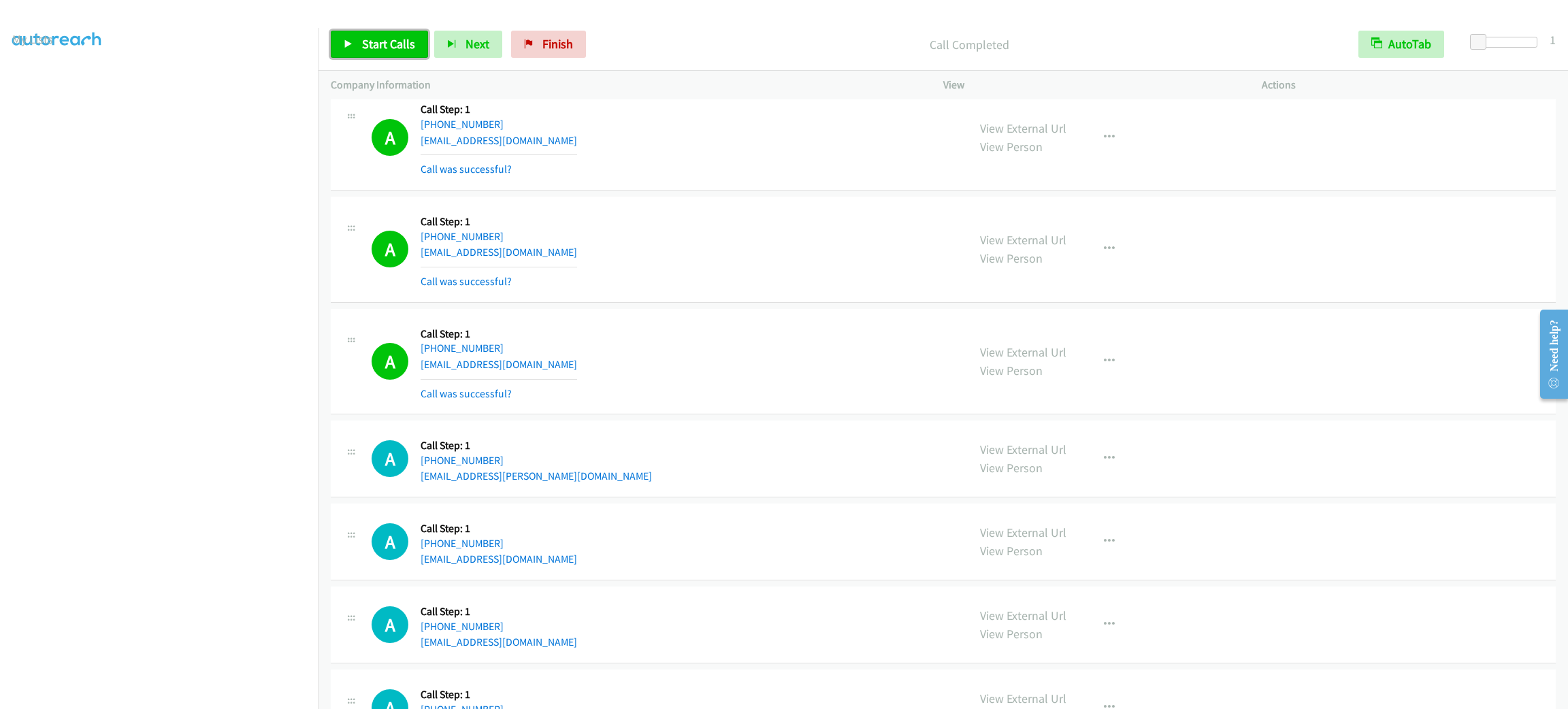
click at [398, 48] on span "Start Calls" at bounding box center [388, 43] width 54 height 16
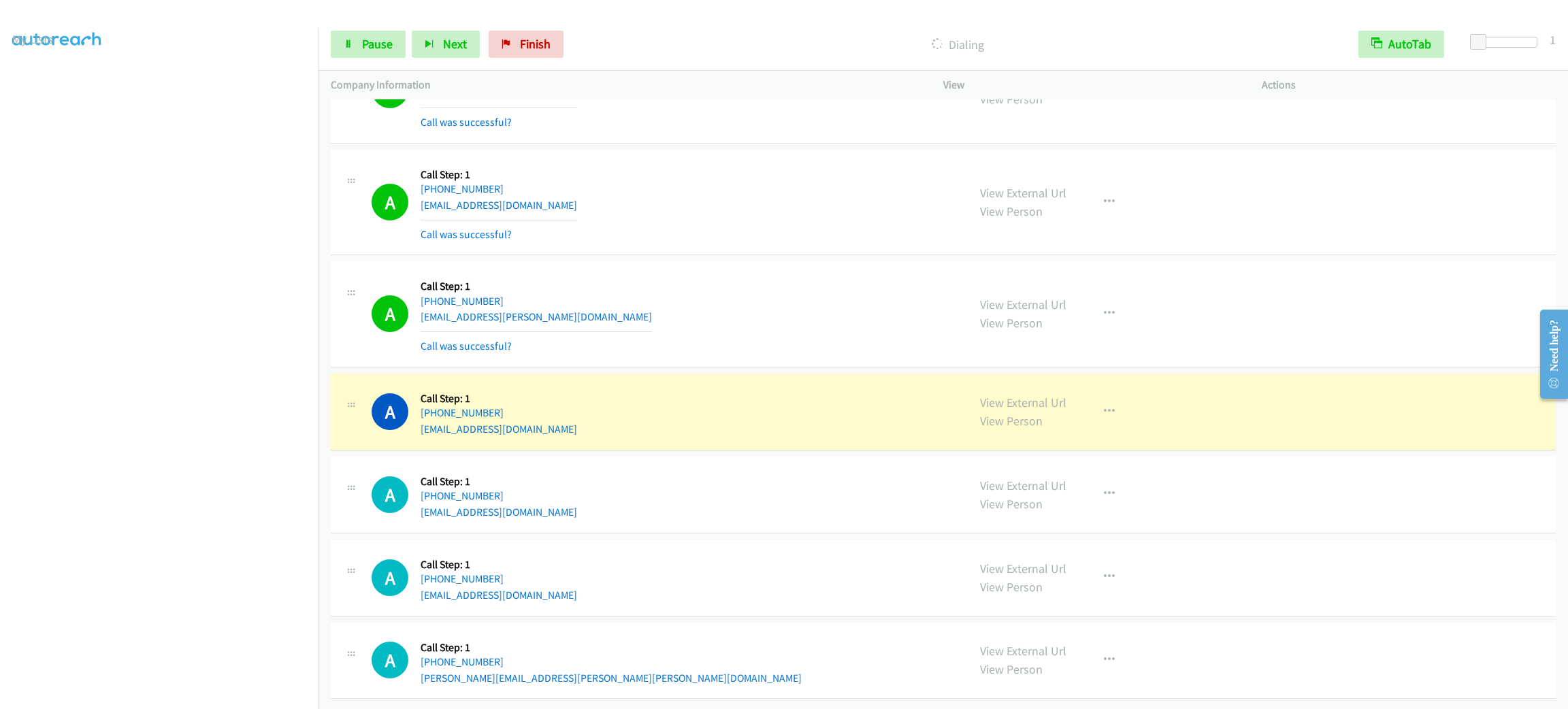
scroll to position [24012, 0]
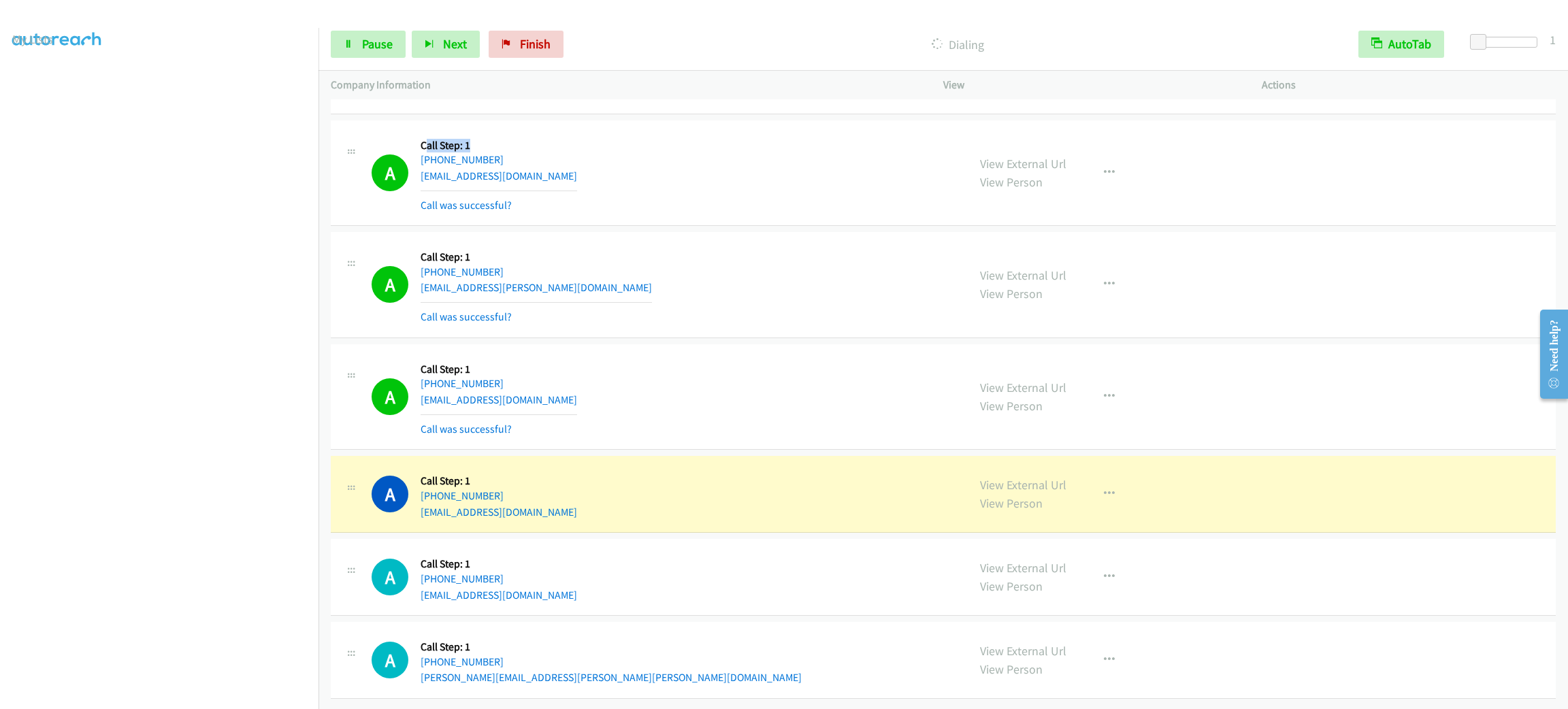
drag, startPoint x: 474, startPoint y: 152, endPoint x: 421, endPoint y: 146, distance: 53.3
click at [421, 146] on div "Callback Scheduled Call Step: 1 America/New_York +1 513-207-0627 el_niemeyer@ya…" at bounding box center [499, 173] width 157 height 81
click at [421, 146] on div "Callback Scheduled Call Step: 1 America/New_York +1 513-207-0627 el_niemeyer@ya…" at bounding box center [499, 173] width 157 height 81
drag, startPoint x: 413, startPoint y: 150, endPoint x: 550, endPoint y: 139, distance: 137.4
click at [550, 139] on div "A Callback Scheduled Call Step: 1 America/New_York +1 513-207-0627 el_niemeyer@…" at bounding box center [943, 173] width 1225 height 106
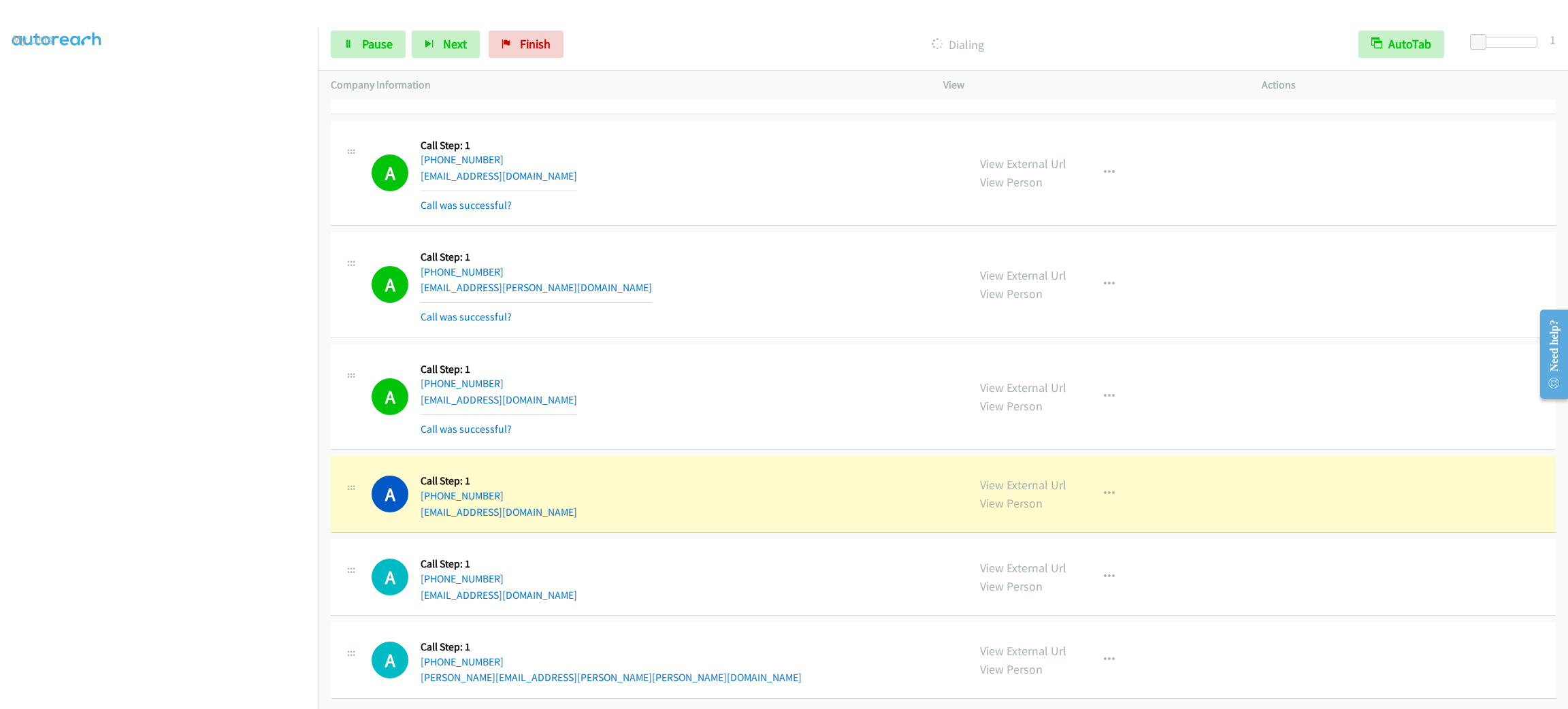
click at [705, 199] on div "A Callback Scheduled Call Step: 1 America/New_York +1 513-207-0627 el_niemeyer@…" at bounding box center [664, 173] width 584 height 81
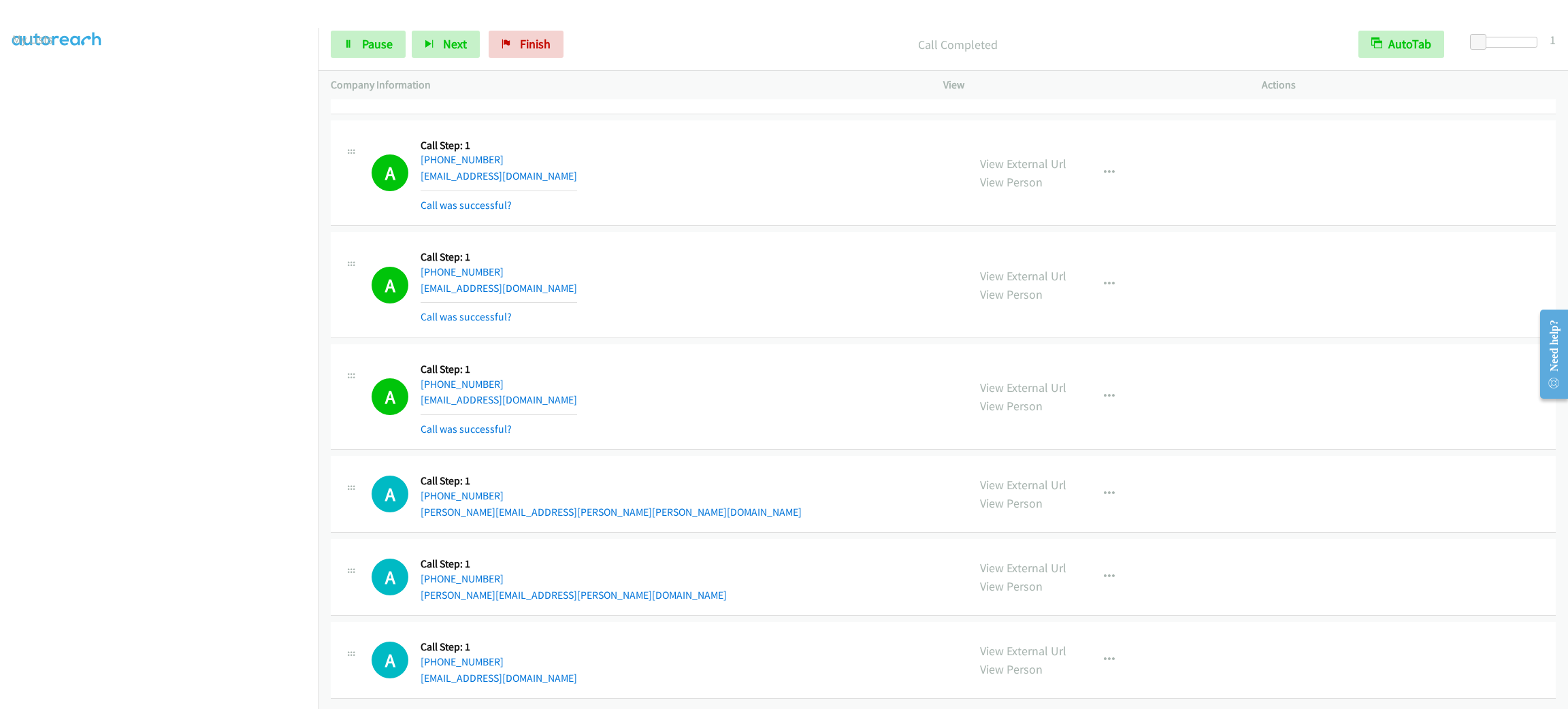
scroll to position [24265, 0]
click at [365, 42] on span "Pause" at bounding box center [377, 43] width 31 height 16
click at [365, 42] on span "Start Calls" at bounding box center [388, 43] width 54 height 16
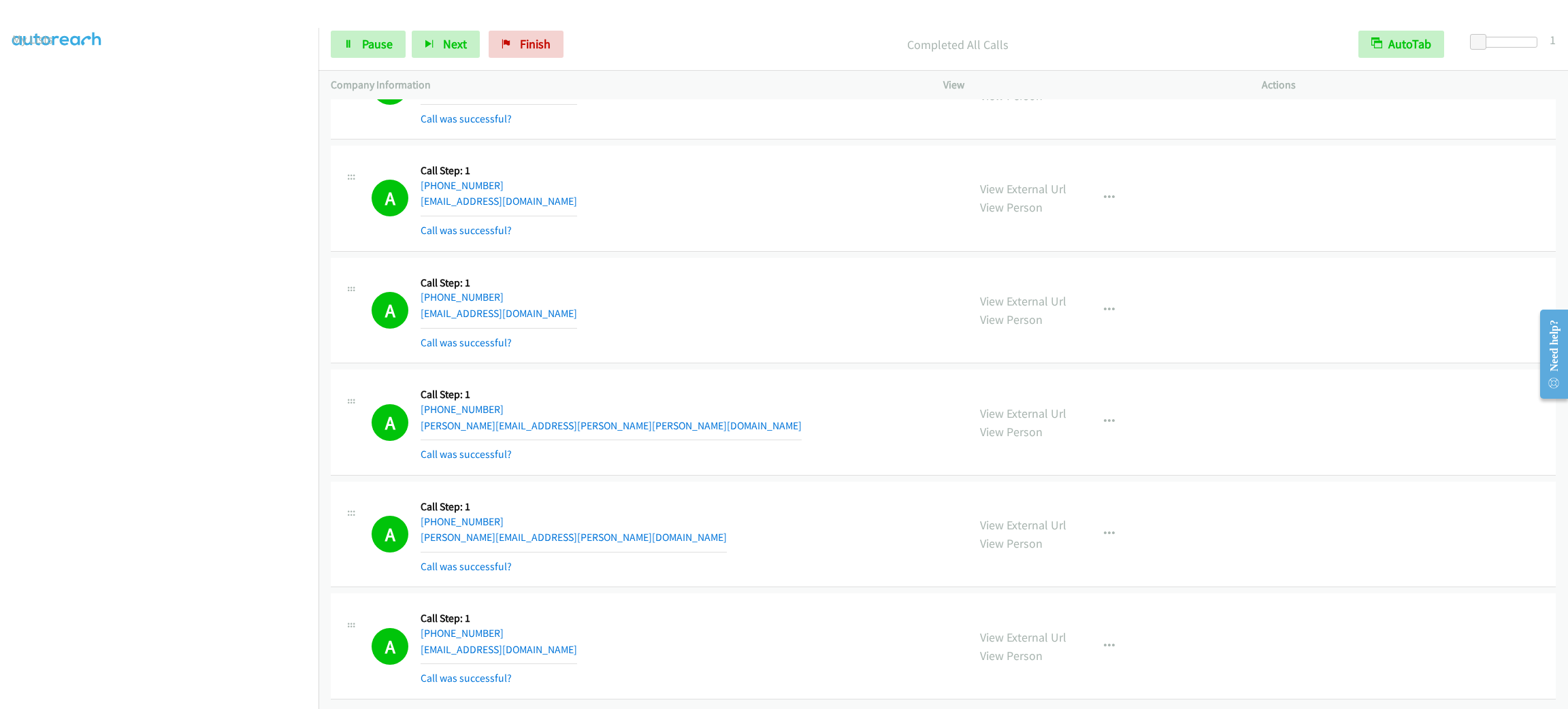
scroll to position [0, 0]
click at [23, 80] on link "My Lists" at bounding box center [32, 83] width 40 height 16
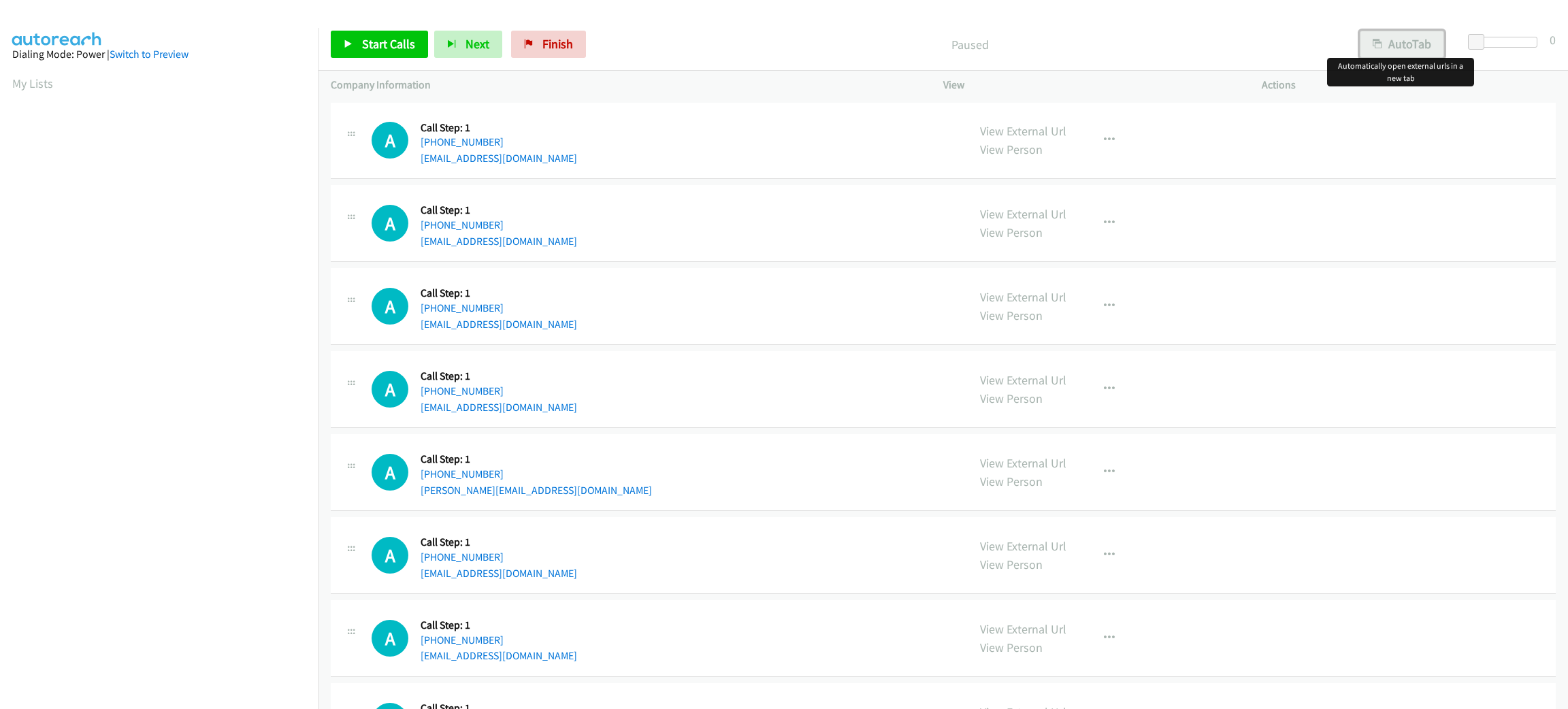
click at [1360, 31] on button "AutoTab" at bounding box center [1403, 44] width 85 height 27
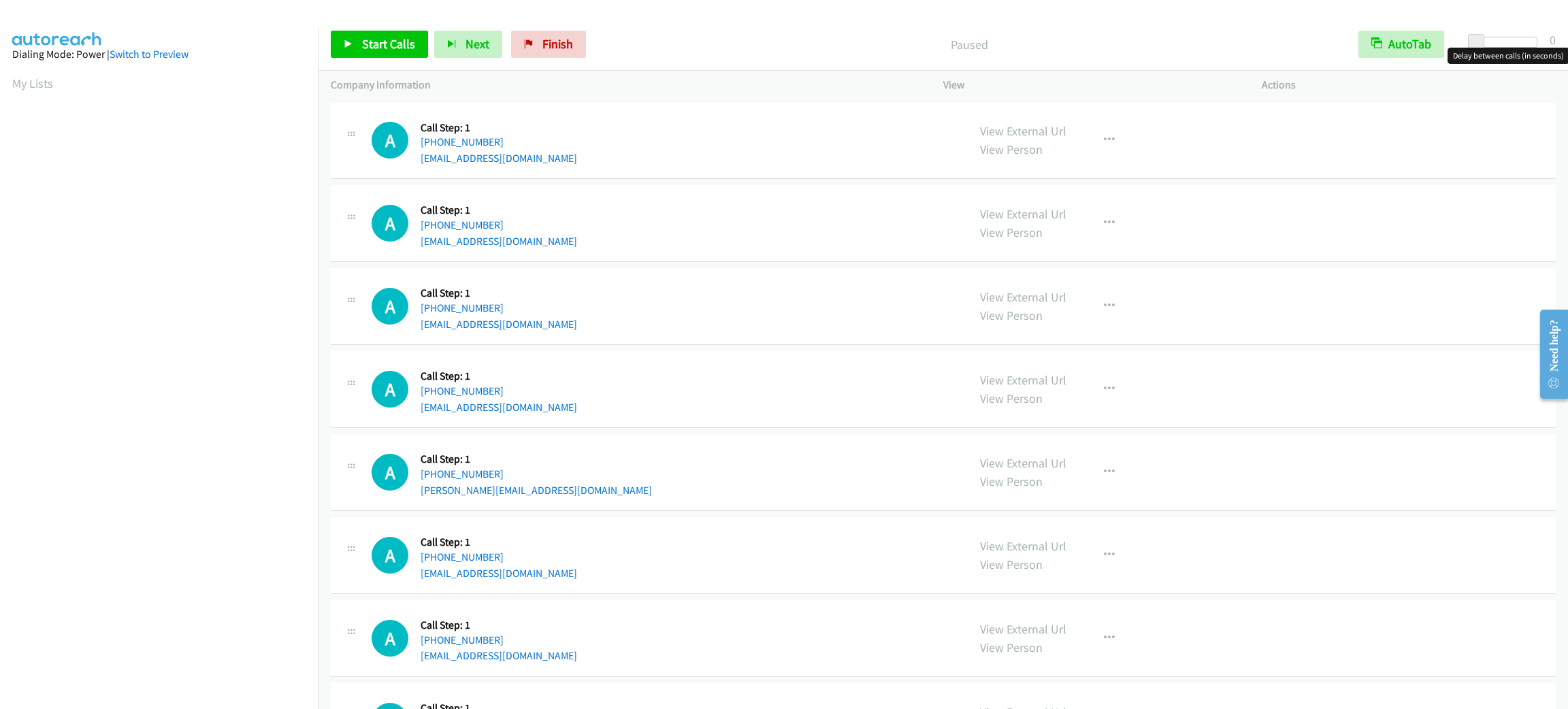
click at [1472, 40] on div at bounding box center [1506, 47] width 87 height 21
click at [1468, 37] on div at bounding box center [1506, 47] width 87 height 21
click at [360, 46] on link "Start Calls" at bounding box center [380, 44] width 98 height 27
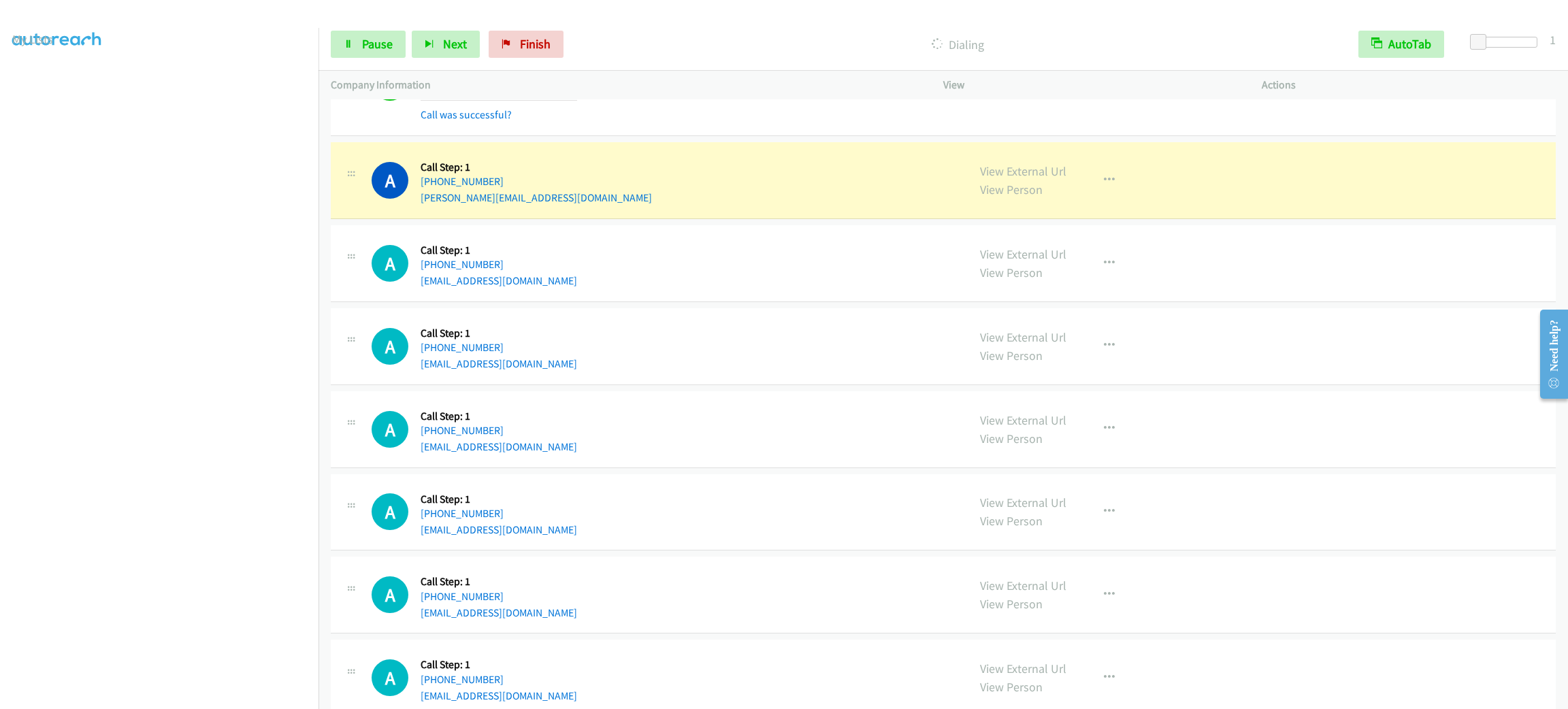
scroll to position [510, 0]
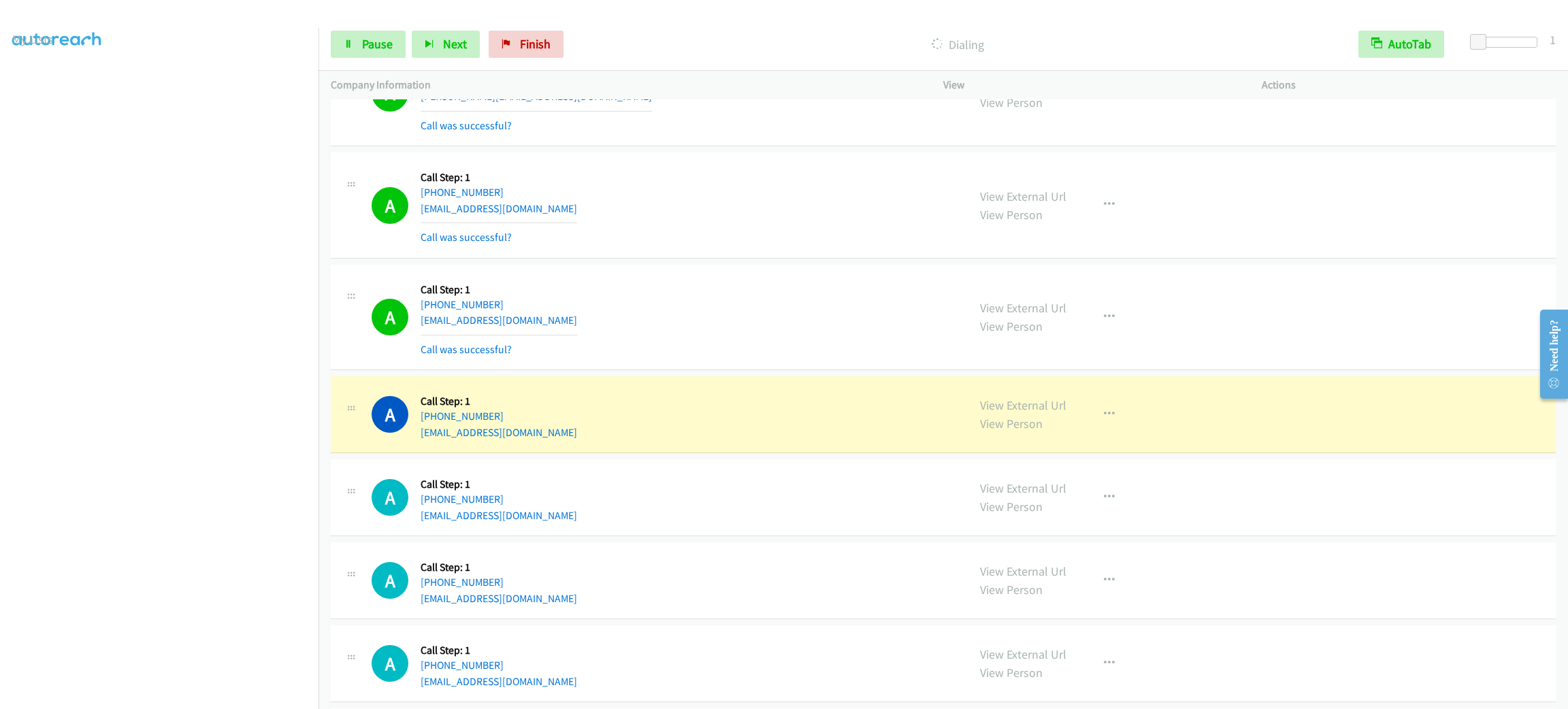
click at [396, 61] on div "Start Calls Pause Next Finish Dialing AutoTab AutoTab 1" at bounding box center [943, 45] width 1250 height 53
click at [394, 56] on link "Pause" at bounding box center [368, 44] width 75 height 27
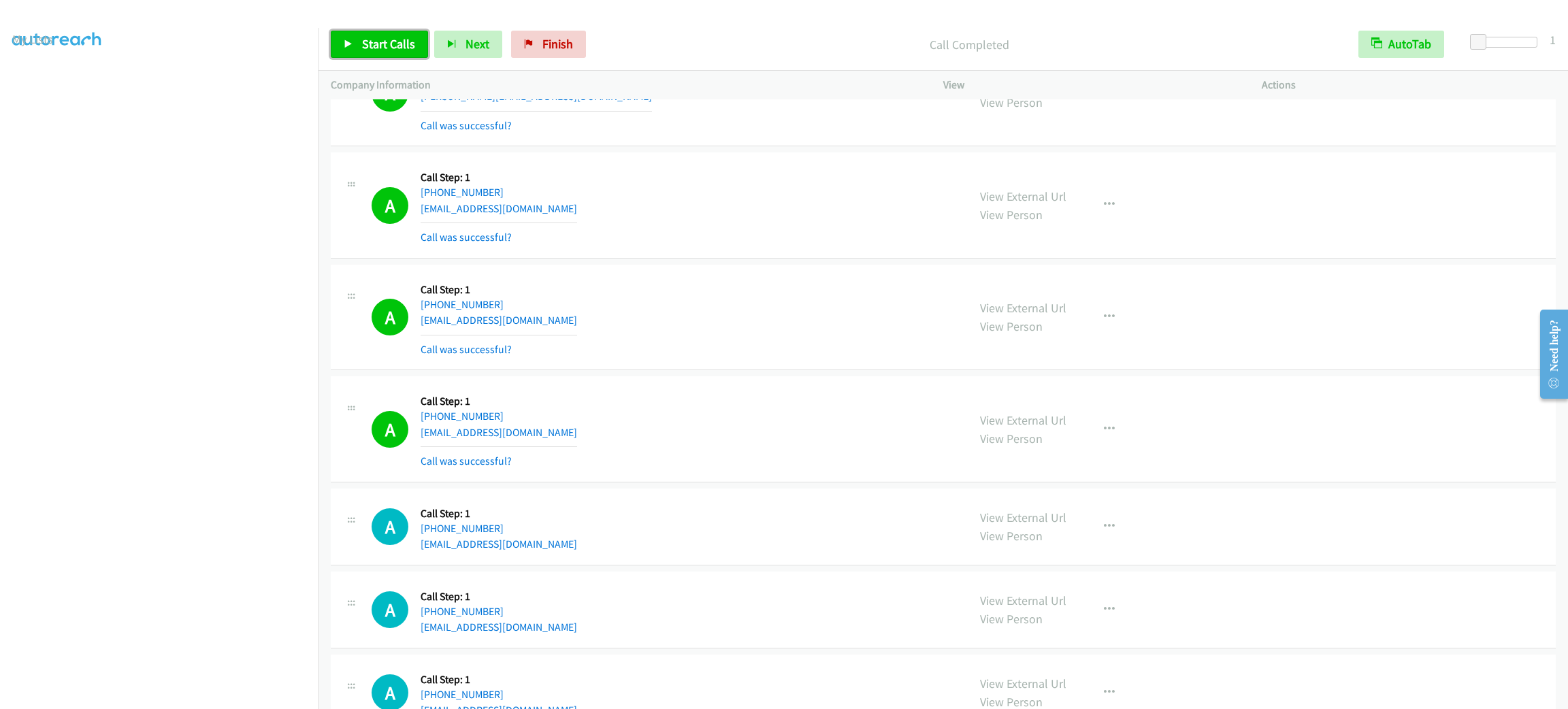
click at [391, 48] on span "Start Calls" at bounding box center [388, 43] width 54 height 16
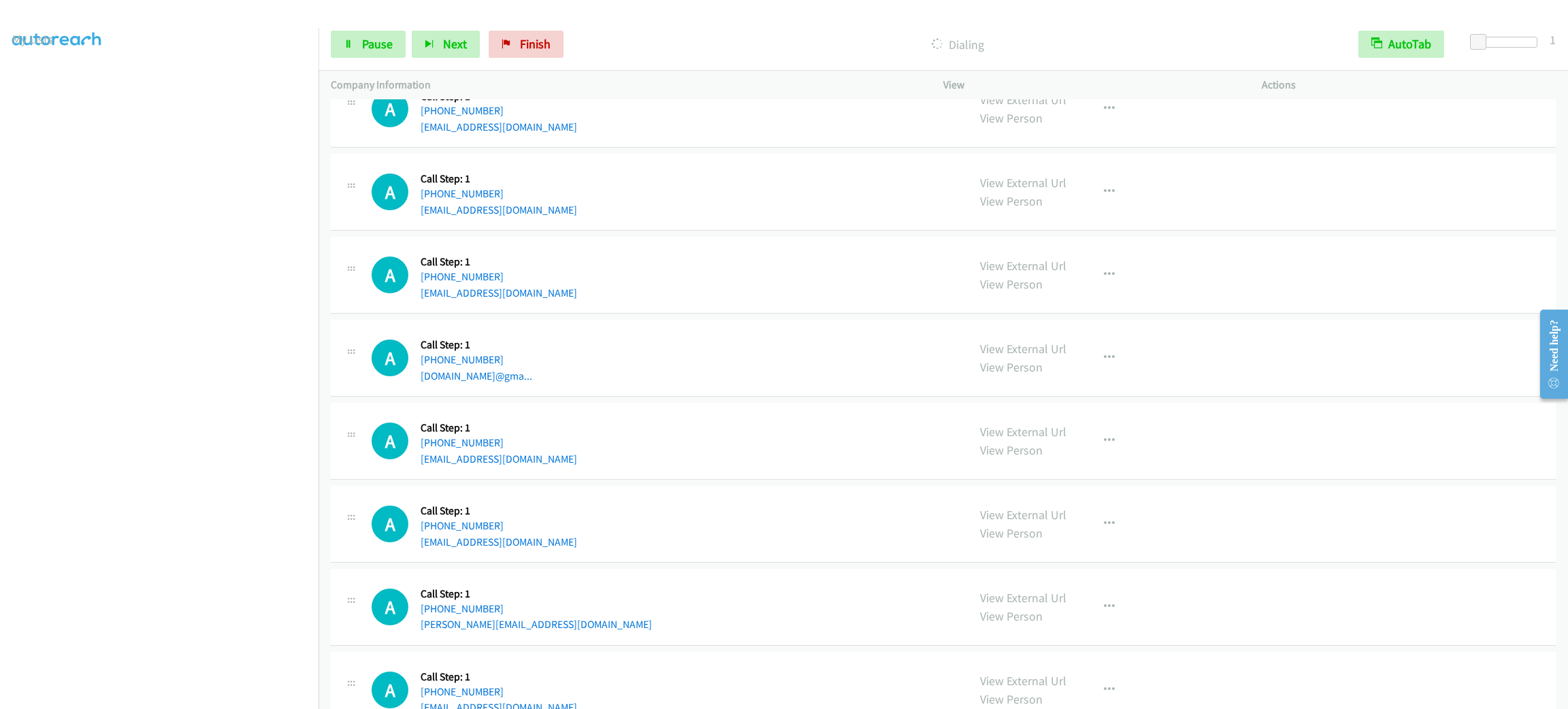
scroll to position [1152, 0]
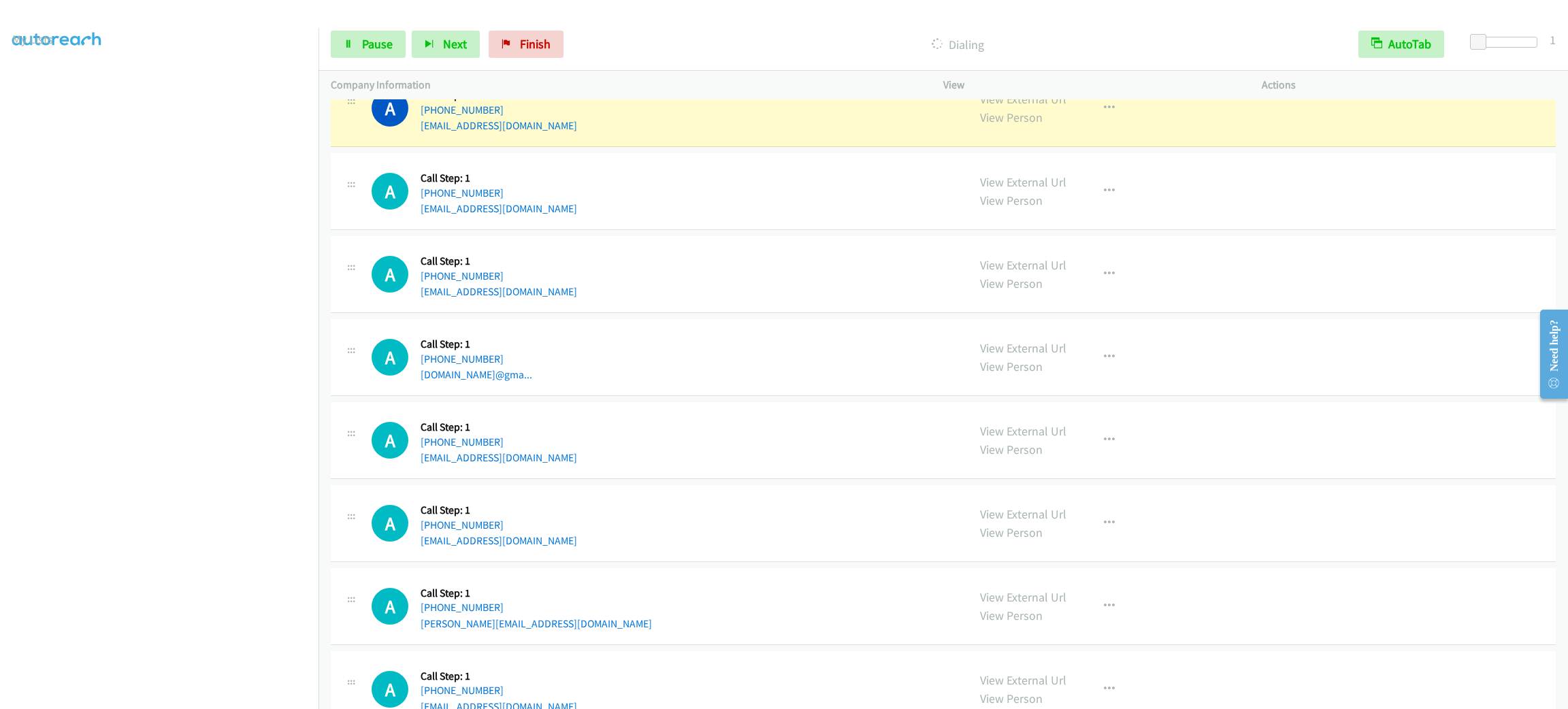
click at [657, 419] on div "A Callback Scheduled Call Step: 1 [GEOGRAPHIC_DATA]/[GEOGRAPHIC_DATA] [PHONE_NU…" at bounding box center [664, 439] width 584 height 52
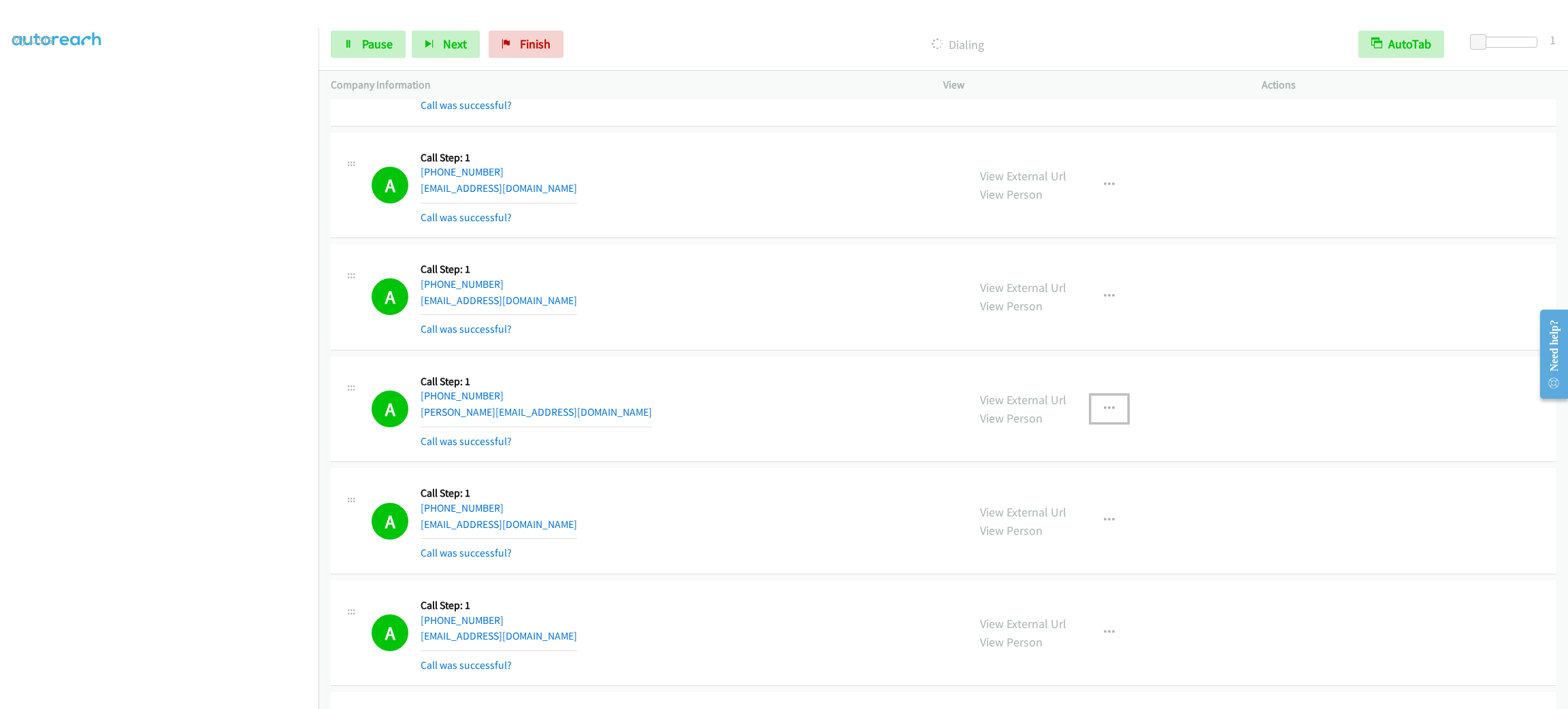
click at [1111, 407] on button "button" at bounding box center [1109, 408] width 37 height 27
click at [1065, 522] on link "Add to do not call list" at bounding box center [1036, 525] width 181 height 27
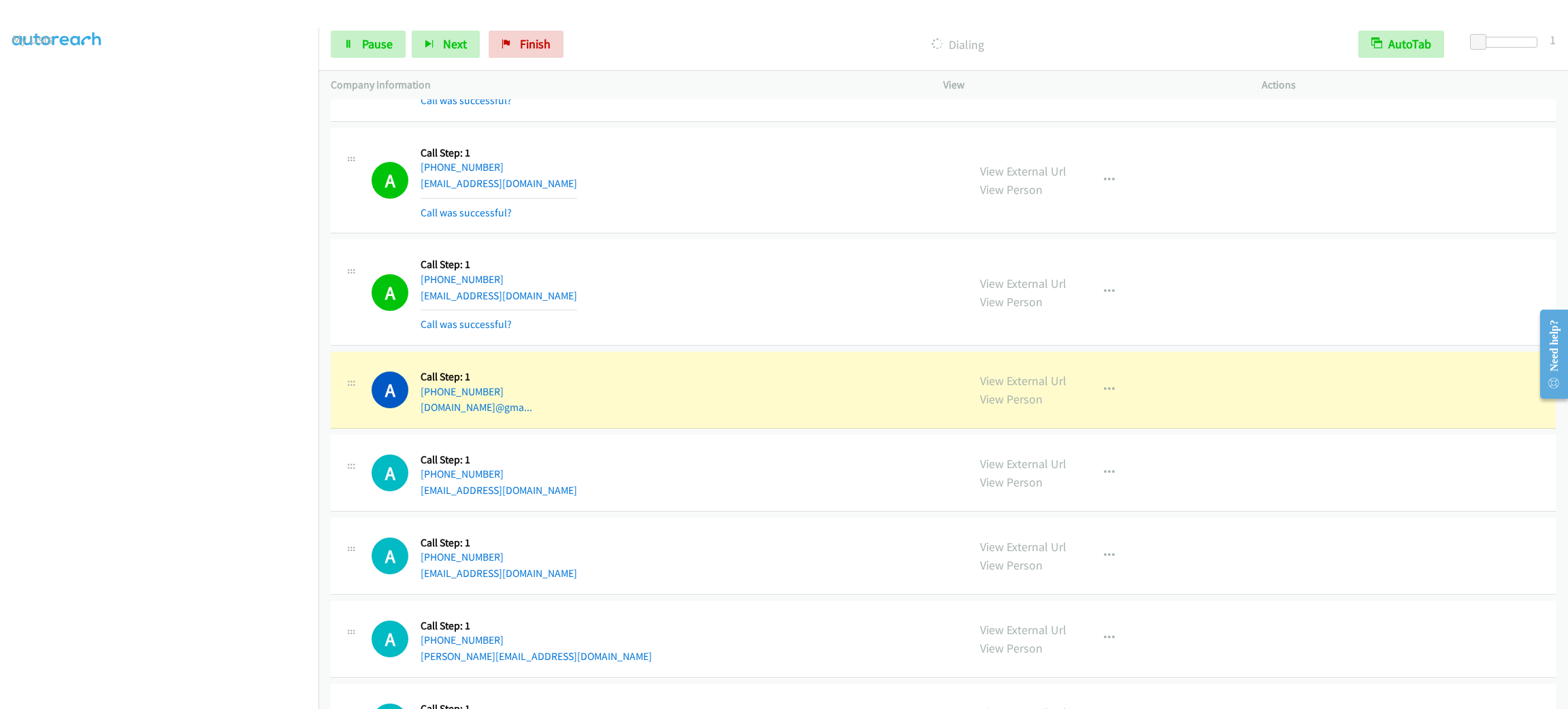
scroll to position [1410, 0]
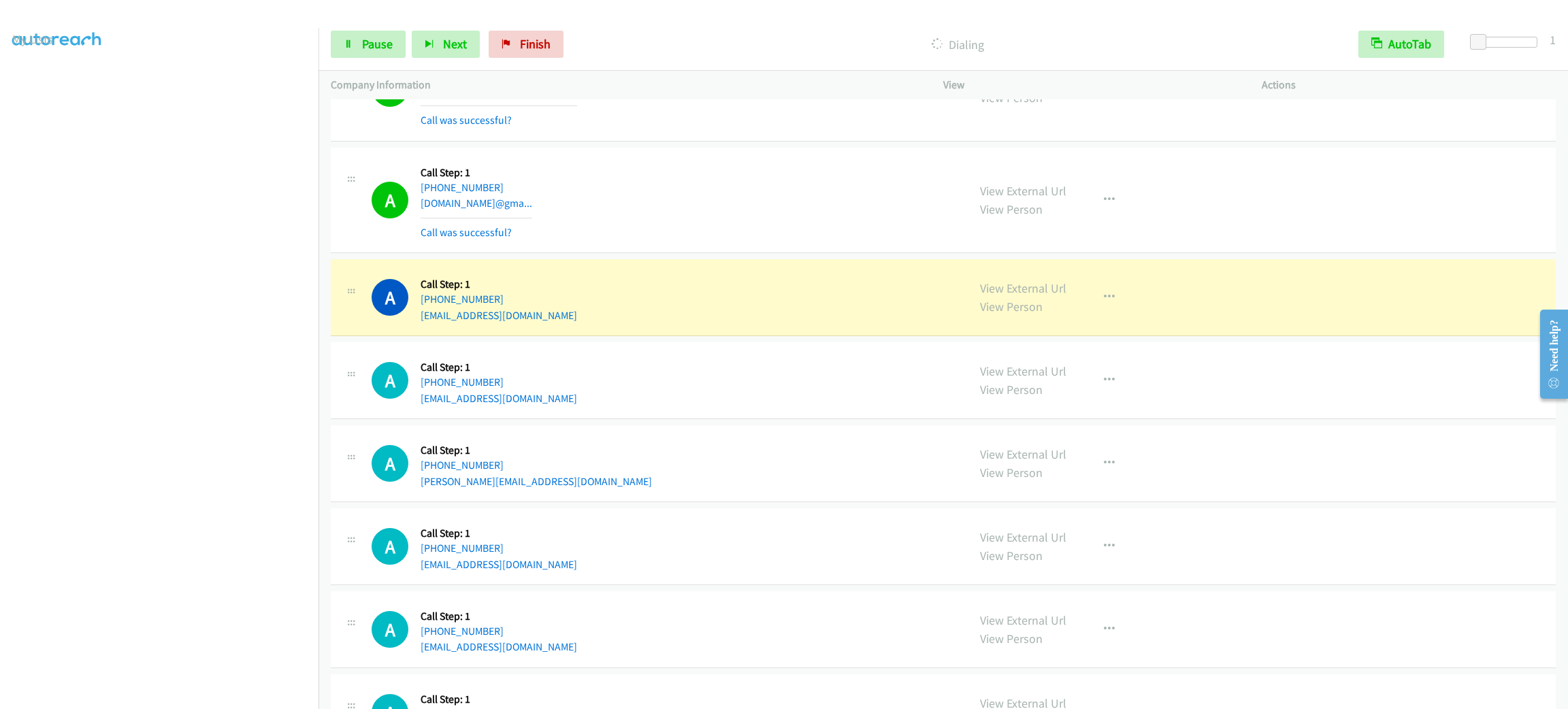
click at [651, 283] on div "A Callback Scheduled Call Step: 1 [GEOGRAPHIC_DATA]/[GEOGRAPHIC_DATA] [PHONE_NU…" at bounding box center [664, 297] width 584 height 52
click at [814, 304] on div "A Callback Scheduled Call Step: 1 [GEOGRAPHIC_DATA]/[GEOGRAPHIC_DATA] [PHONE_NU…" at bounding box center [664, 297] width 584 height 52
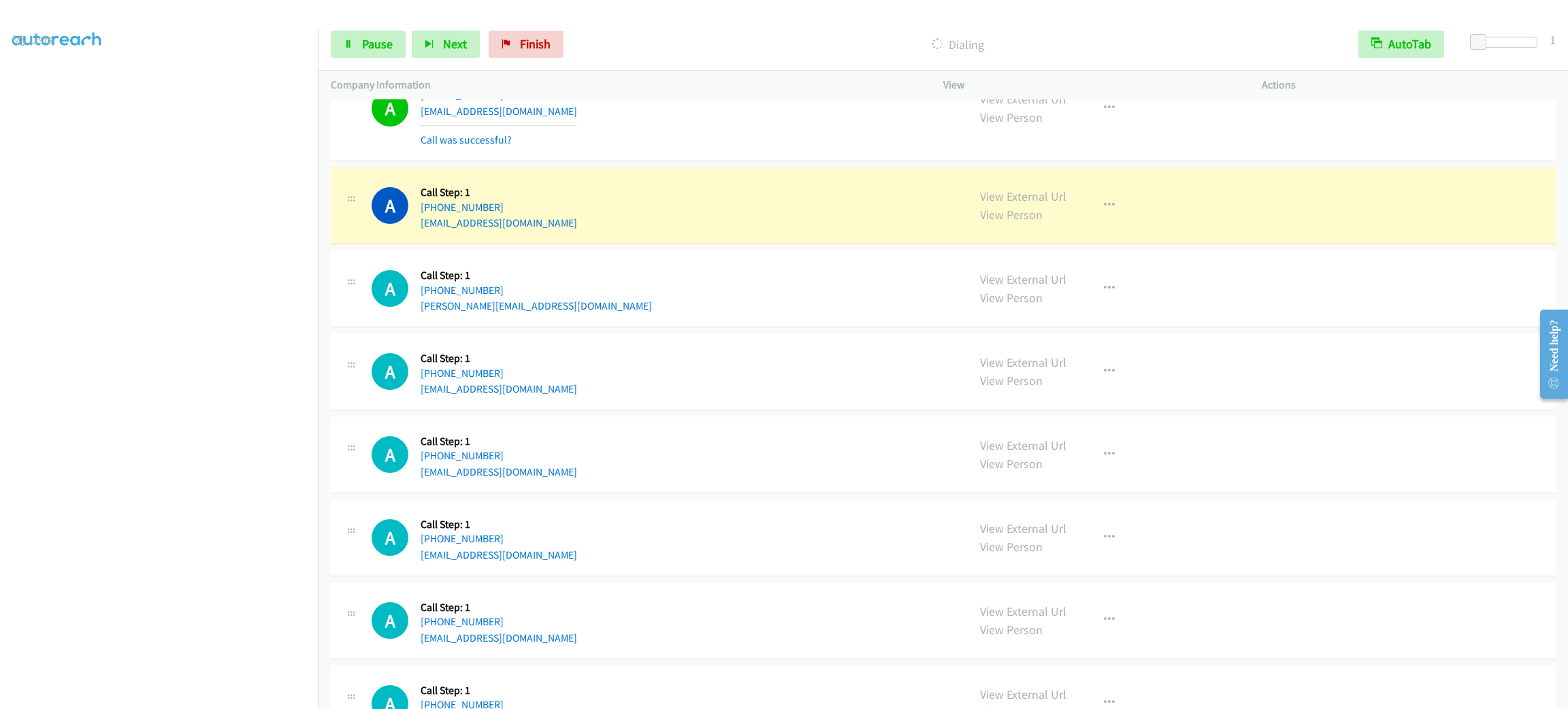
scroll to position [1717, 0]
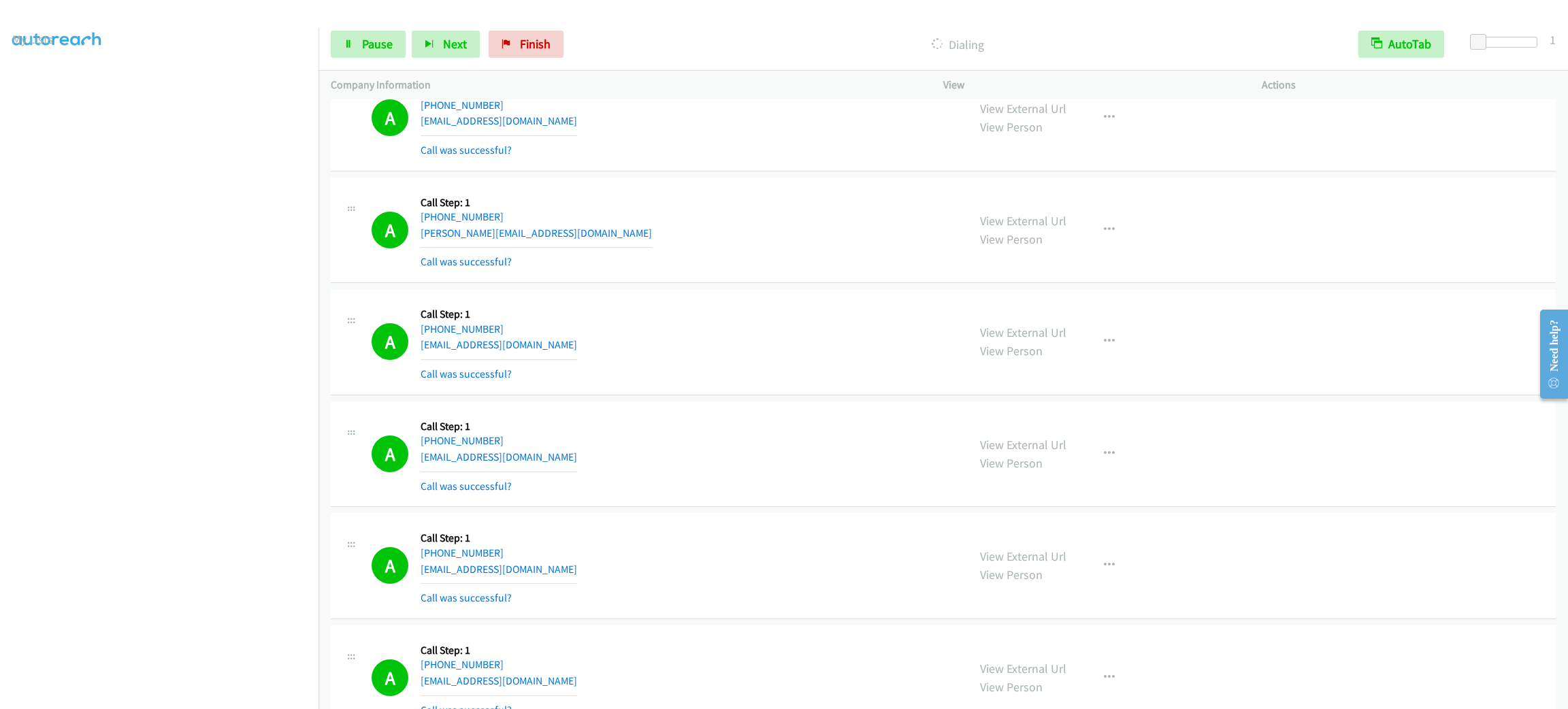
click at [133, 693] on section at bounding box center [159, 385] width 294 height 651
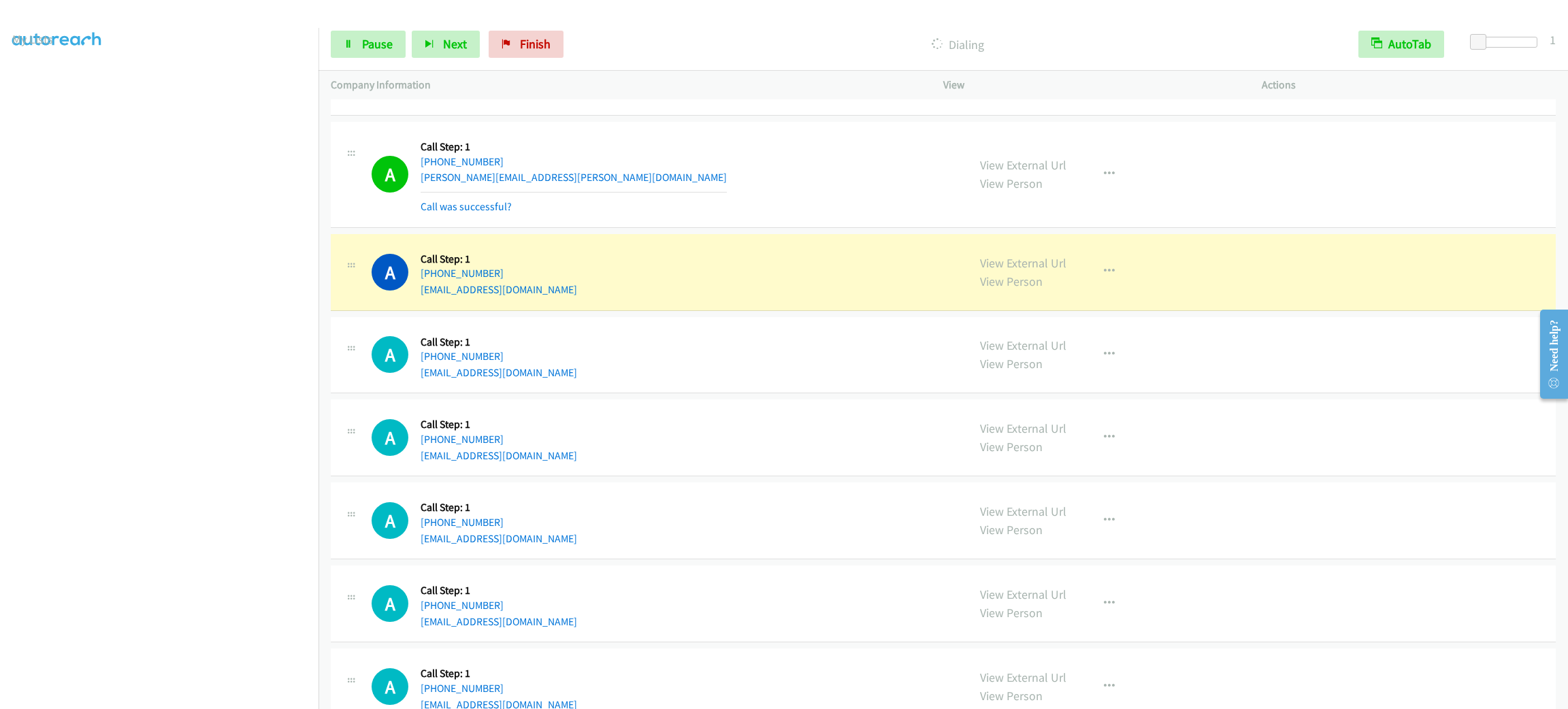
scroll to position [2769, 0]
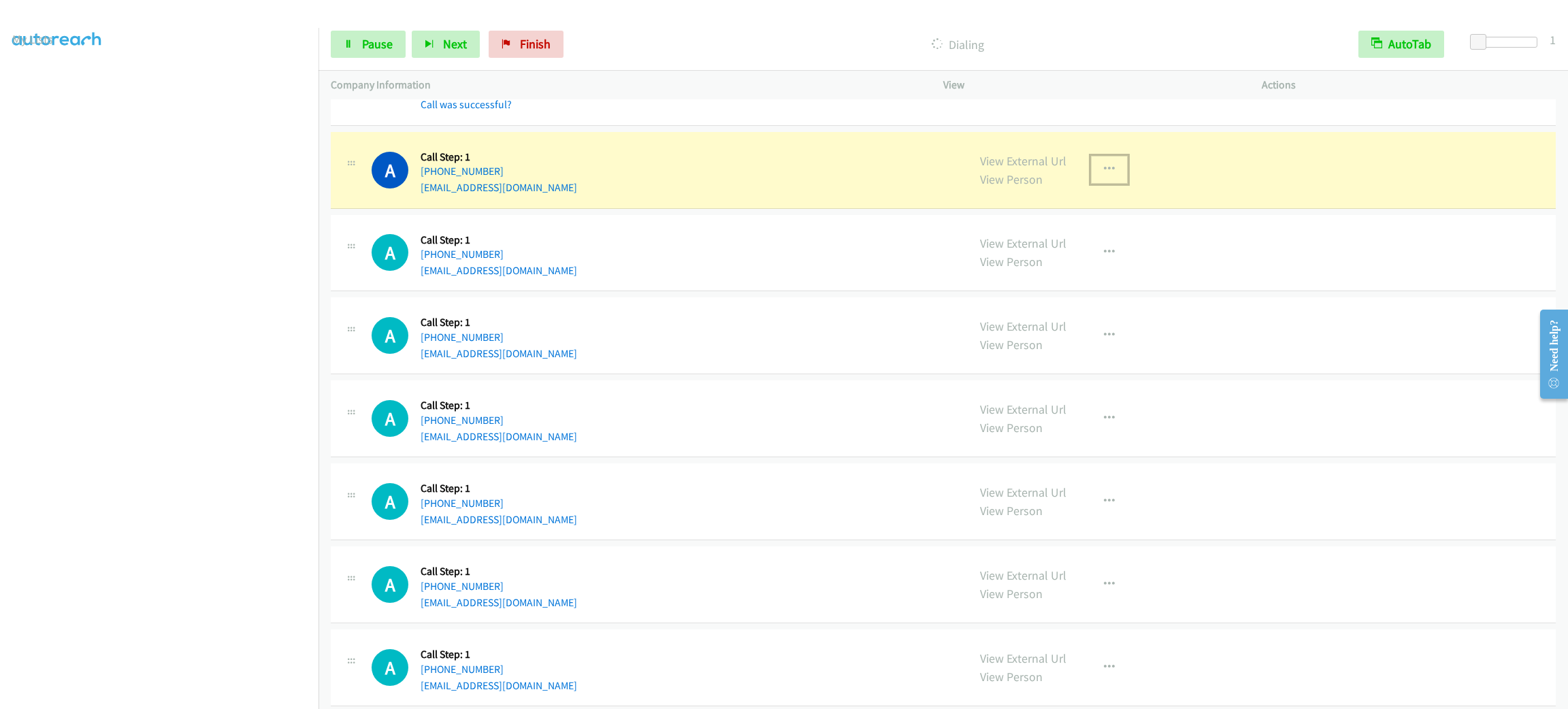
click at [1118, 166] on button "button" at bounding box center [1109, 169] width 37 height 27
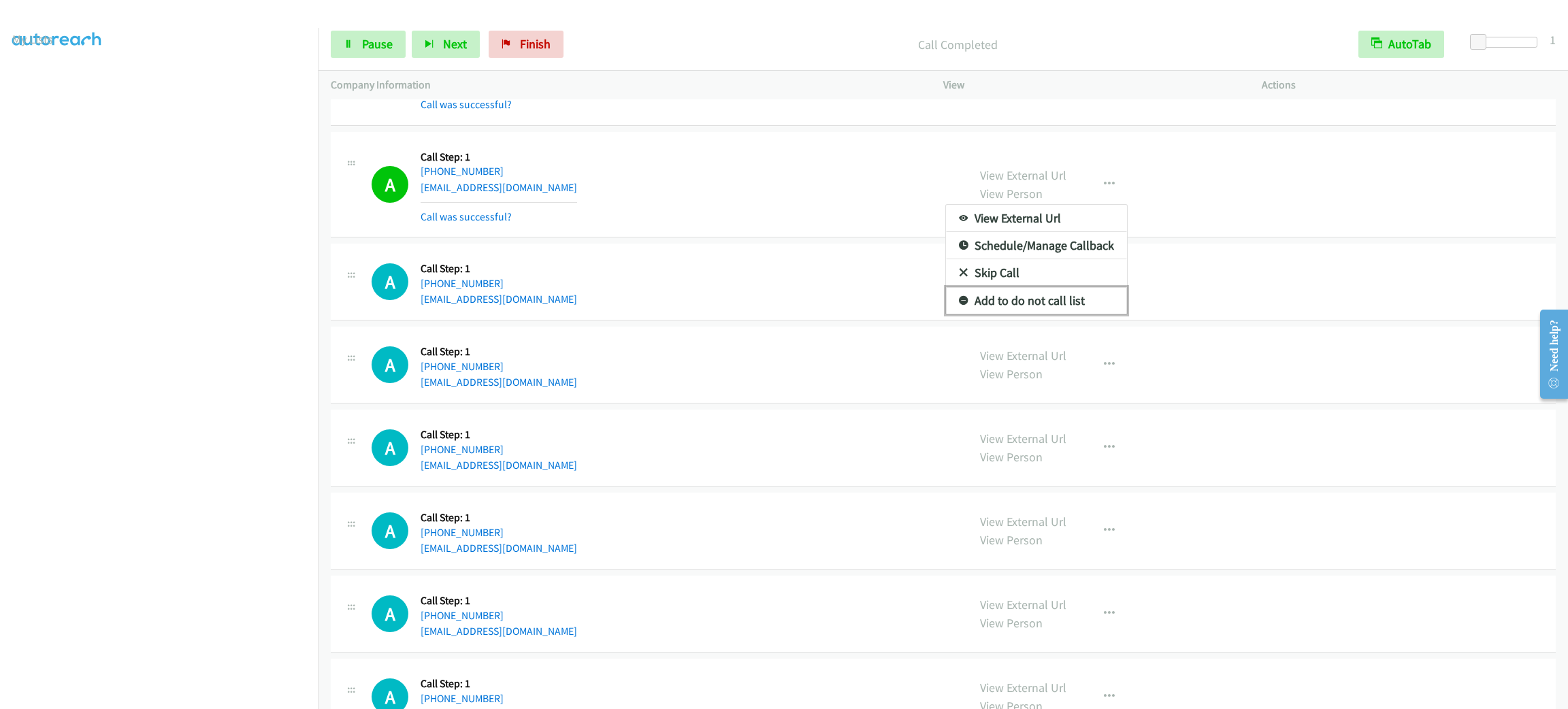
click at [1061, 306] on link "Add to do not call list" at bounding box center [1036, 301] width 181 height 27
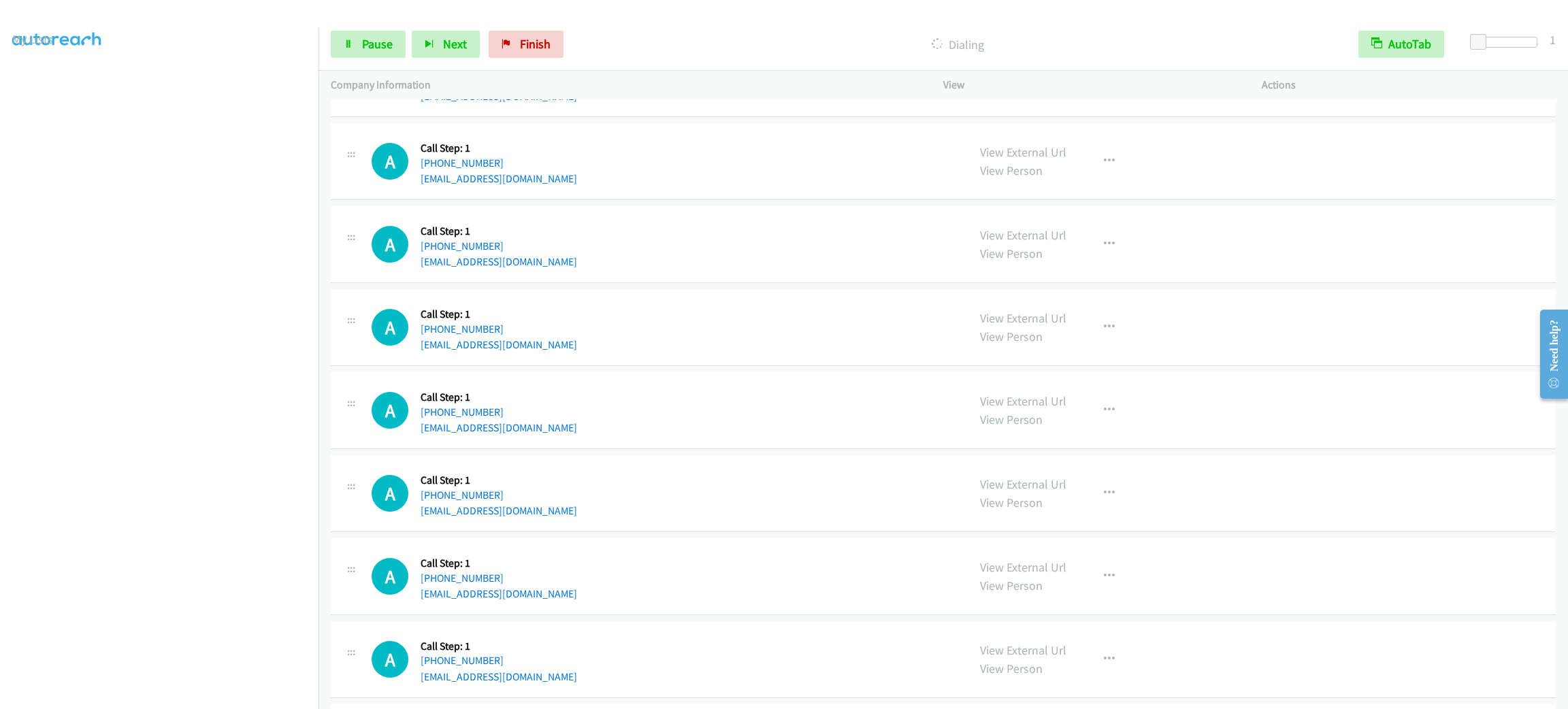
scroll to position [3178, 0]
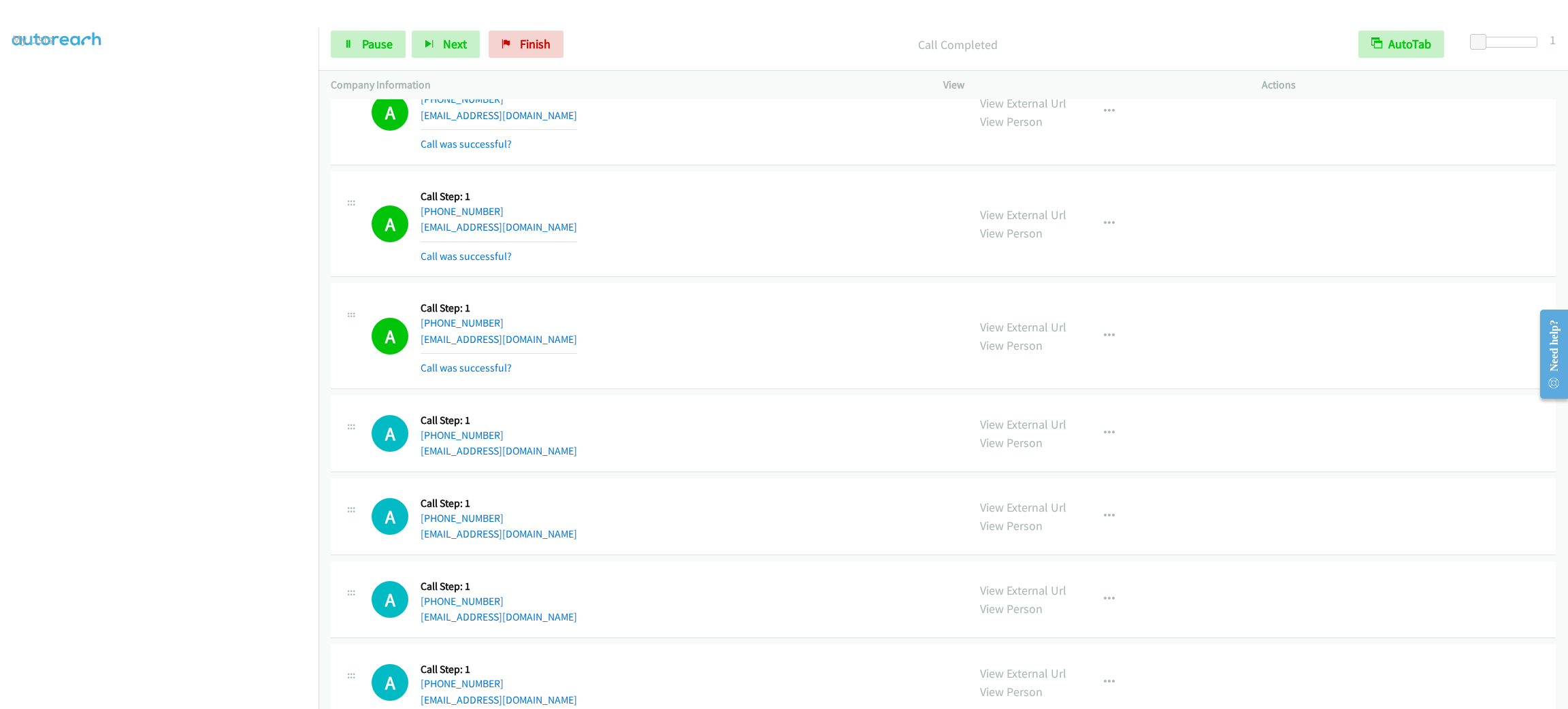
drag, startPoint x: 1079, startPoint y: 366, endPoint x: 1121, endPoint y: 345, distance: 47.0
click at [1079, 362] on div "View External Url View Person View External Url Email Schedule/Manage Callback …" at bounding box center [1133, 335] width 331 height 81
click at [1121, 345] on div "View External Url View Person View External Url Email Schedule/Manage Callback …" at bounding box center [1133, 335] width 331 height 81
click at [1104, 342] on icon "button" at bounding box center [1110, 336] width 11 height 11
drag, startPoint x: 1074, startPoint y: 454, endPoint x: 1064, endPoint y: 454, distance: 10.0
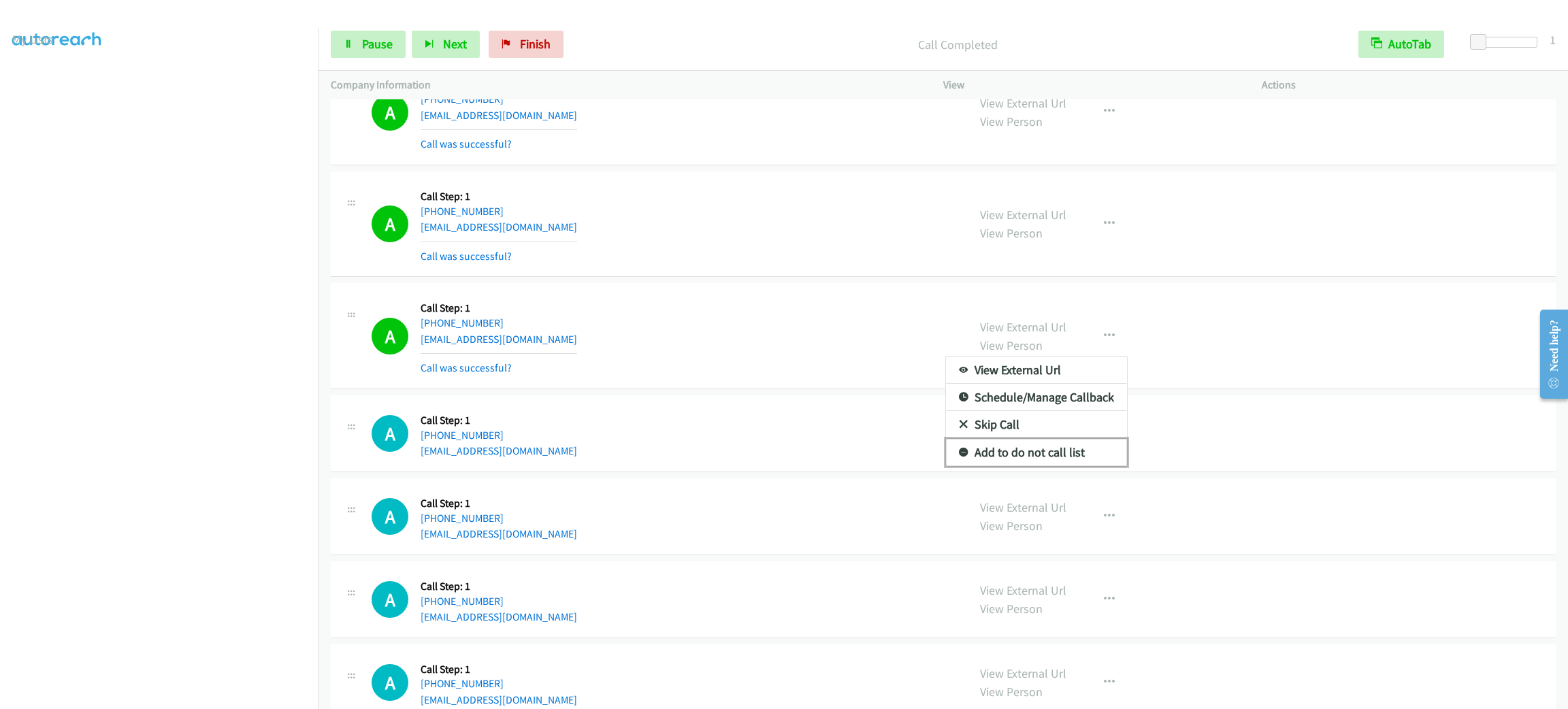
click at [1074, 454] on link "Add to do not call list" at bounding box center [1036, 452] width 181 height 27
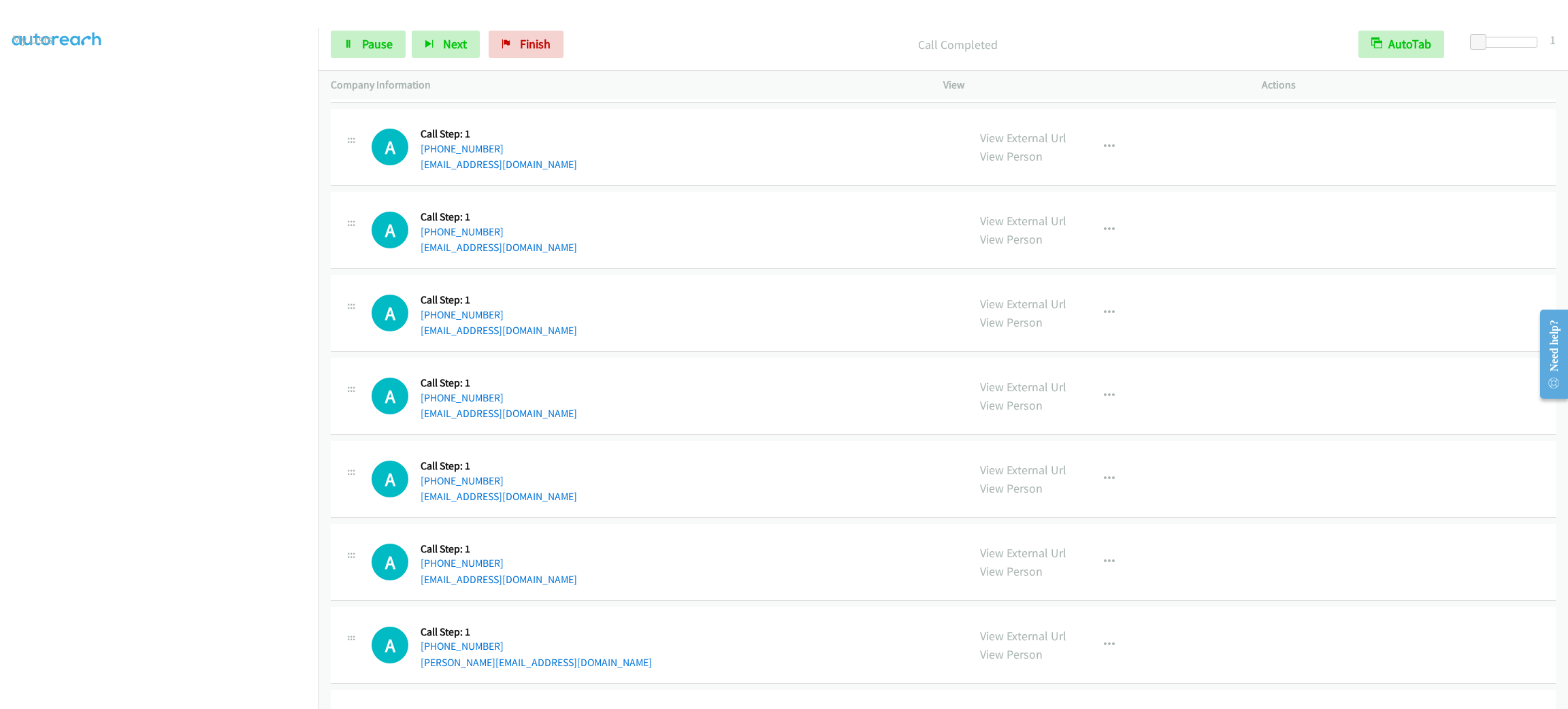
scroll to position [3717, 0]
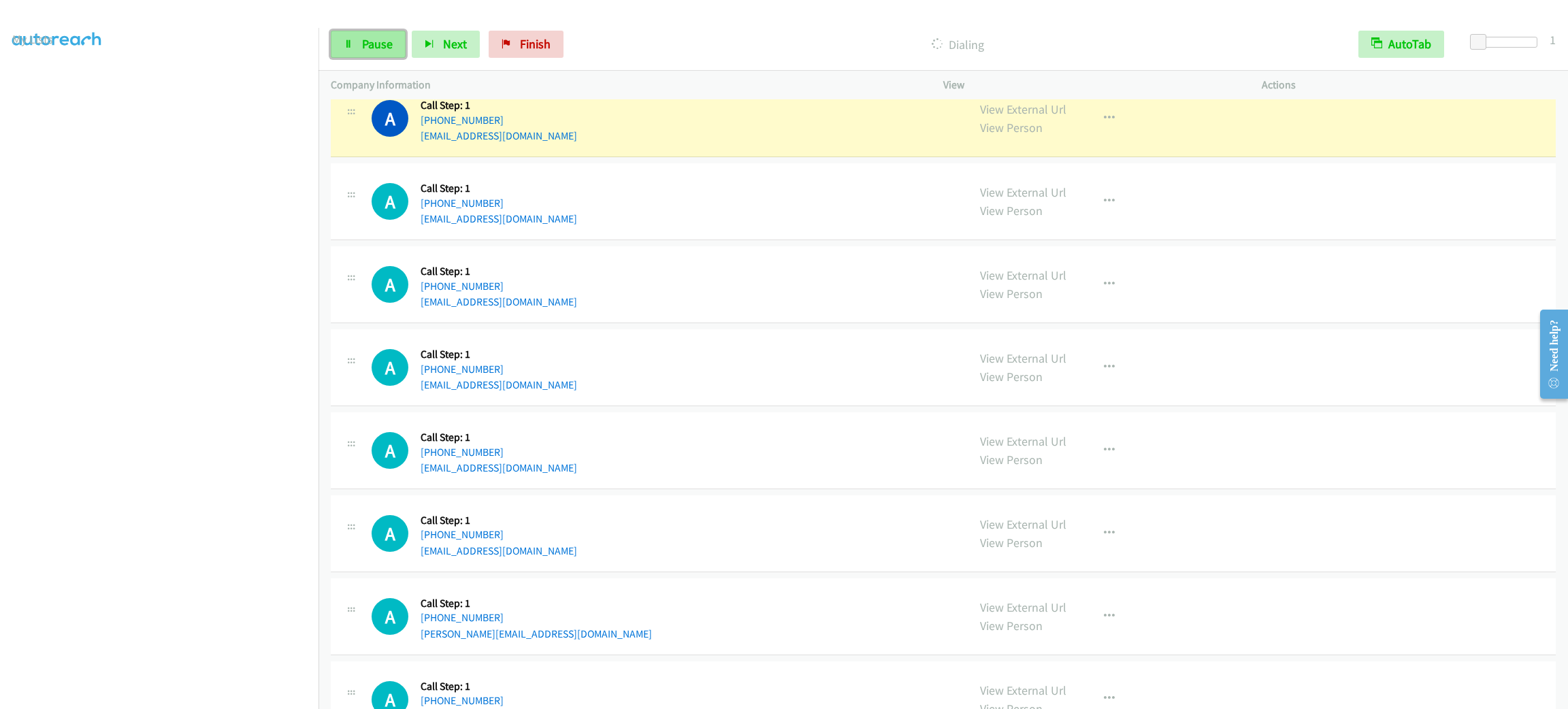
click at [374, 46] on span "Pause" at bounding box center [377, 43] width 31 height 16
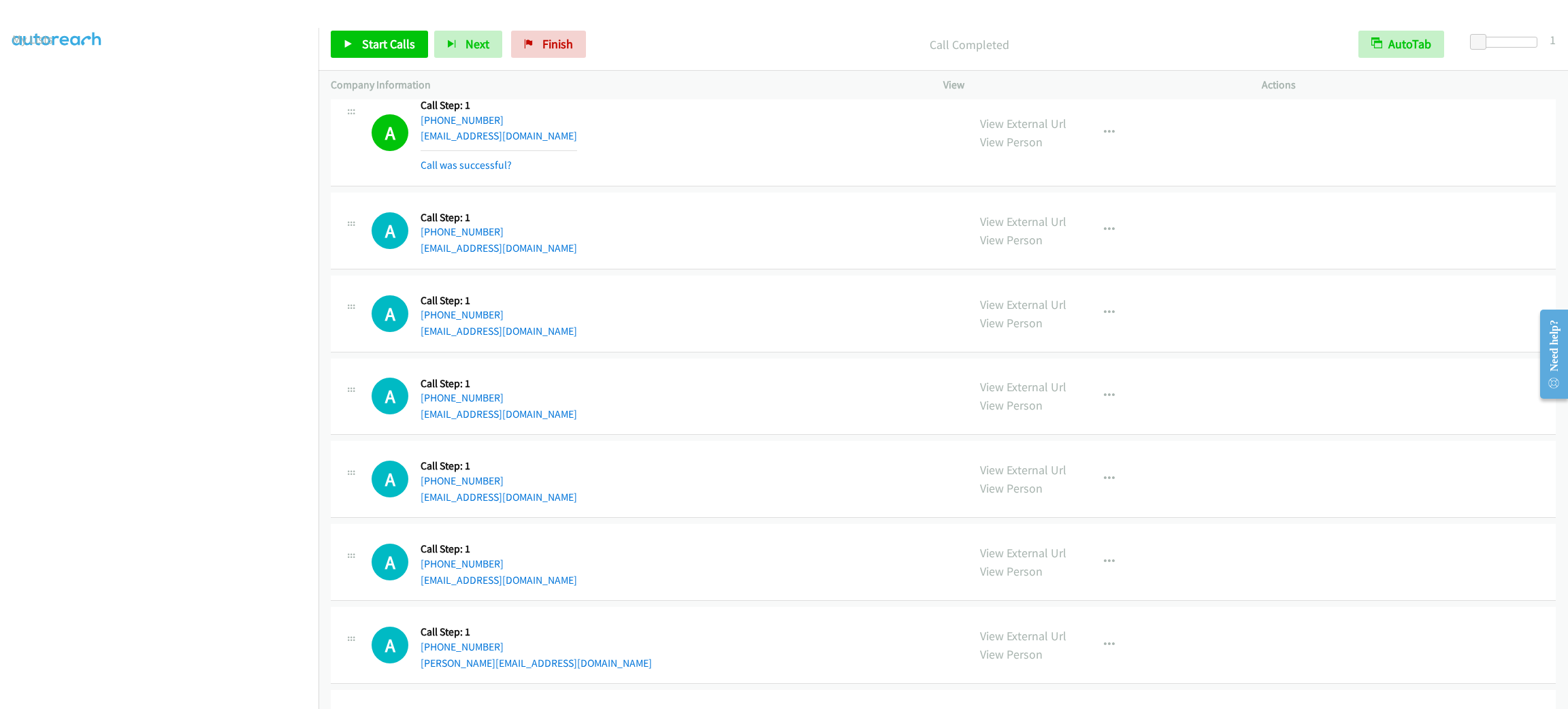
click at [1389, 272] on td "A Callback Scheduled Call Step: 1 America/New_York [PHONE_NUMBER] [EMAIL_ADDRES…" at bounding box center [943, 230] width 1250 height 83
click at [1278, 128] on div "View External Url View Person View External Url Email Schedule/Manage Callback …" at bounding box center [1133, 133] width 331 height 81
click at [1281, 132] on div "View External Url View Person View External Url Email Schedule/Manage Callback …" at bounding box center [1133, 133] width 331 height 81
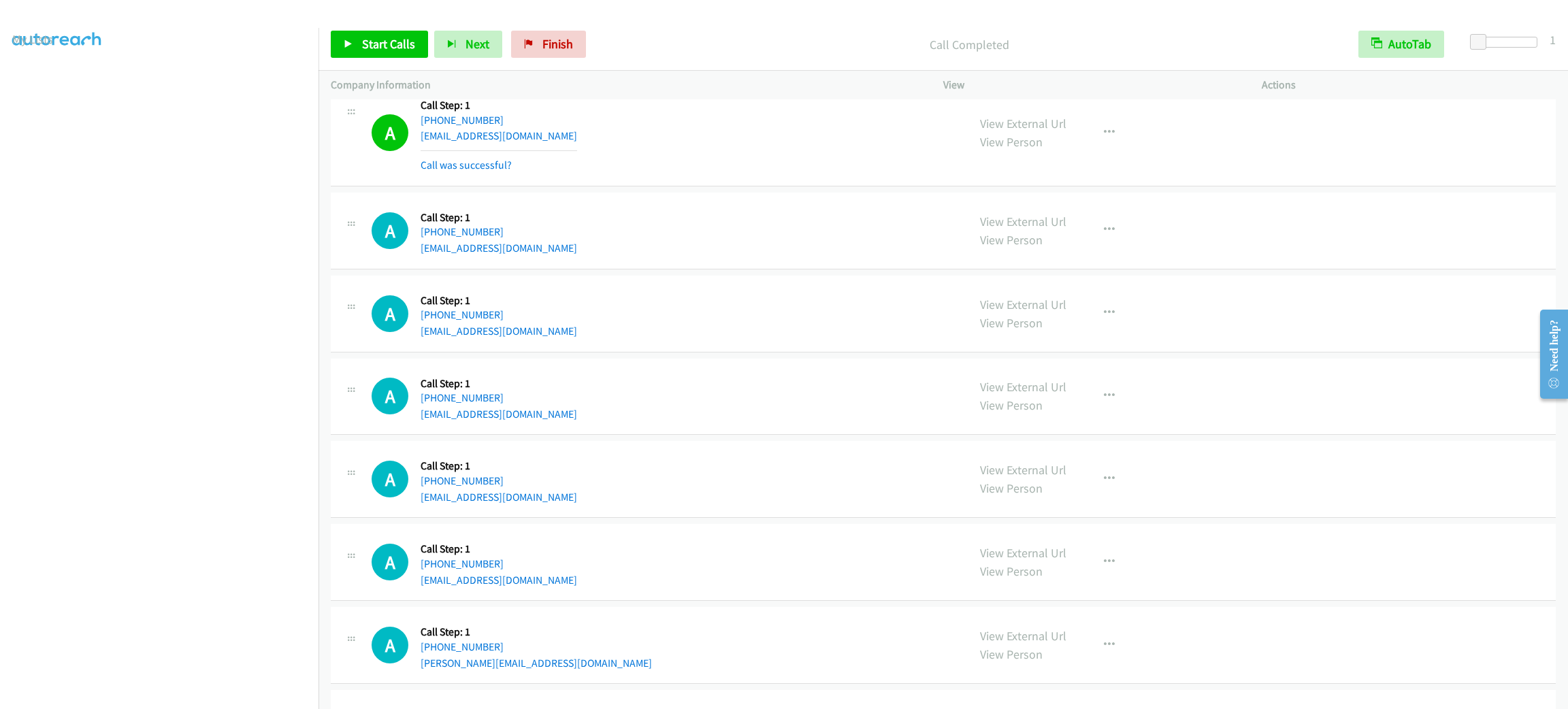
click at [1281, 132] on div "View External Url View Person View External Url Email Schedule/Manage Callback …" at bounding box center [1133, 133] width 331 height 81
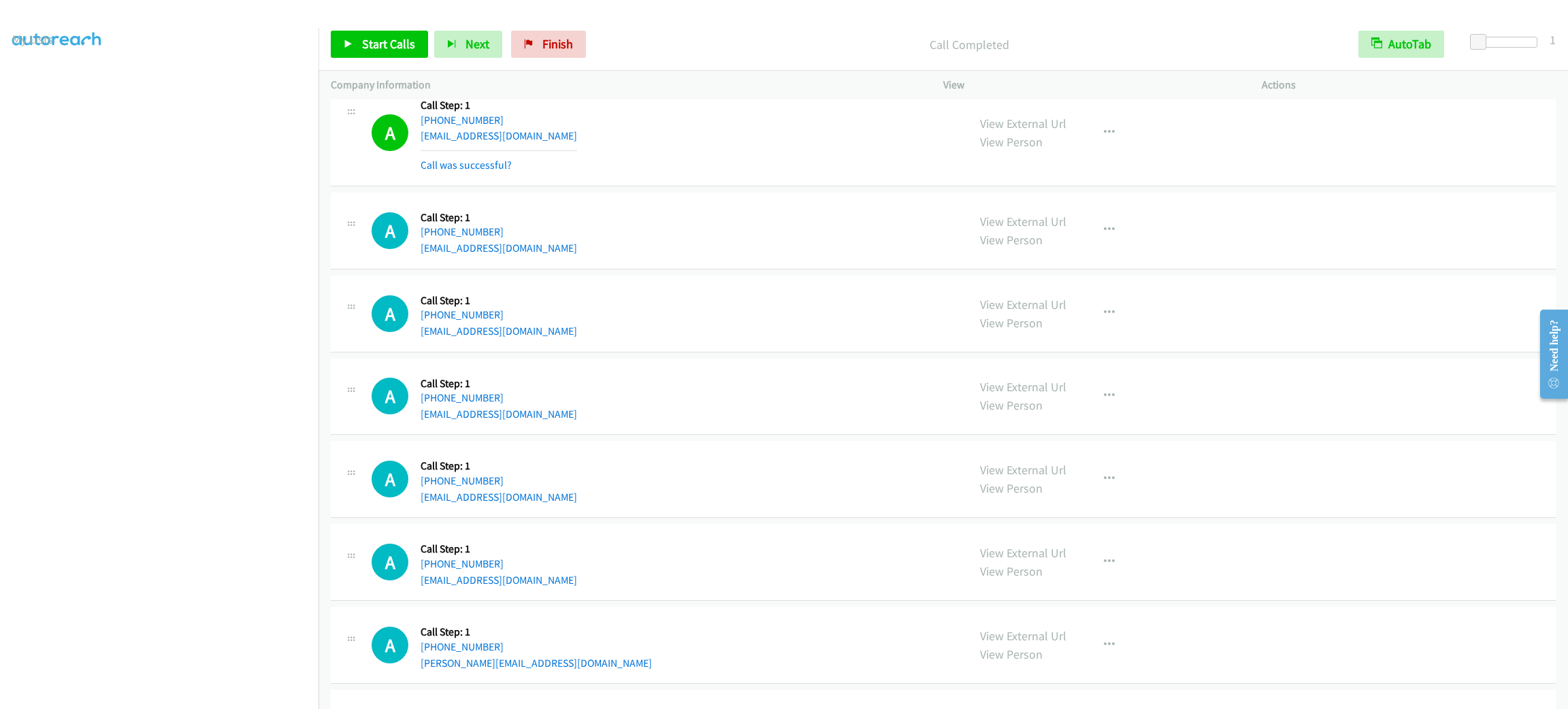
click at [1281, 132] on div "View External Url View Person View External Url Email Schedule/Manage Callback …" at bounding box center [1133, 133] width 331 height 81
click at [772, 340] on div "A Callback Scheduled Call Step: 1 America/New_York [PHONE_NUMBER] [EMAIL_ADDRES…" at bounding box center [664, 313] width 584 height 52
click at [769, 339] on div "A Callback Scheduled Call Step: 1 America/New_York [PHONE_NUMBER] [EMAIL_ADDRES…" at bounding box center [664, 313] width 584 height 52
